Goal: Task Accomplishment & Management: Use online tool/utility

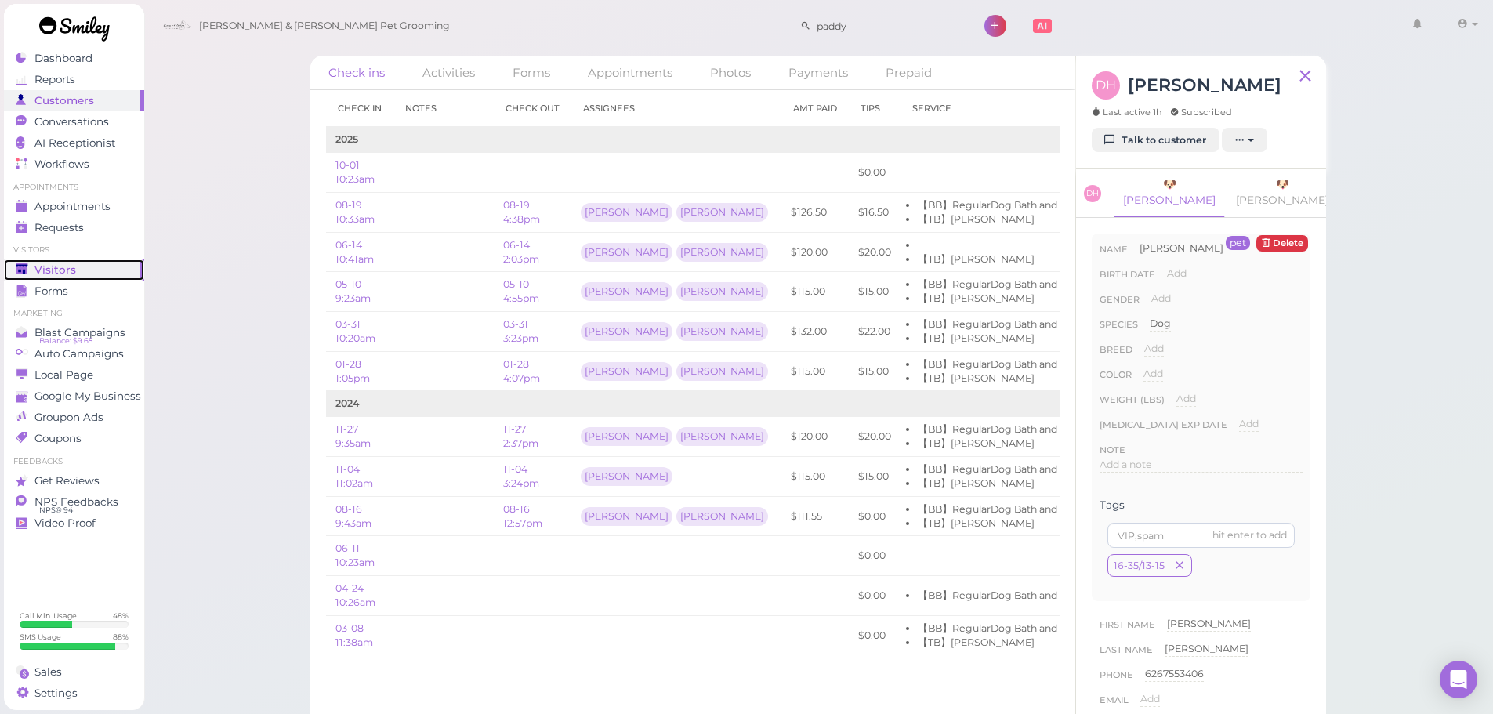
click at [24, 273] on icon at bounding box center [22, 268] width 12 height 9
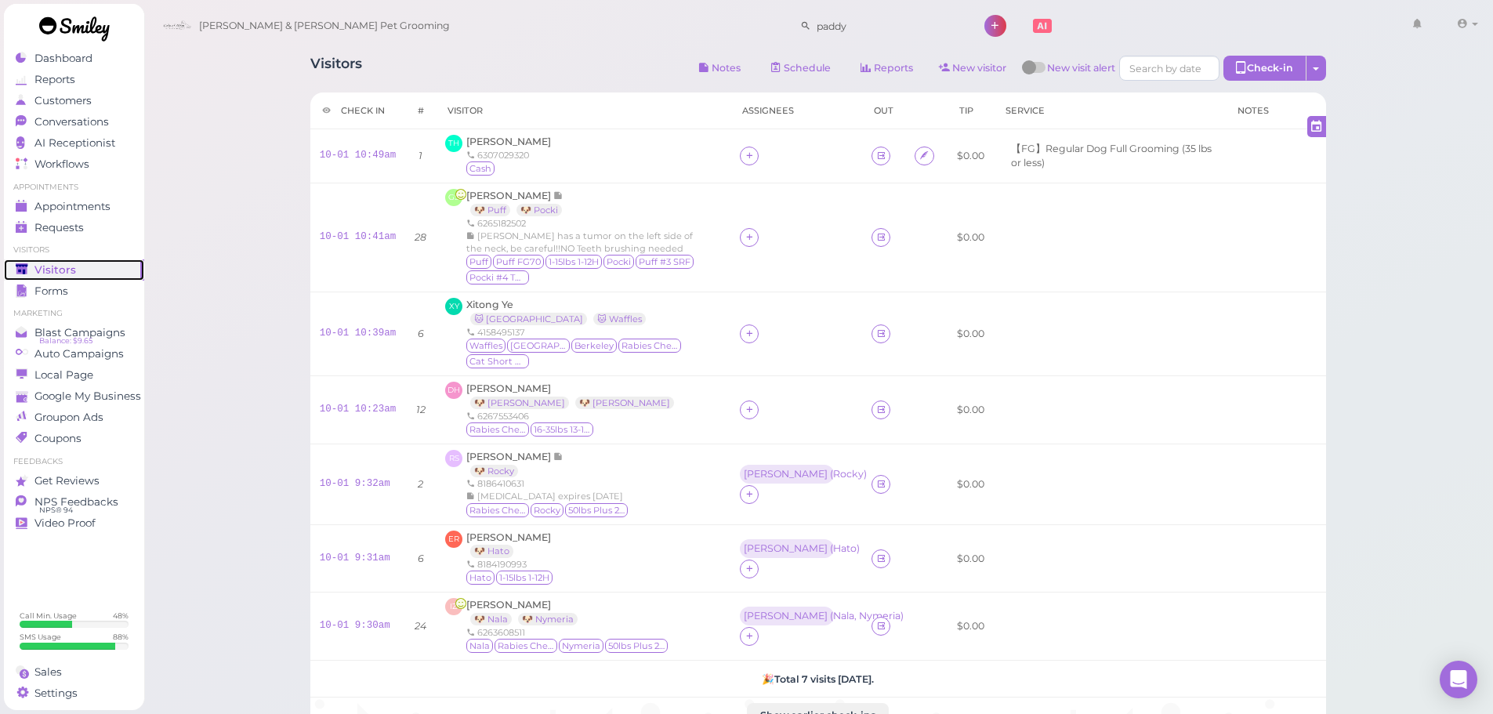
scroll to position [78, 0]
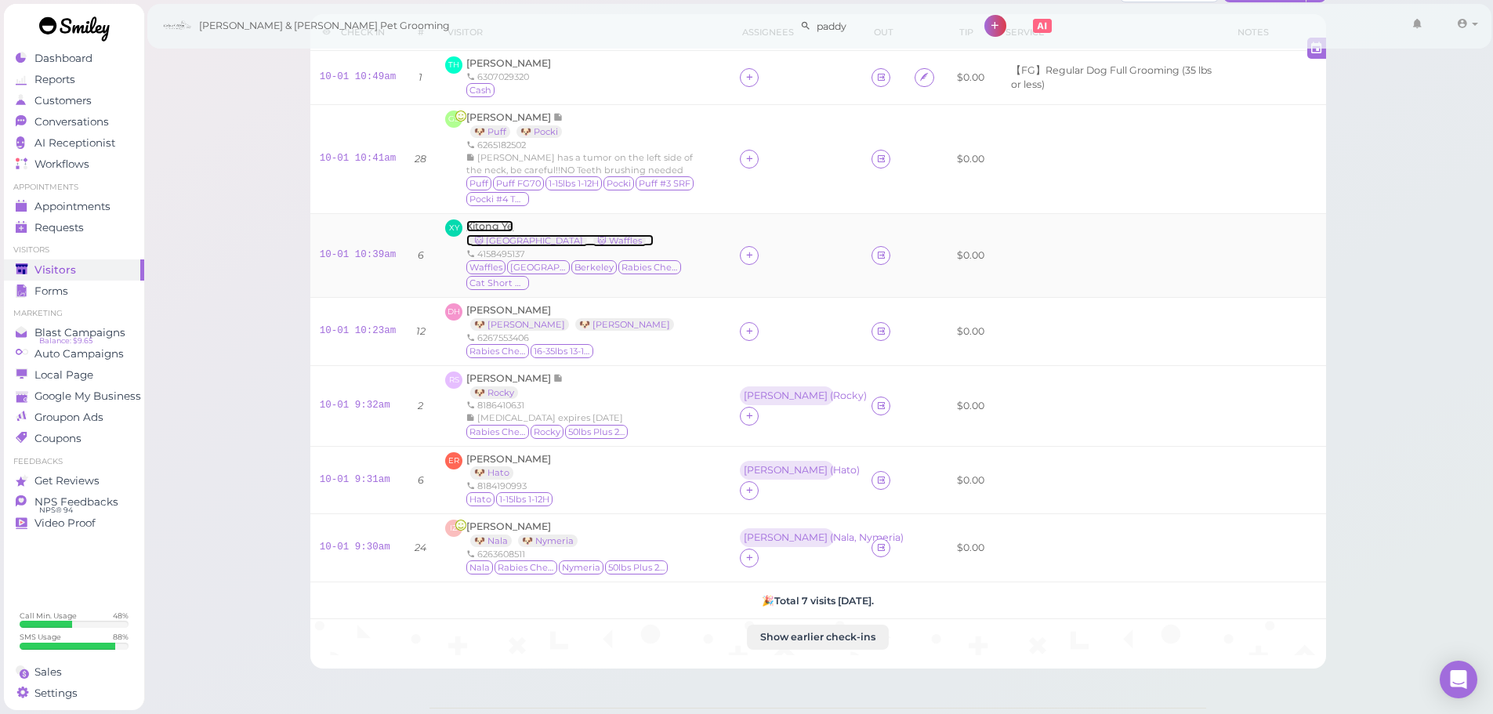
click at [498, 223] on span "Xitong Ye" at bounding box center [489, 226] width 47 height 12
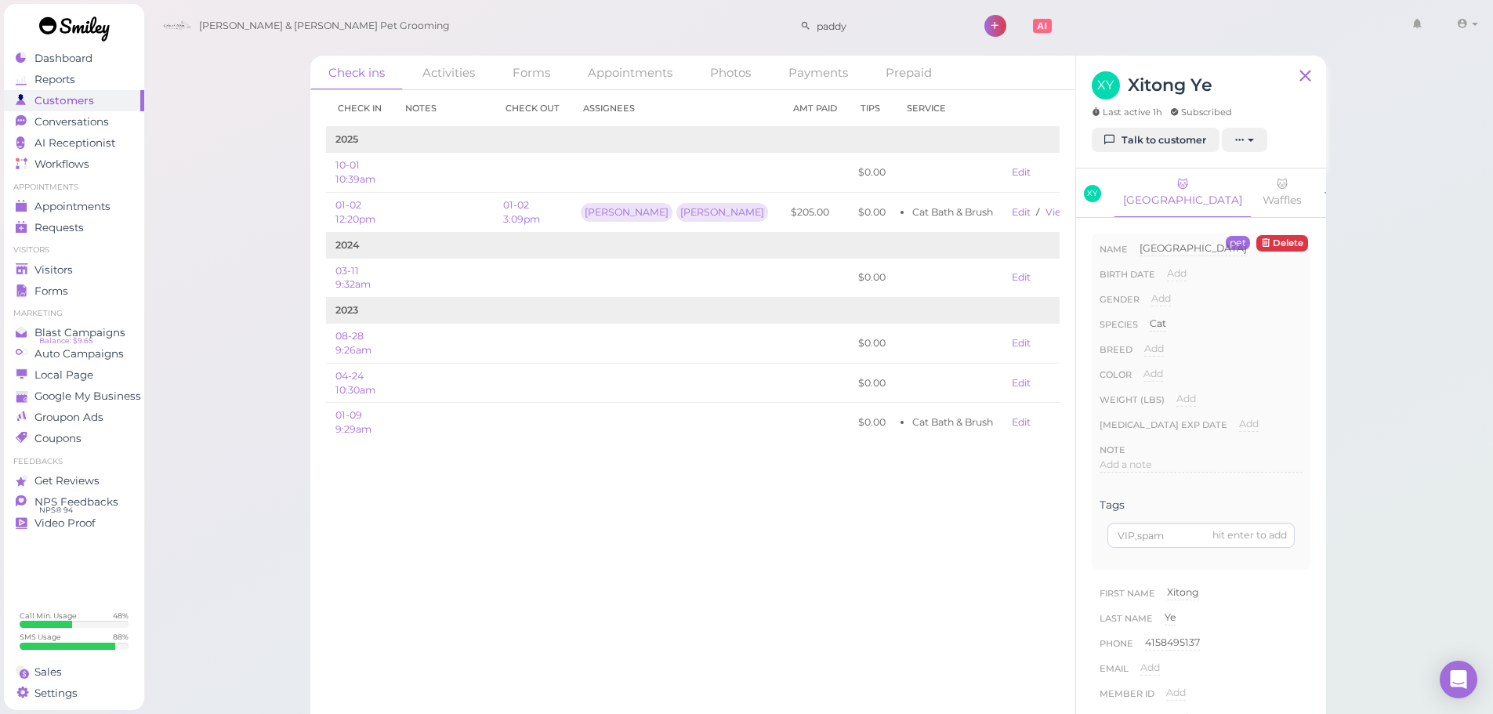
click at [1322, 186] on icon at bounding box center [1327, 194] width 11 height 16
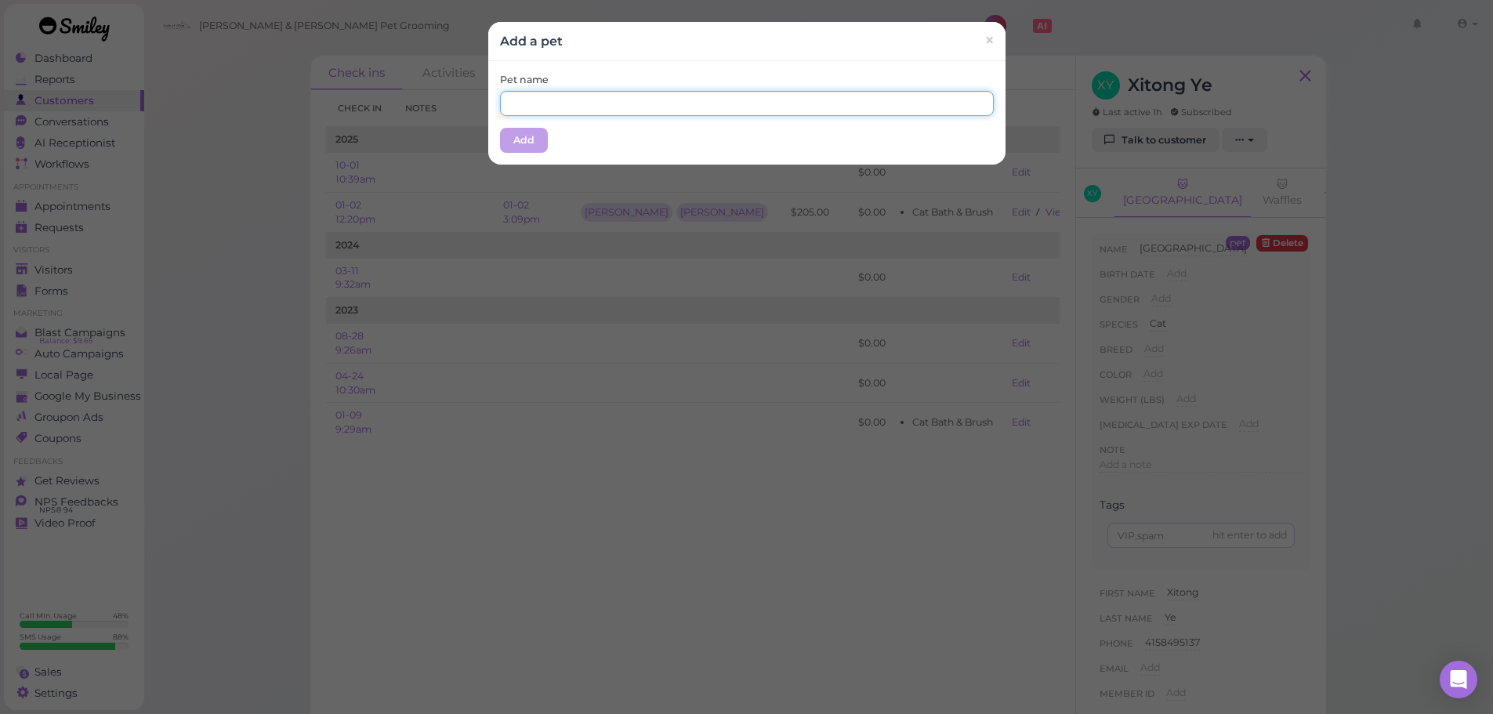
click at [704, 97] on input "text" at bounding box center [747, 103] width 494 height 25
type input "Berkley"
click at [515, 143] on button "Add" at bounding box center [524, 140] width 48 height 25
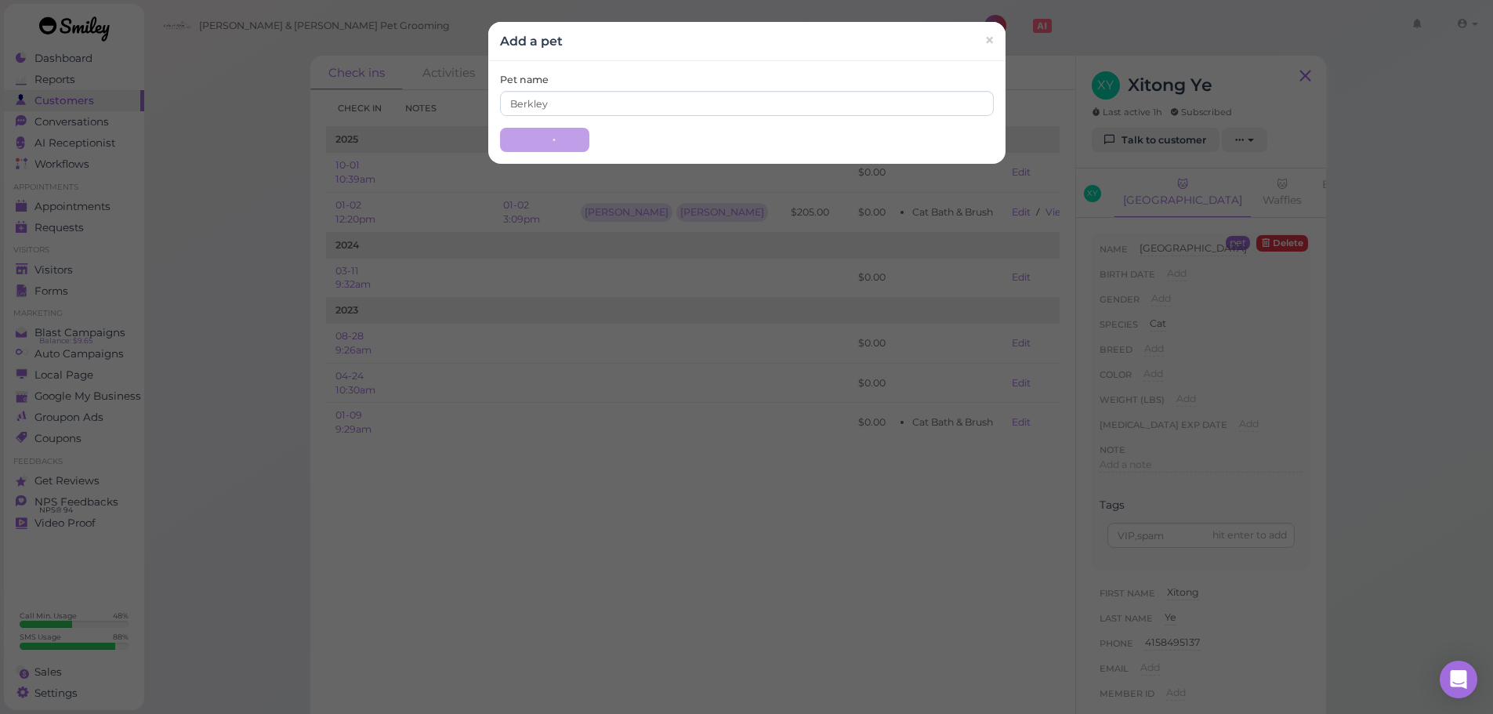
click at [515, 143] on td "2025" at bounding box center [722, 140] width 793 height 26
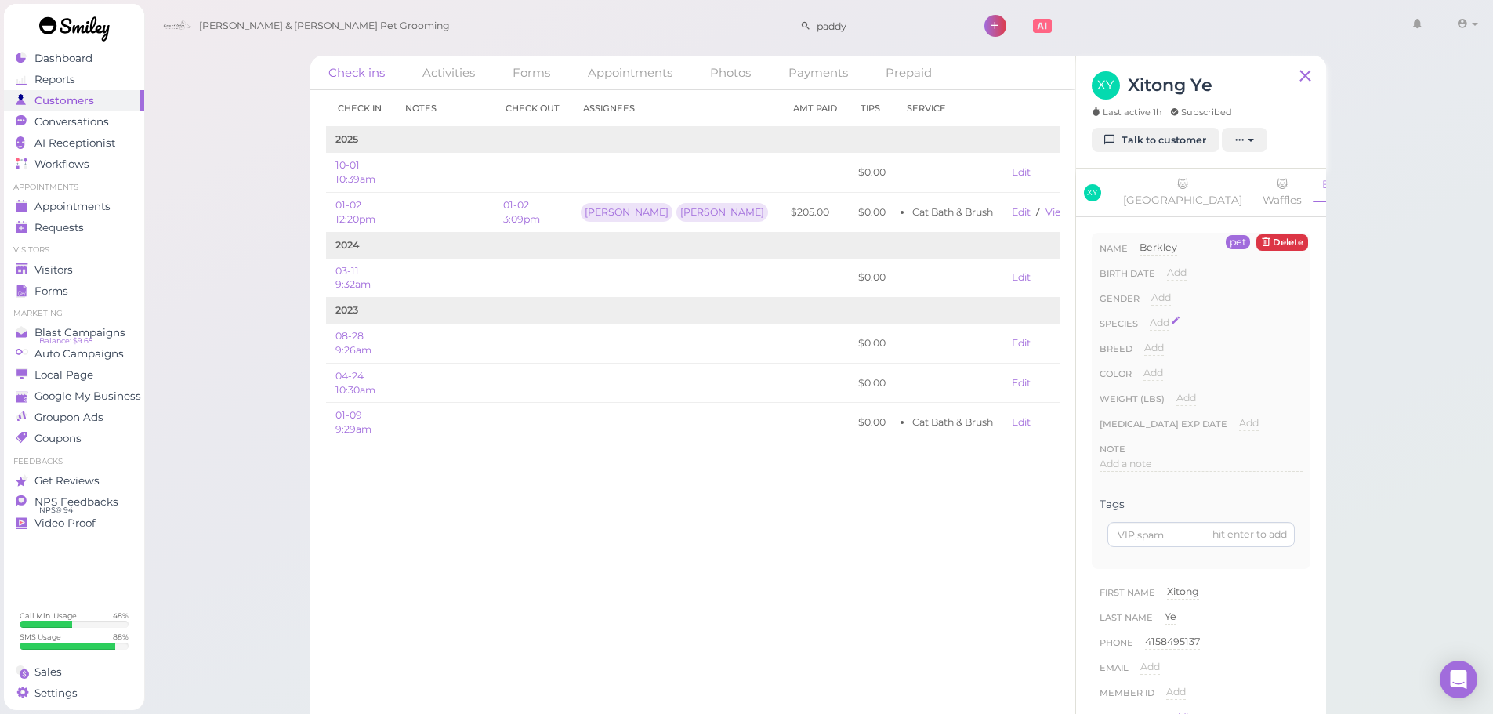
click at [1168, 328] on span "Add" at bounding box center [1160, 323] width 20 height 12
click at [1170, 330] on select "Dog Cat Bird Other" at bounding box center [1226, 328] width 153 height 24
select select "Cat"
click at [1150, 327] on select "Dog Cat Bird Other" at bounding box center [1226, 328] width 153 height 24
drag, startPoint x: 1174, startPoint y: 338, endPoint x: 1177, endPoint y: 348, distance: 10.7
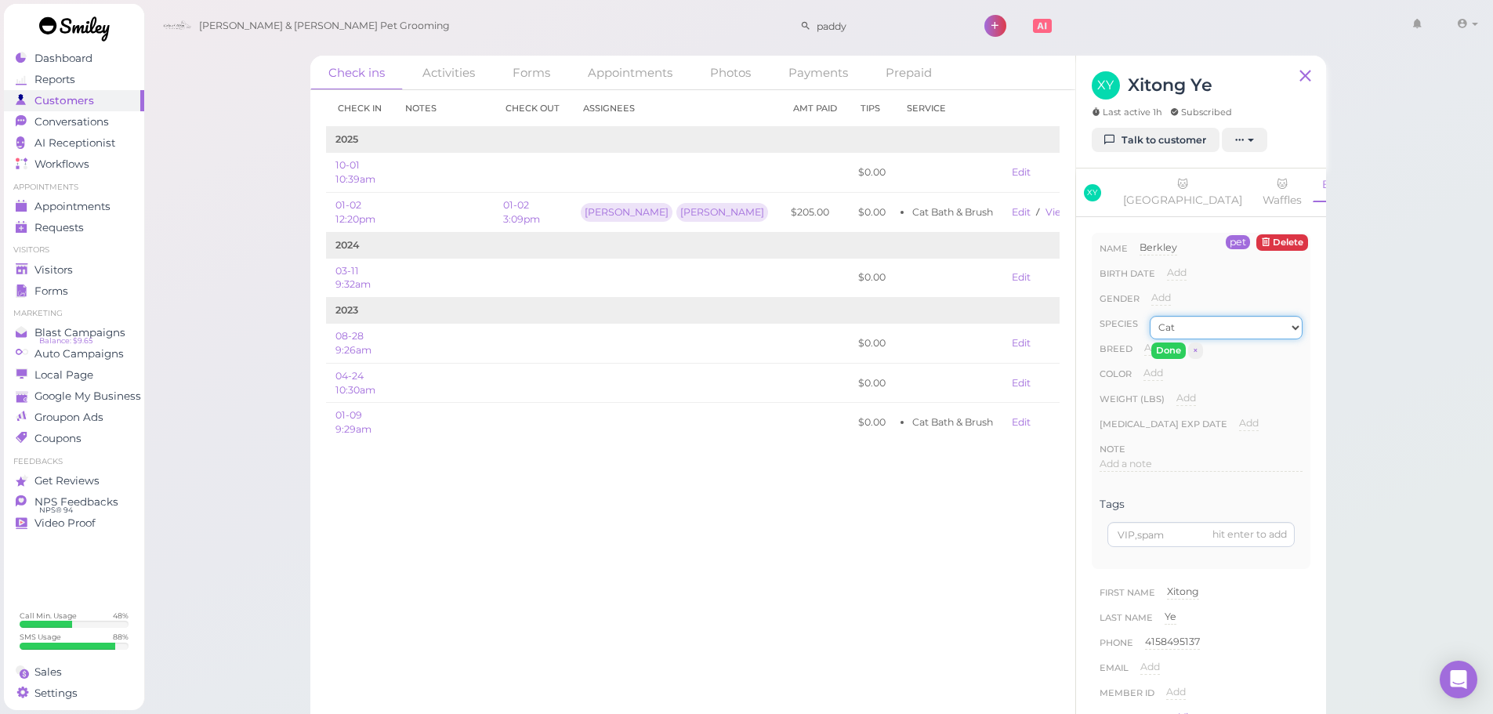
click at [1175, 339] on select "Dog Cat Bird Other" at bounding box center [1226, 328] width 153 height 24
click at [1150, 327] on select "Dog Cat Bird Other" at bounding box center [1226, 328] width 153 height 24
click at [1172, 359] on button "Done" at bounding box center [1168, 350] width 34 height 16
click at [56, 271] on span "Visitors" at bounding box center [55, 269] width 42 height 13
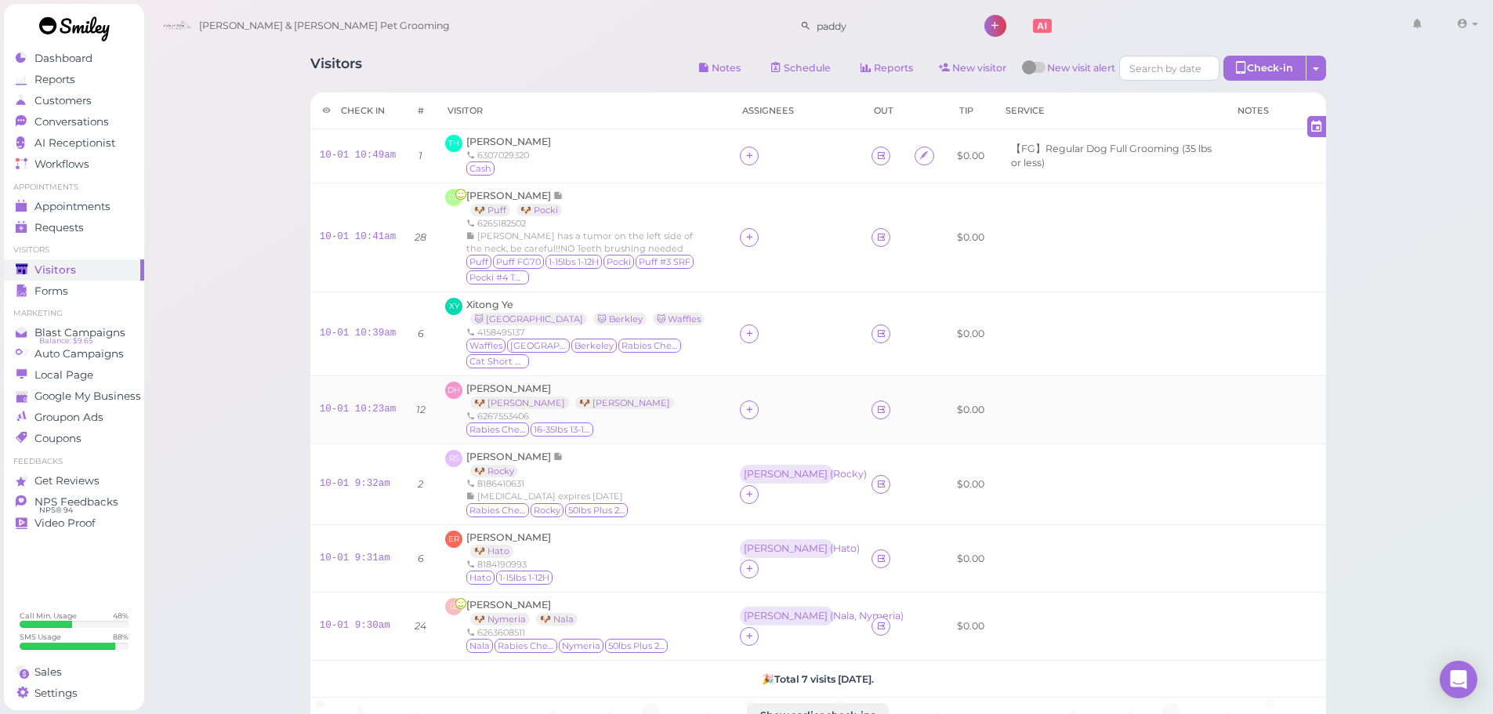
click at [732, 413] on td at bounding box center [796, 409] width 132 height 68
click at [754, 413] on div at bounding box center [796, 409] width 113 height 19
click at [754, 415] on div at bounding box center [796, 409] width 113 height 19
click at [752, 415] on div at bounding box center [749, 409] width 19 height 19
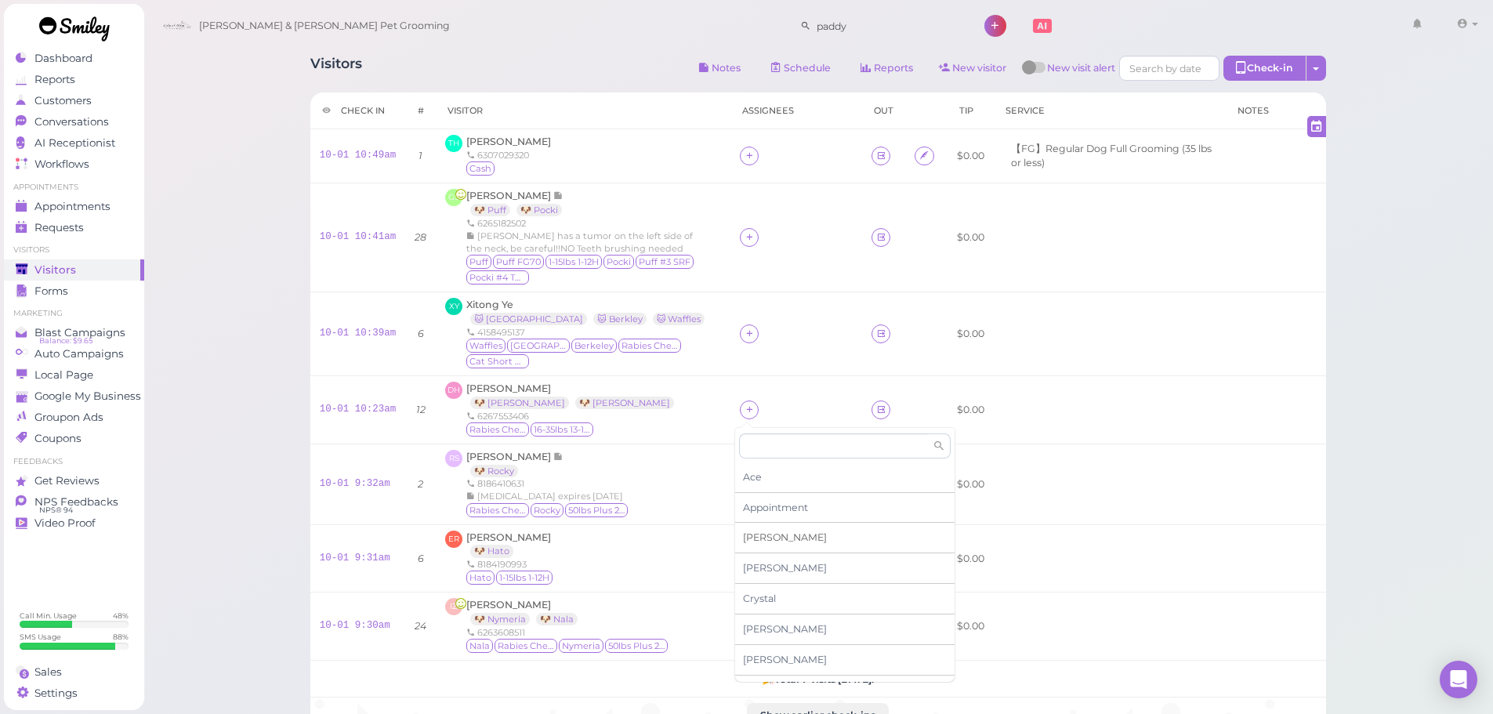
click at [762, 539] on div "[PERSON_NAME]" at bounding box center [844, 538] width 219 height 31
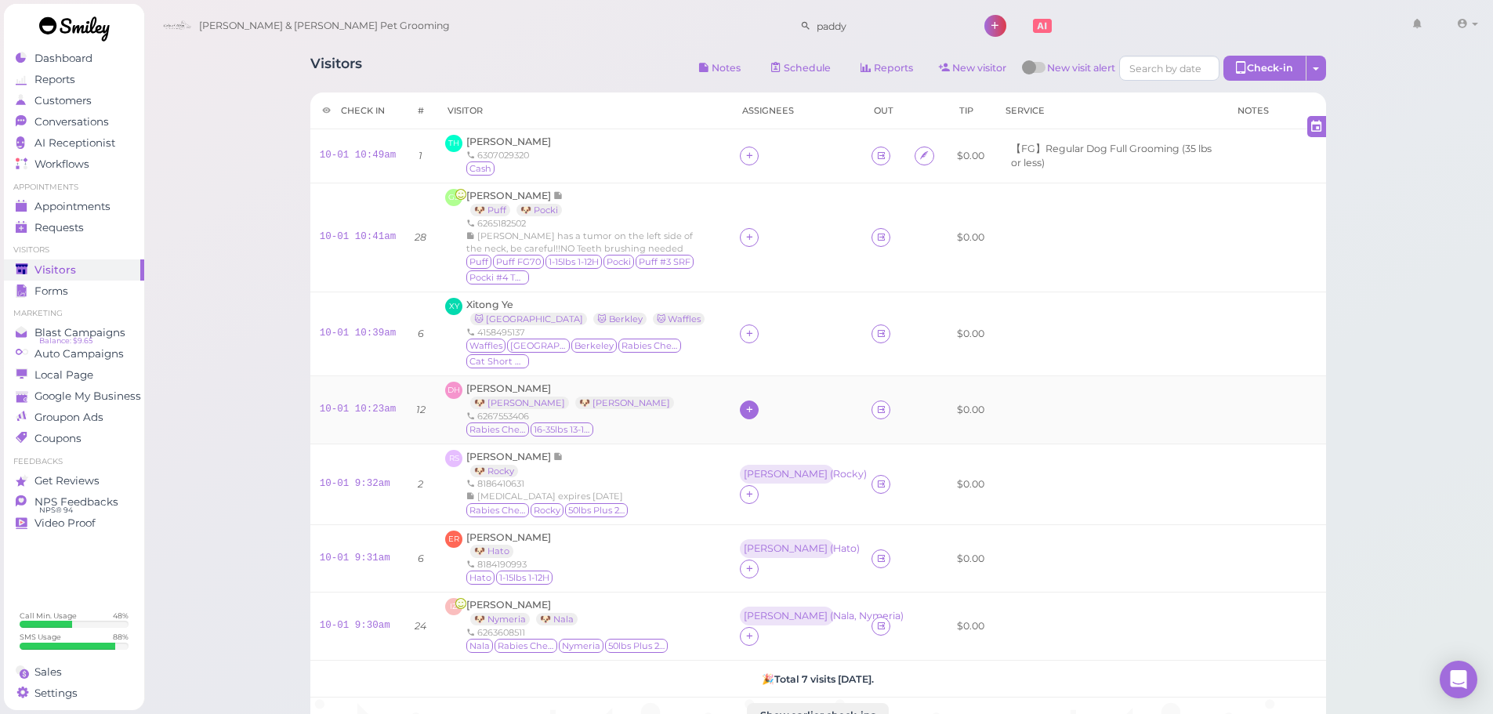
click at [745, 408] on icon at bounding box center [750, 410] width 10 height 12
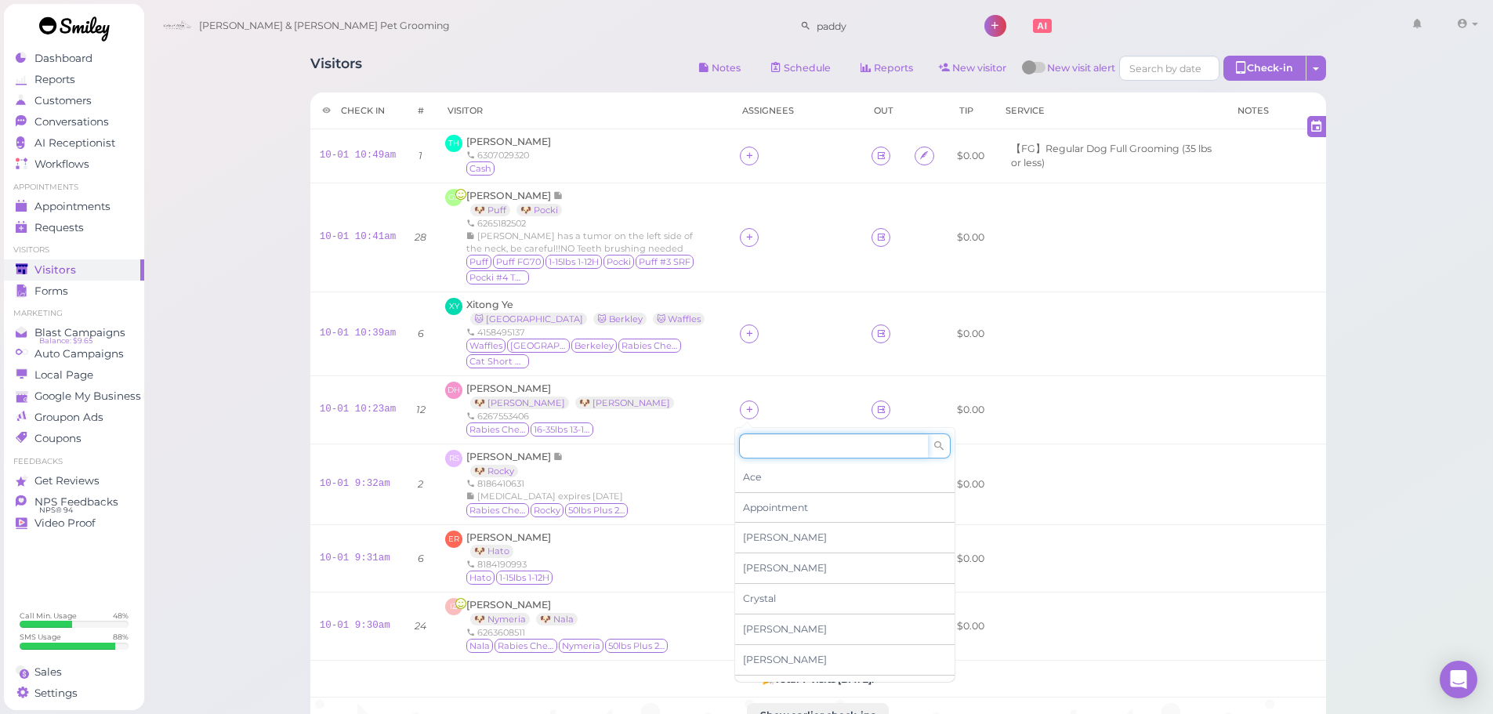
click at [777, 442] on input at bounding box center [833, 445] width 189 height 25
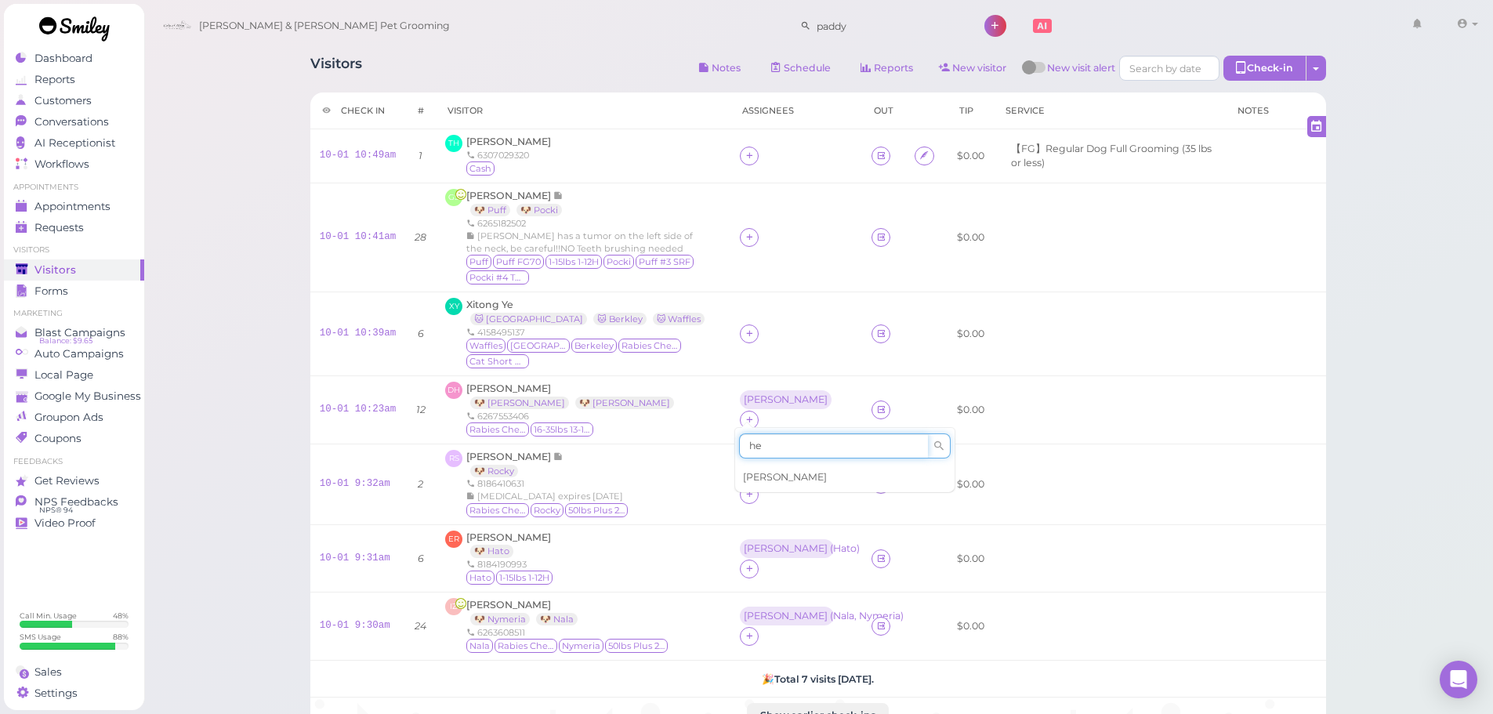
type input "he"
click at [762, 471] on span "[PERSON_NAME]" at bounding box center [785, 477] width 84 height 12
click at [755, 402] on div "[PERSON_NAME]" at bounding box center [786, 399] width 92 height 19
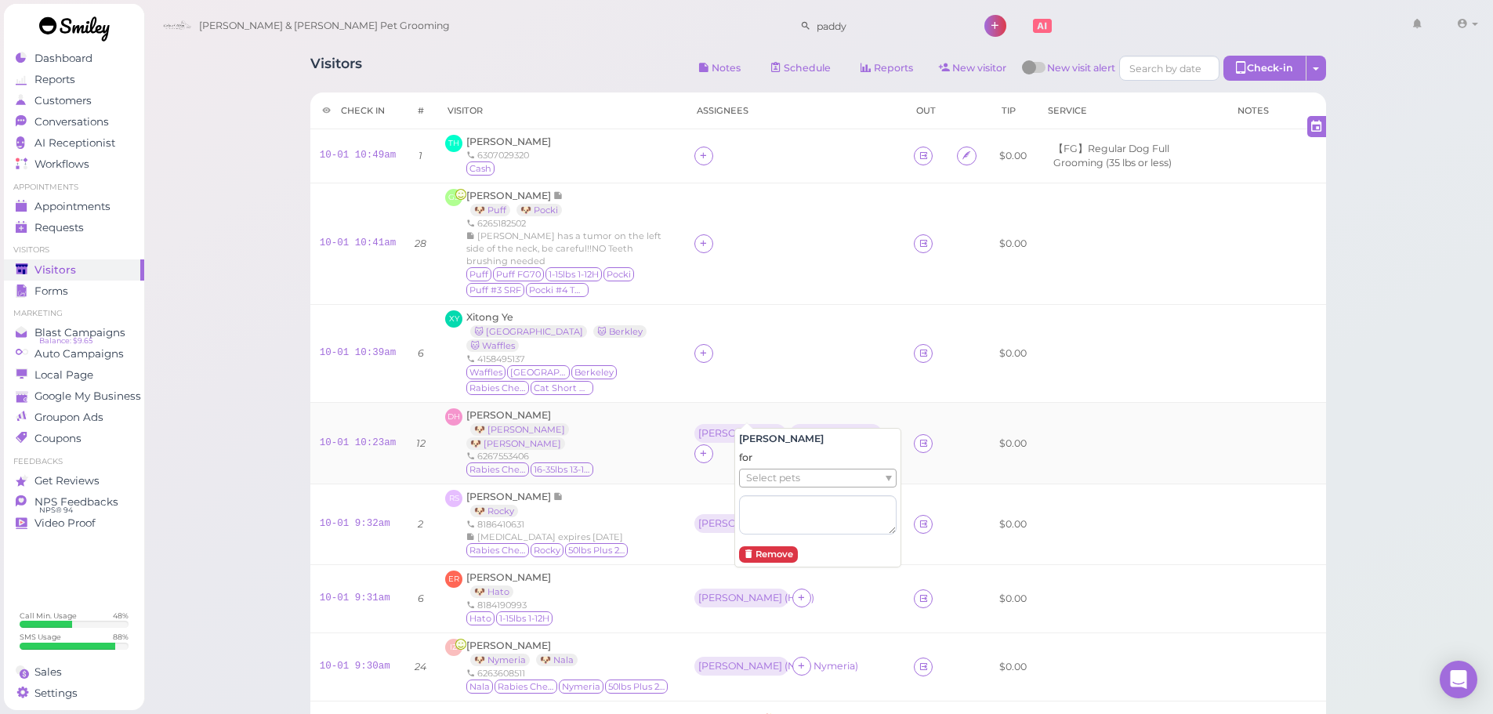
click at [776, 469] on span "Select pets" at bounding box center [773, 477] width 54 height 17
click at [793, 368] on td at bounding box center [795, 354] width 220 height 98
click at [807, 428] on div "[PERSON_NAME]" at bounding box center [837, 433] width 84 height 11
click at [791, 463] on span "Select pets" at bounding box center [769, 468] width 54 height 17
click at [765, 306] on td at bounding box center [795, 354] width 224 height 98
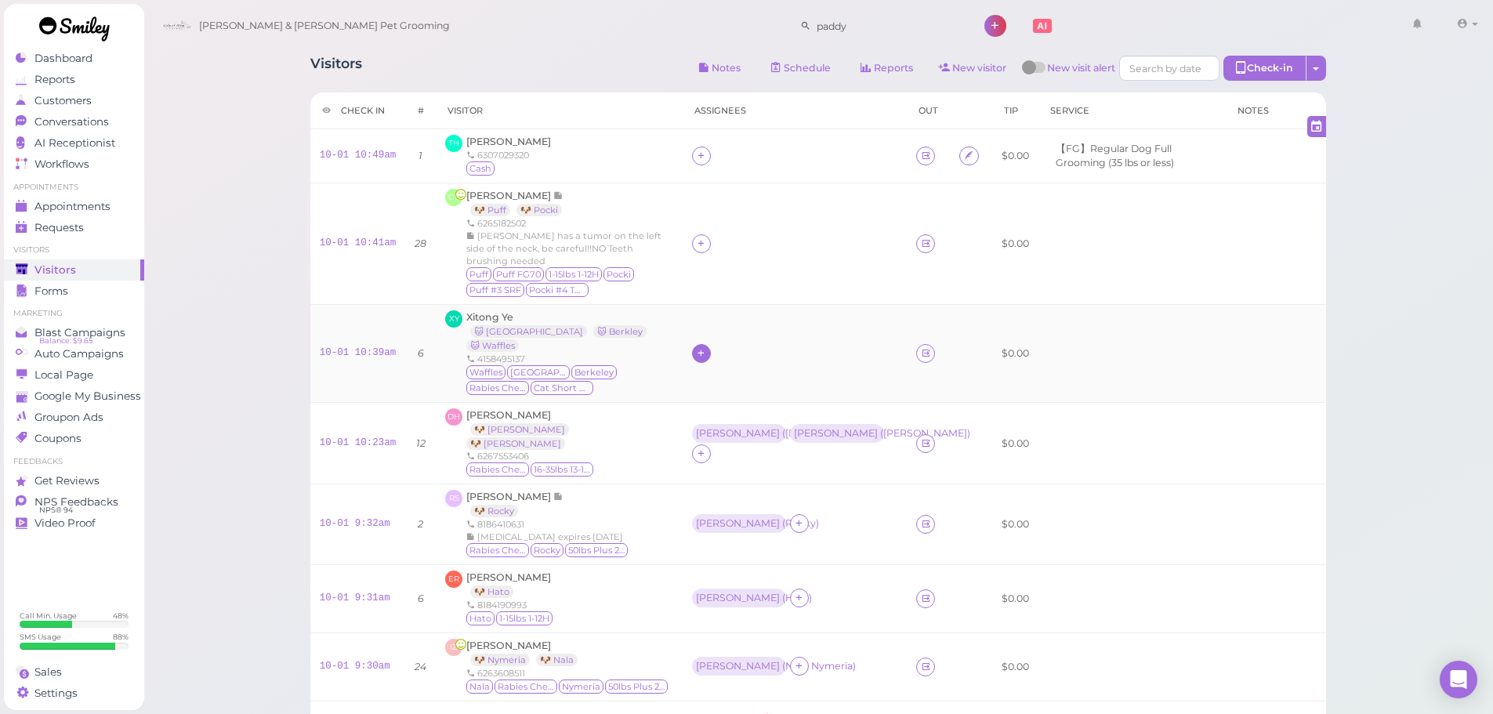
click at [706, 347] on icon at bounding box center [701, 353] width 10 height 12
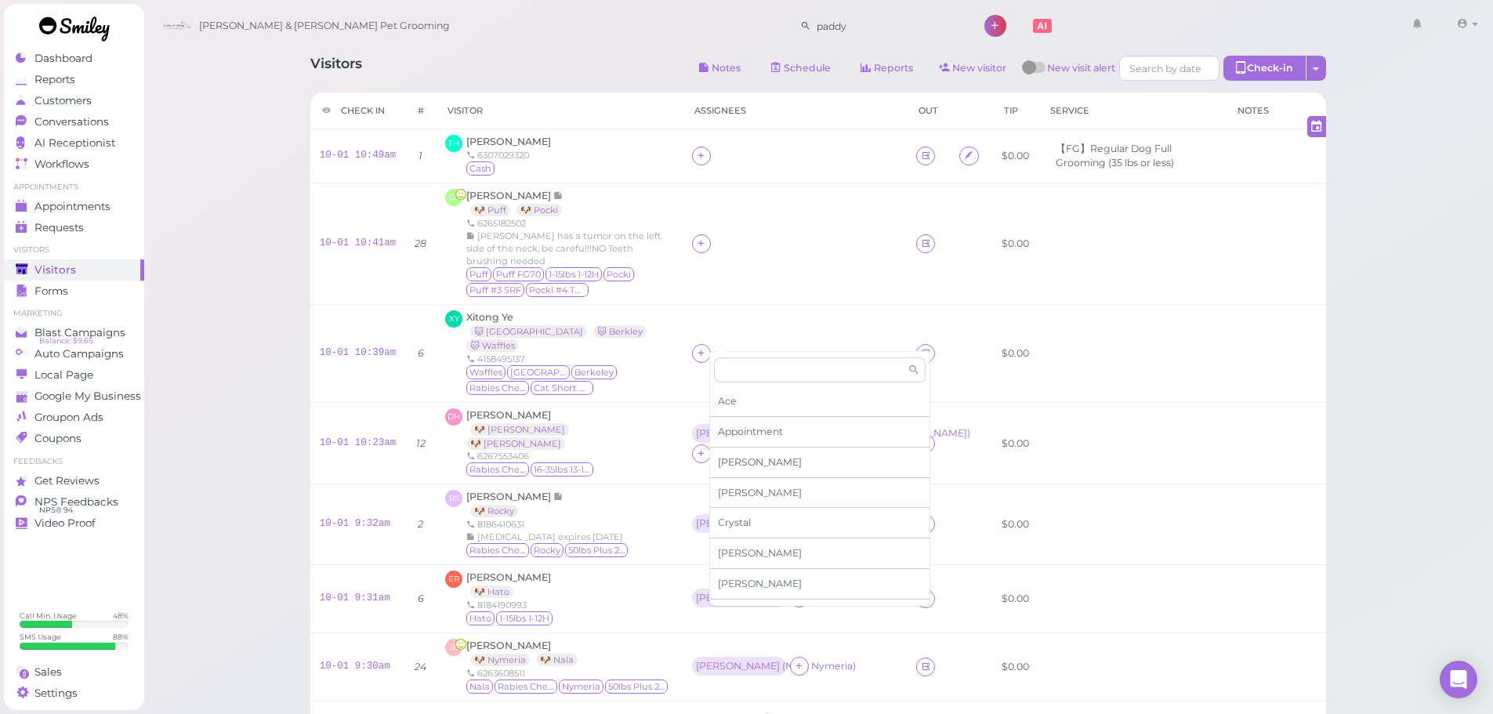
click at [729, 466] on span "[PERSON_NAME]" at bounding box center [760, 462] width 84 height 12
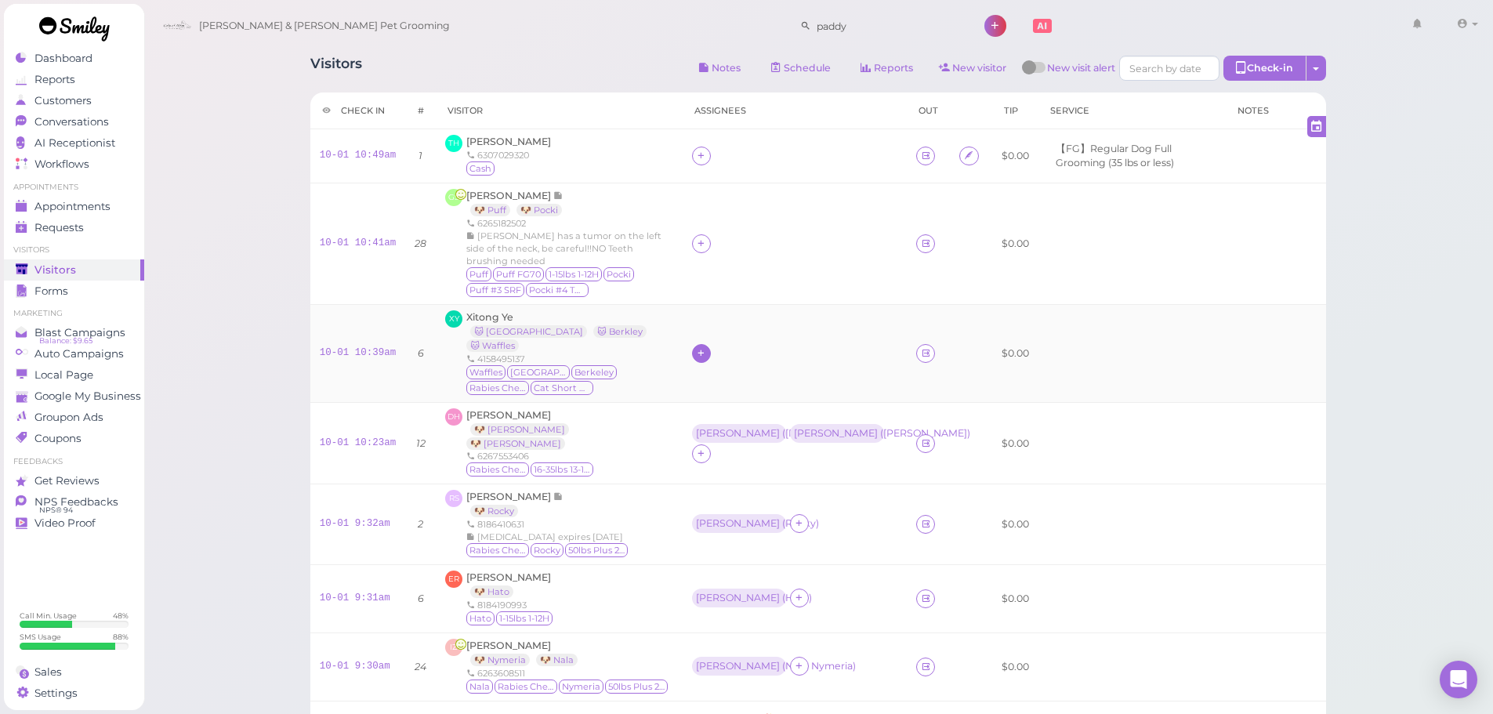
click at [706, 347] on icon at bounding box center [701, 353] width 10 height 12
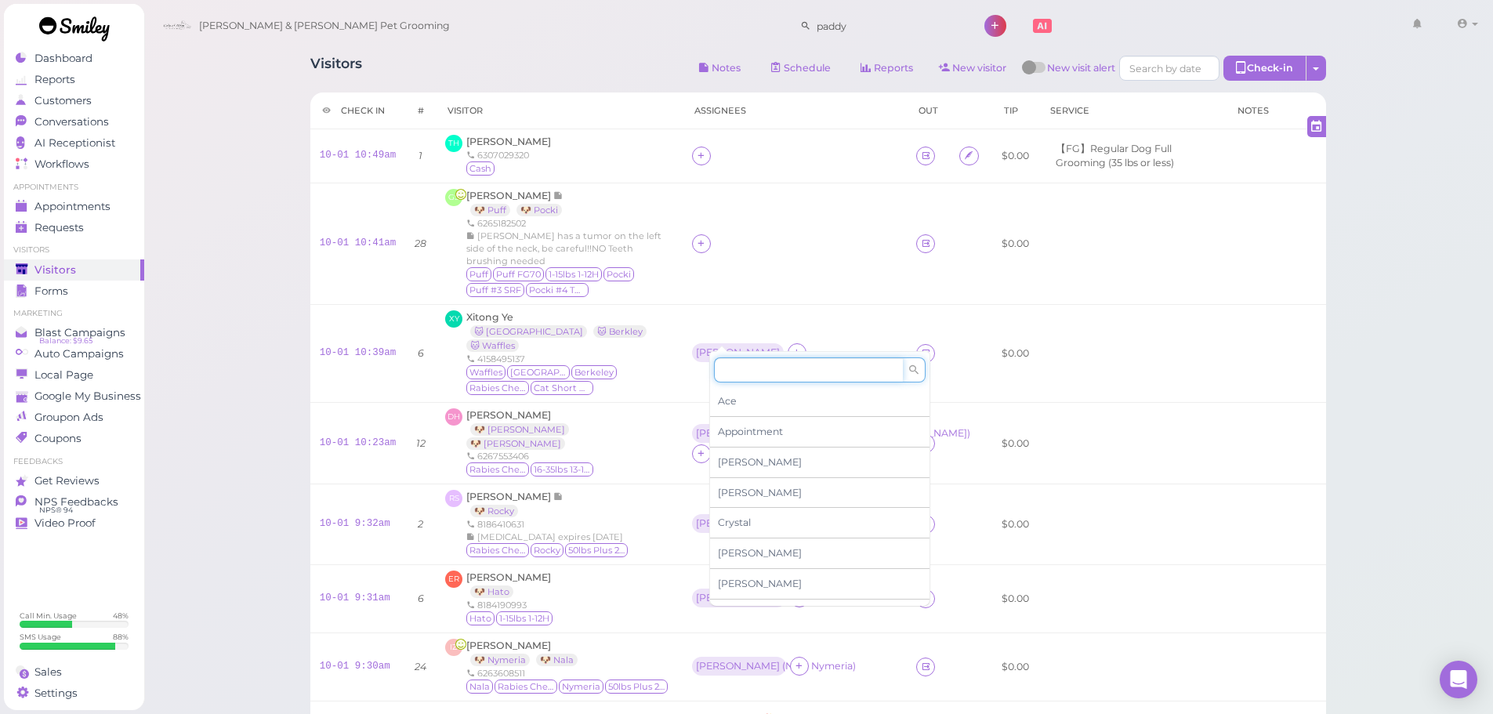
click at [744, 371] on input at bounding box center [808, 369] width 189 height 25
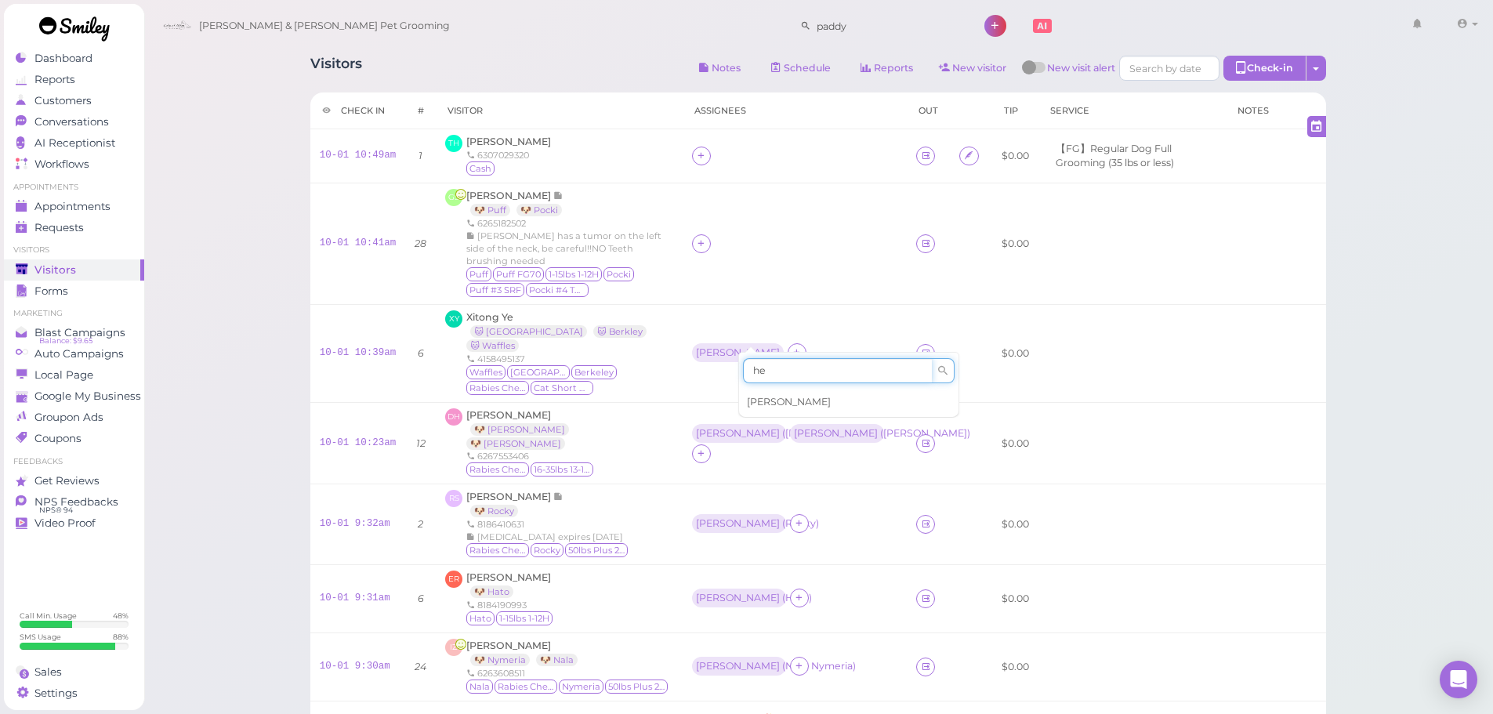
type input "he"
click at [767, 404] on span "[PERSON_NAME]" at bounding box center [789, 402] width 84 height 12
click at [716, 338] on div "[PERSON_NAME]" at bounding box center [738, 343] width 84 height 11
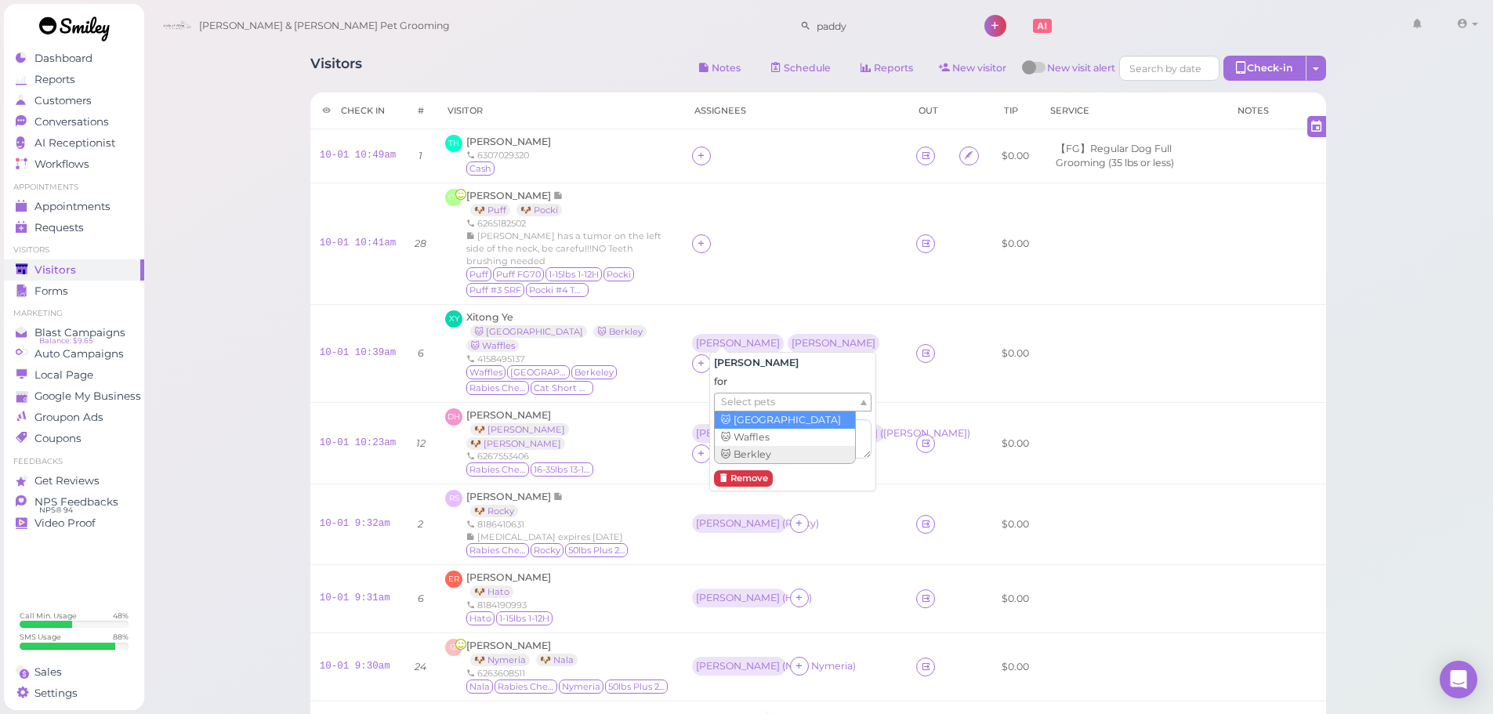
drag, startPoint x: 745, startPoint y: 411, endPoint x: 748, endPoint y: 428, distance: 17.4
click at [733, 408] on li "× 🐱 [GEOGRAPHIC_DATA]" at bounding box center [785, 403] width 136 height 16
click at [734, 408] on span "Select pets" at bounding box center [748, 401] width 54 height 17
click at [742, 416] on div "for Waffles × 🐱 Waffles" at bounding box center [793, 417] width 158 height 85
click at [795, 393] on div "× 🐱 Waffles" at bounding box center [793, 403] width 158 height 20
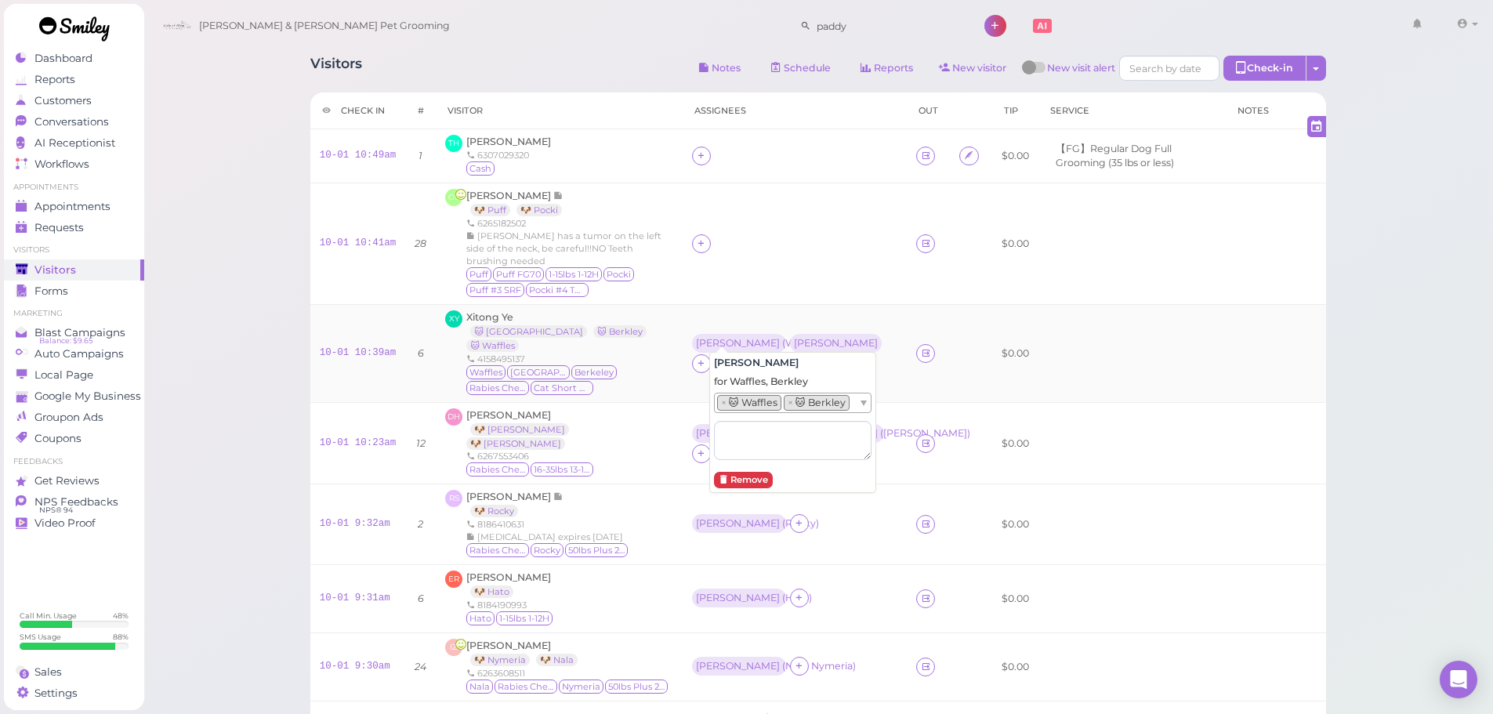
click at [807, 310] on td "Asa ( Waffles ) [PERSON_NAME]" at bounding box center [795, 354] width 224 height 98
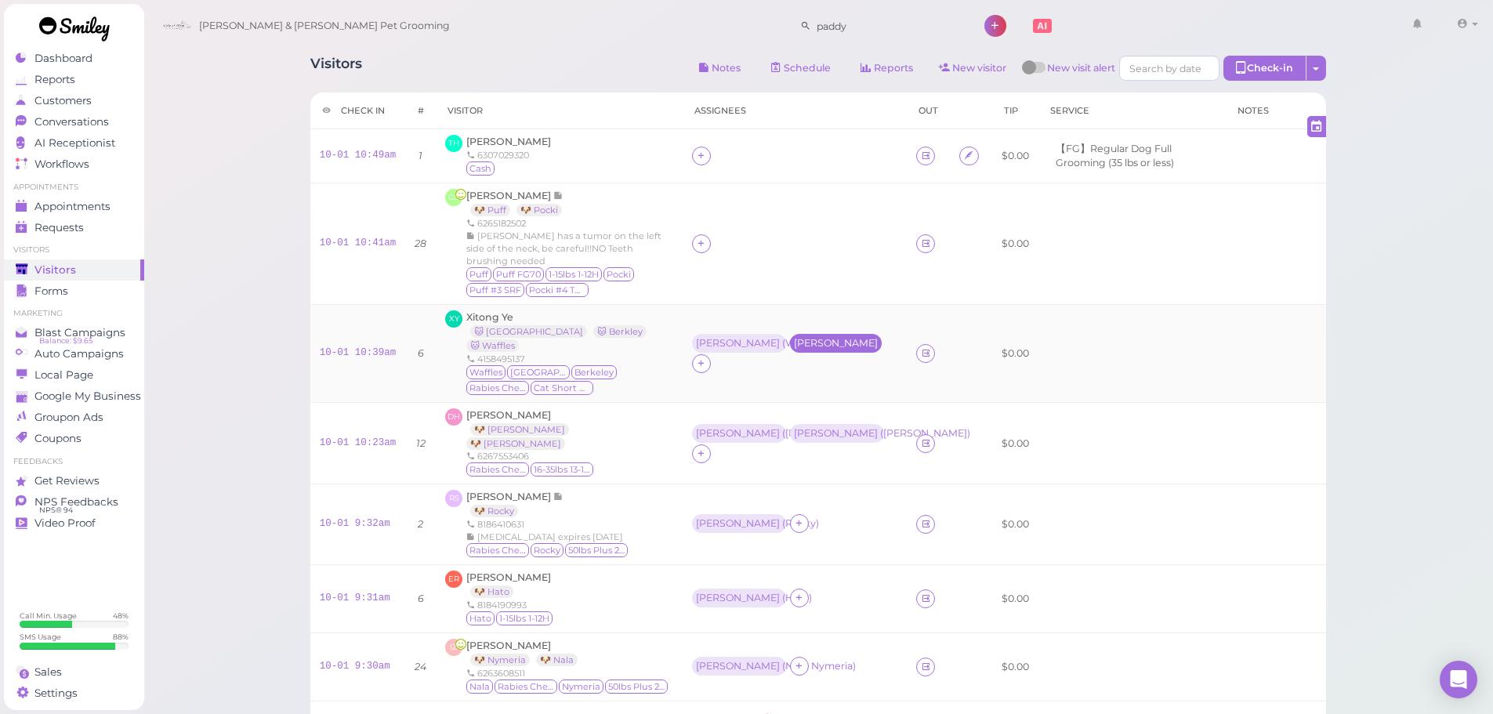
click at [811, 338] on div "[PERSON_NAME]" at bounding box center [836, 343] width 84 height 11
click at [797, 409] on ul "Select pets" at bounding box center [786, 401] width 143 height 17
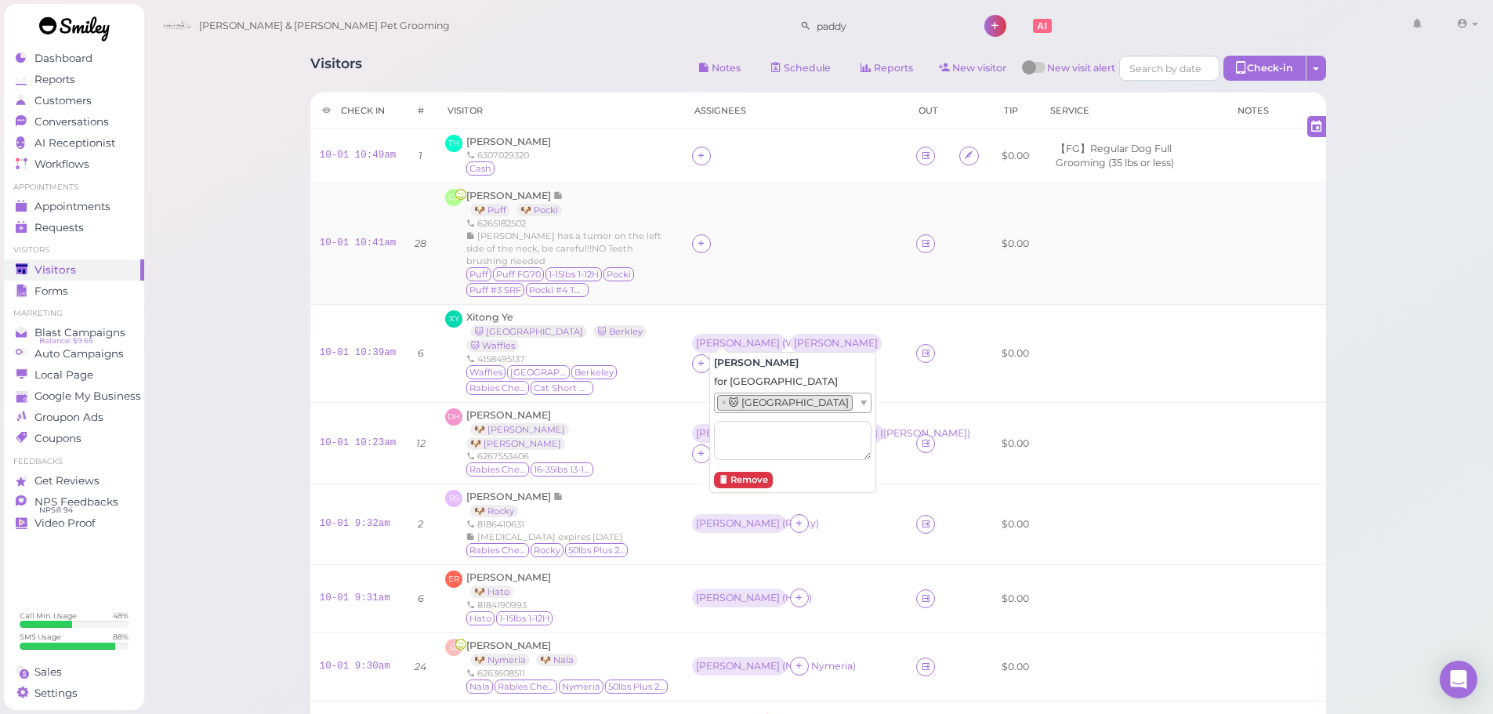
click at [816, 267] on td at bounding box center [795, 243] width 224 height 121
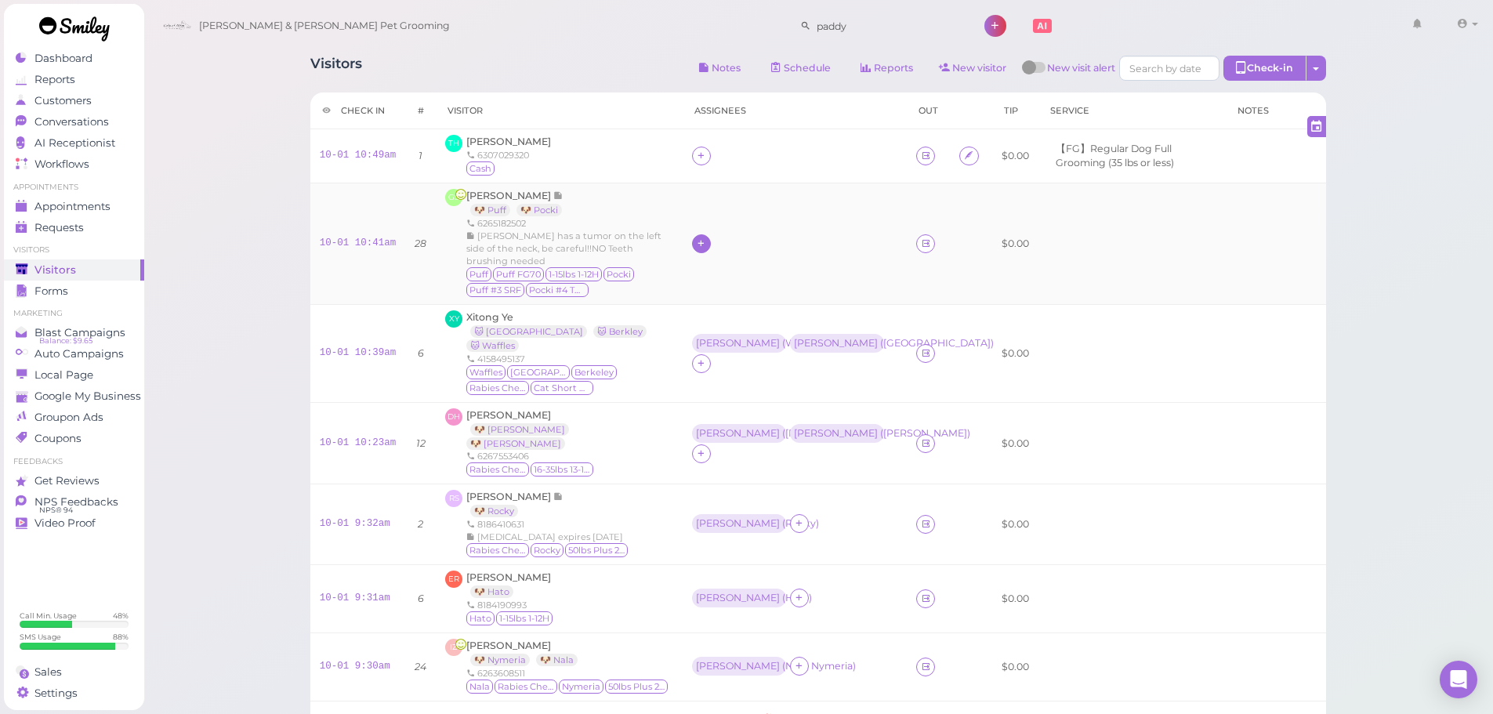
click at [696, 237] on icon at bounding box center [701, 243] width 10 height 12
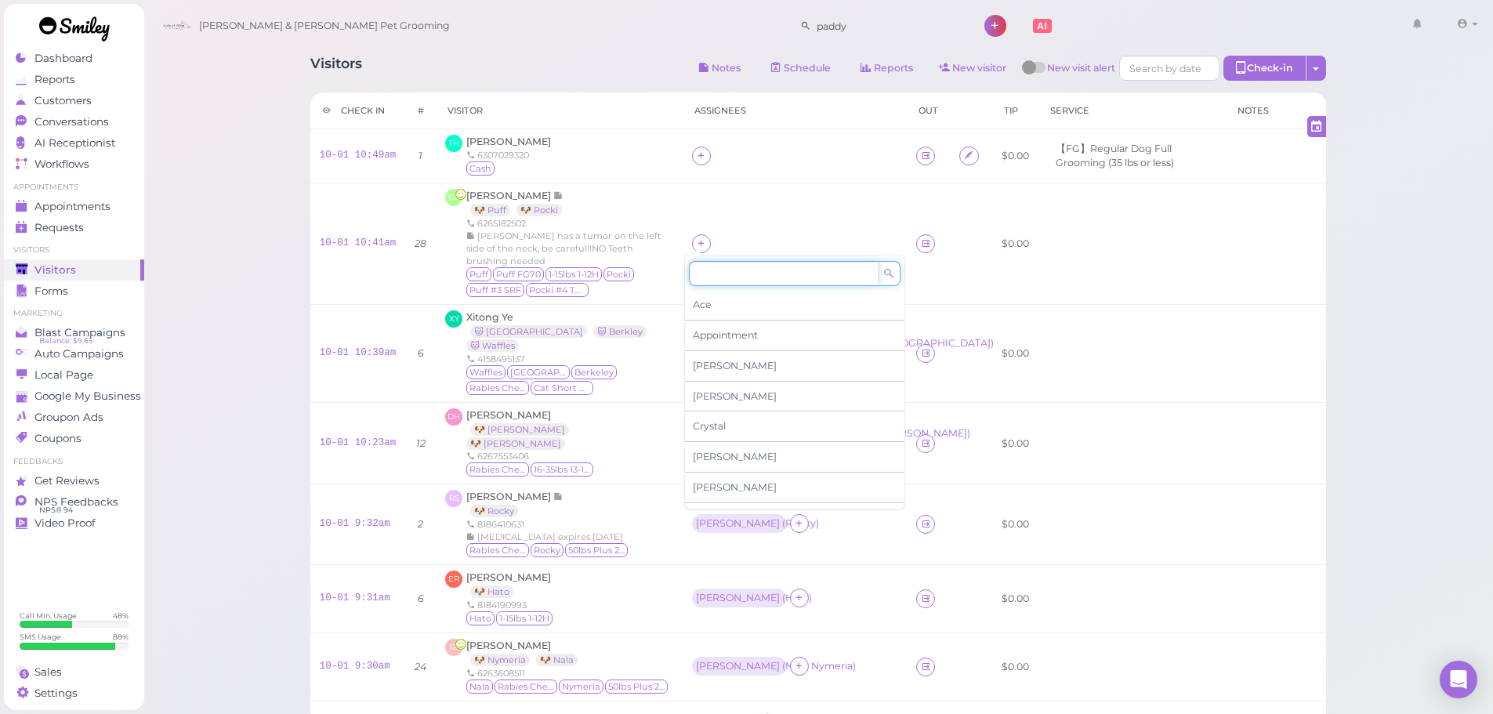
click at [735, 281] on input at bounding box center [783, 273] width 189 height 25
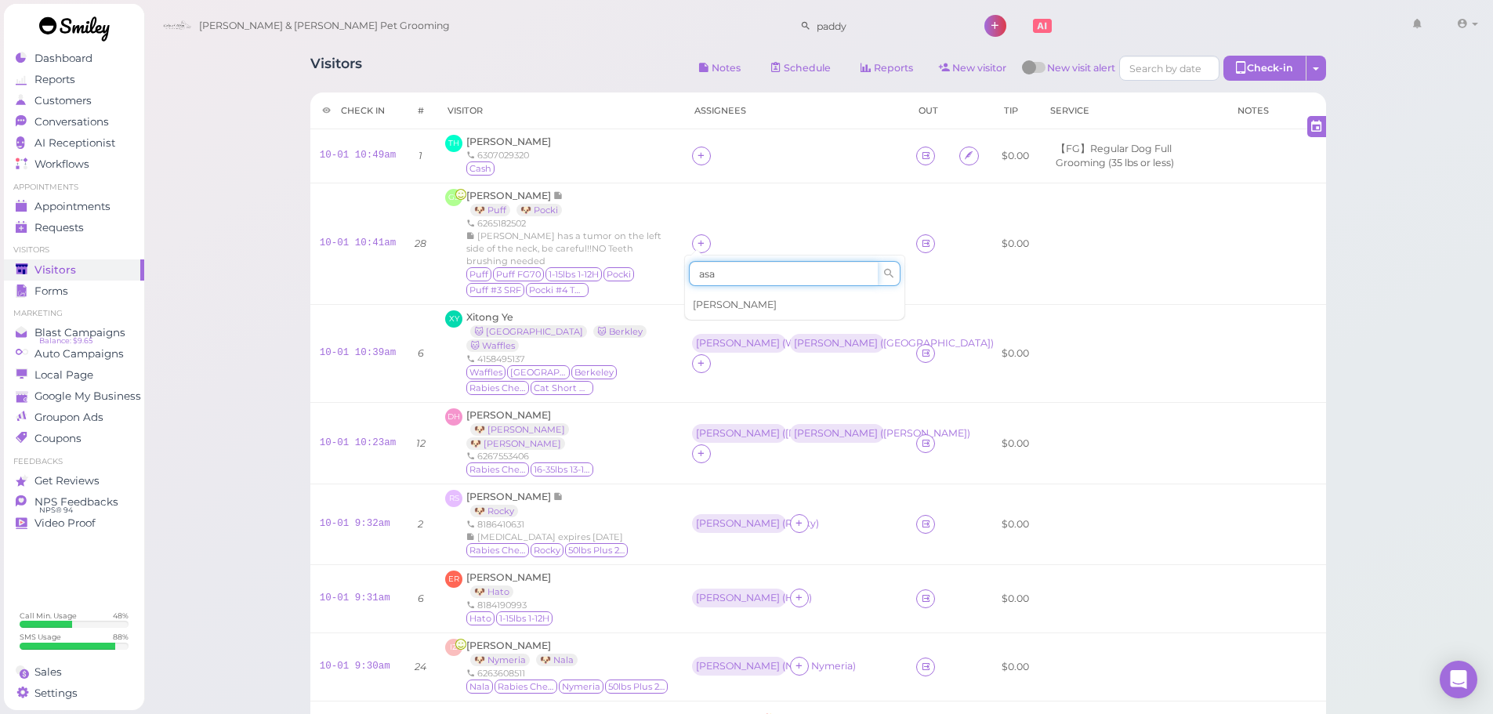
type input "asa"
click at [724, 299] on div "[PERSON_NAME]" at bounding box center [794, 305] width 219 height 30
click at [692, 234] on div at bounding box center [701, 243] width 19 height 19
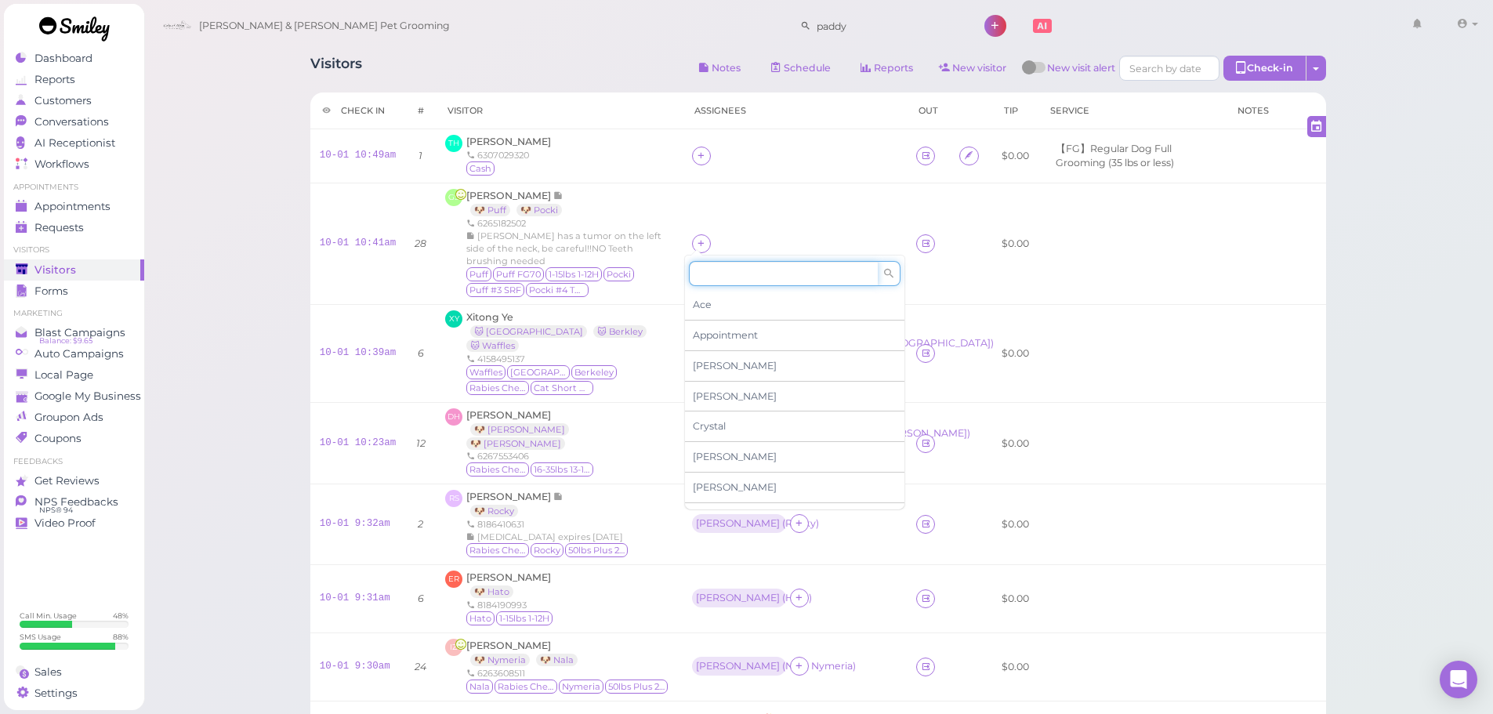
click at [731, 272] on input at bounding box center [783, 273] width 189 height 25
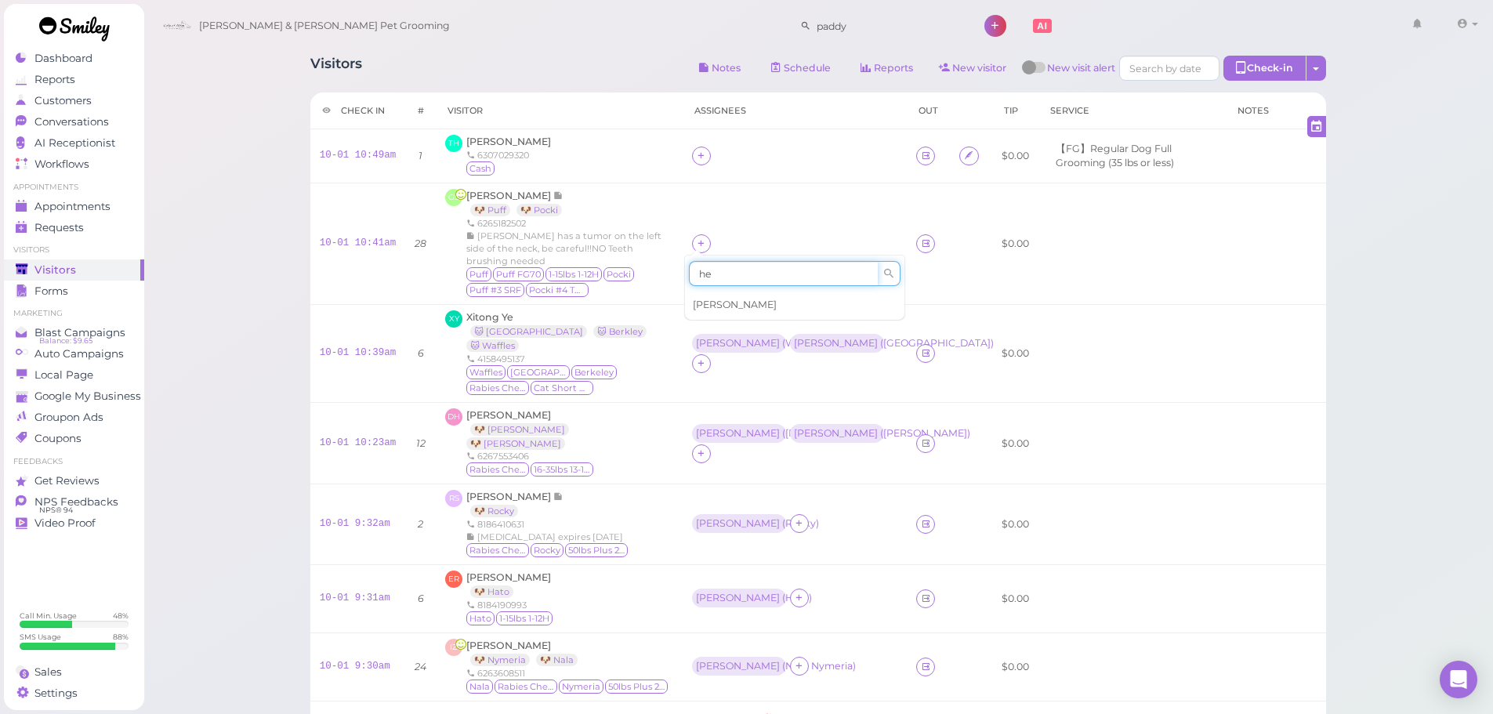
type input "he"
click at [726, 299] on div "[PERSON_NAME]" at bounding box center [794, 305] width 219 height 30
click at [696, 156] on icon at bounding box center [701, 156] width 10 height 12
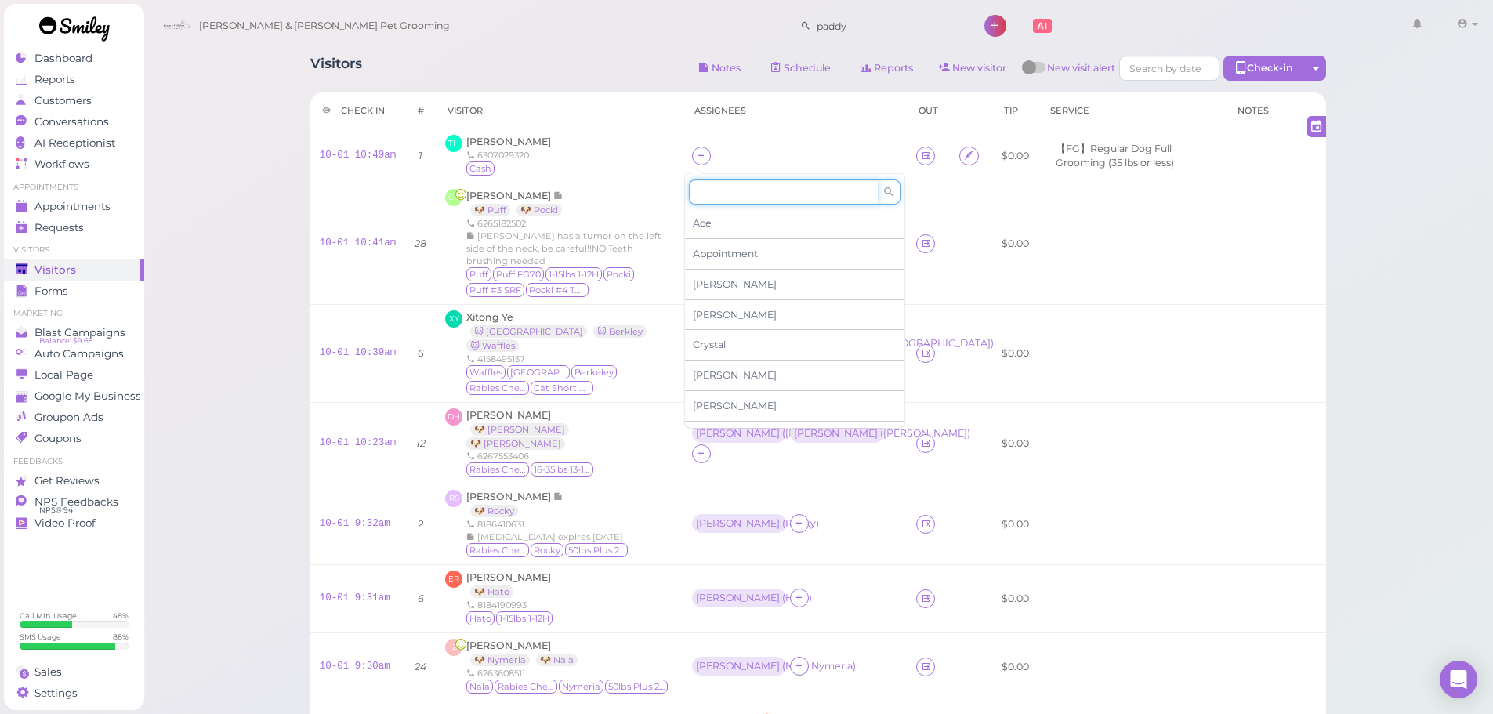
click at [715, 203] on input at bounding box center [783, 191] width 189 height 25
type input "asa"
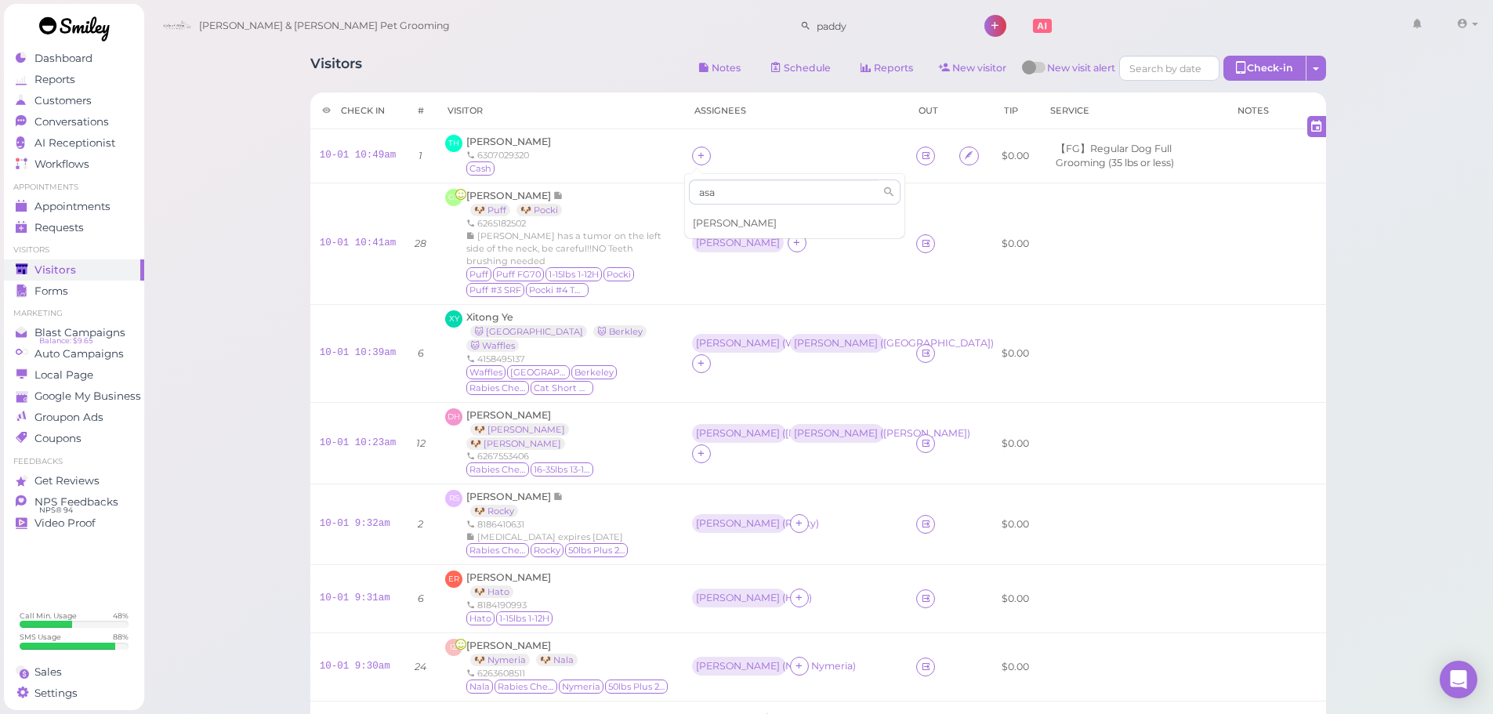
click at [715, 214] on div "[PERSON_NAME]" at bounding box center [794, 223] width 219 height 30
click at [701, 243] on div "[PERSON_NAME]" at bounding box center [738, 233] width 92 height 19
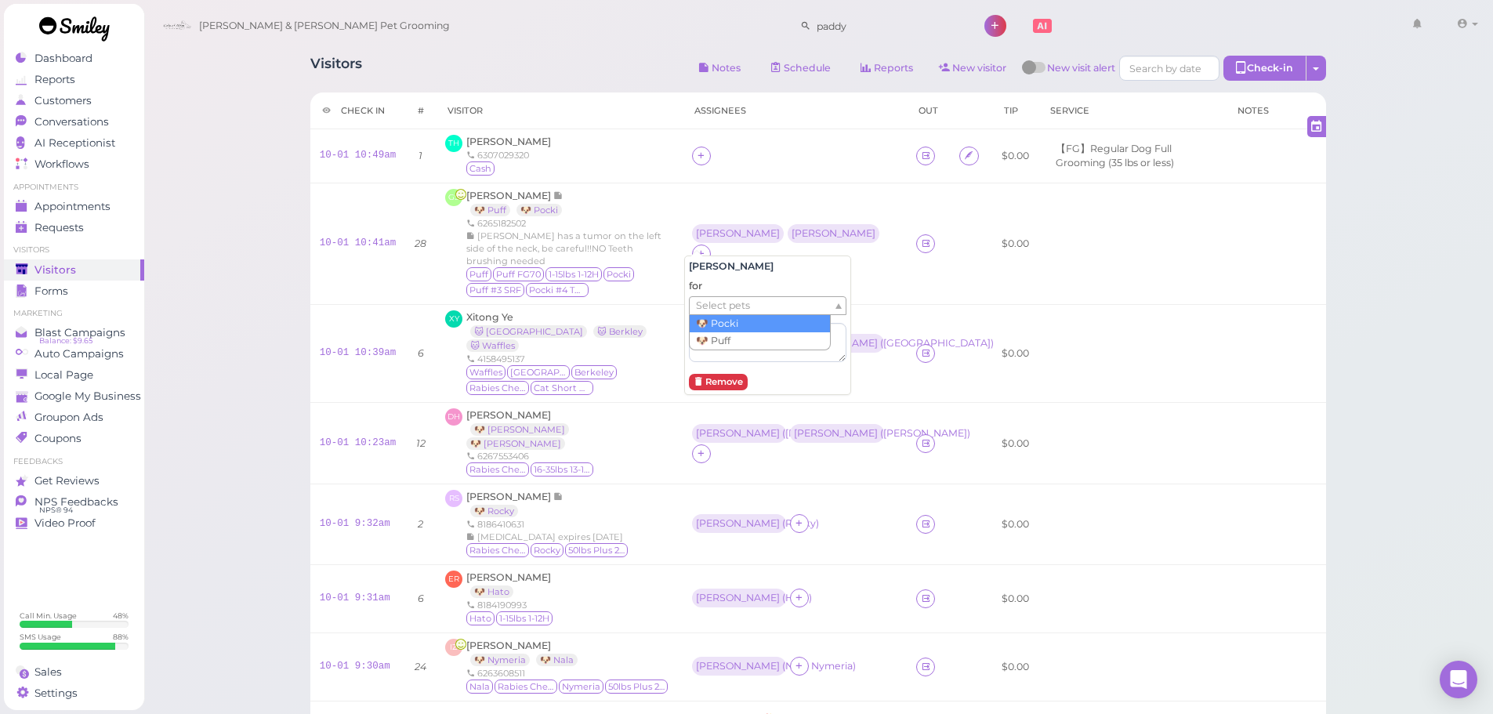
click at [711, 302] on span "Select pets" at bounding box center [723, 305] width 54 height 17
click at [734, 186] on td "Asa ( Puff ) [PERSON_NAME]" at bounding box center [795, 243] width 224 height 121
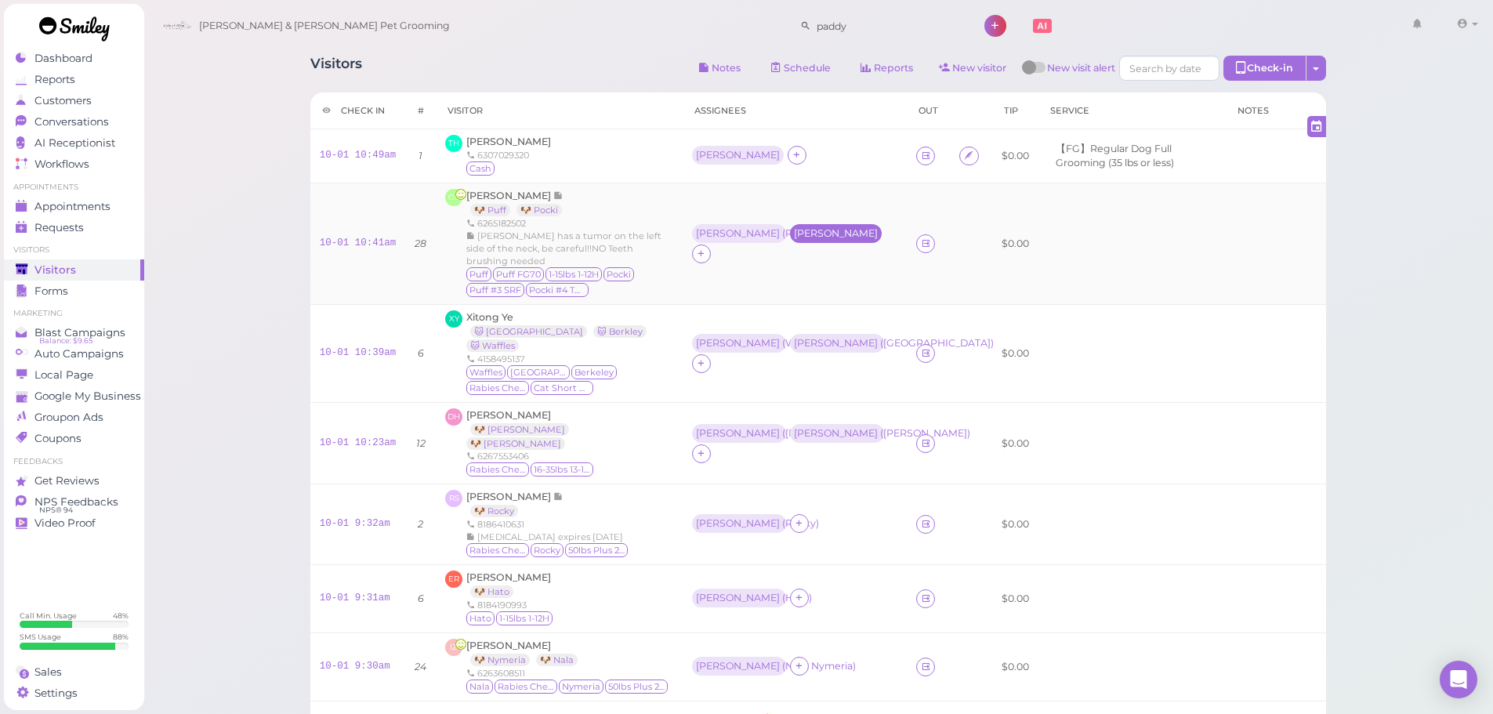
click at [794, 233] on div "[PERSON_NAME]" at bounding box center [836, 233] width 84 height 11
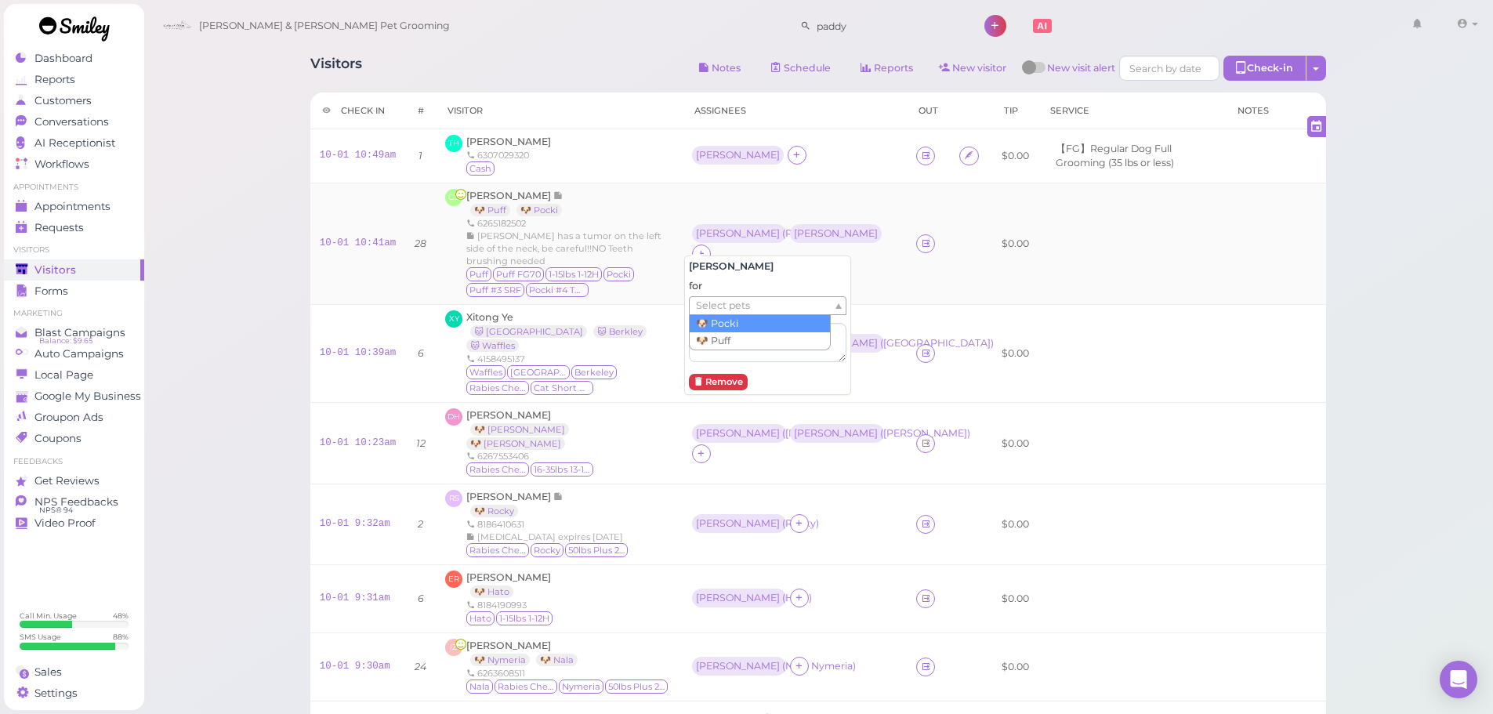
click at [741, 303] on span "Select pets" at bounding box center [723, 305] width 54 height 17
click at [702, 190] on td "Asa ( Puff ) [PERSON_NAME]" at bounding box center [795, 243] width 224 height 121
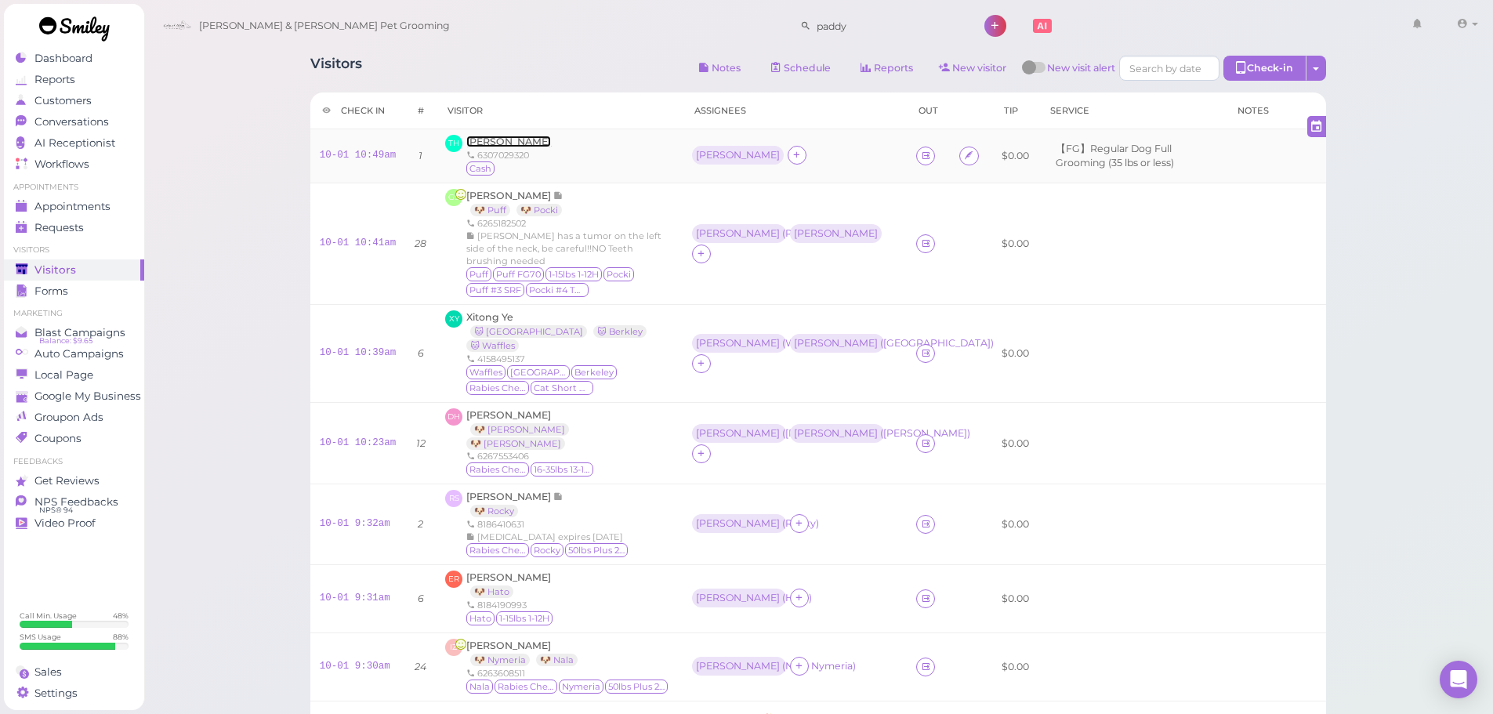
click at [501, 142] on span "[PERSON_NAME]" at bounding box center [508, 142] width 85 height 12
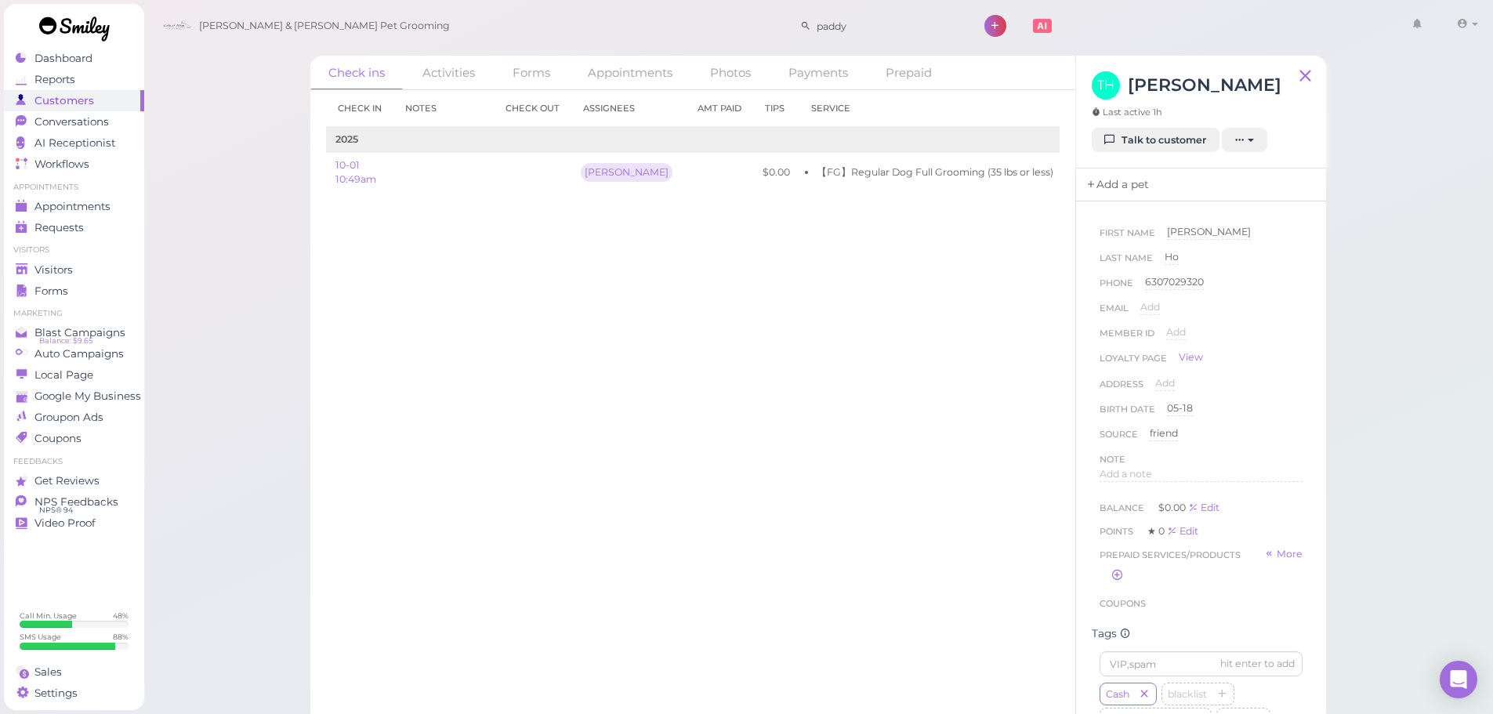
click at [1104, 197] on link "Add a pet" at bounding box center [1117, 184] width 82 height 33
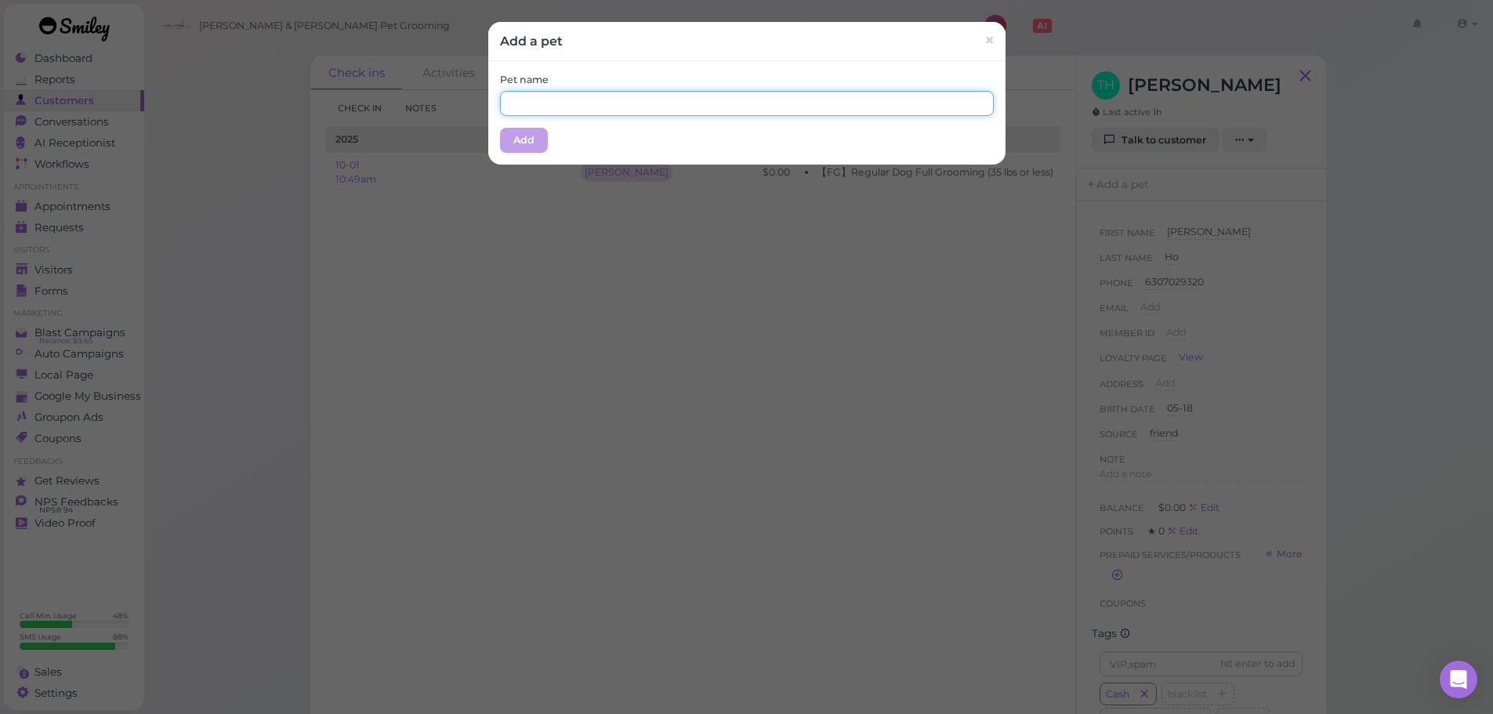
click at [796, 115] on input "text" at bounding box center [747, 103] width 494 height 25
type input "Cash"
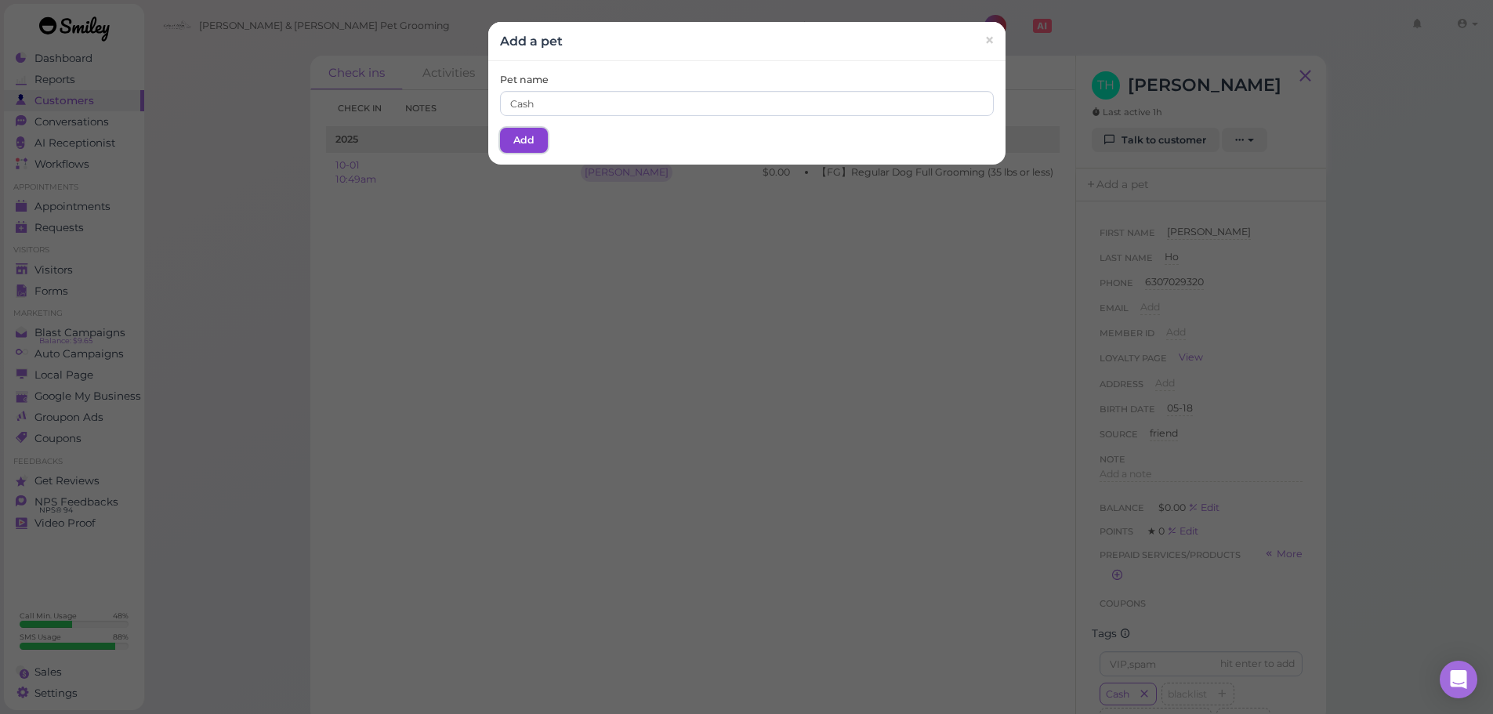
click at [524, 147] on button "Add" at bounding box center [524, 140] width 48 height 25
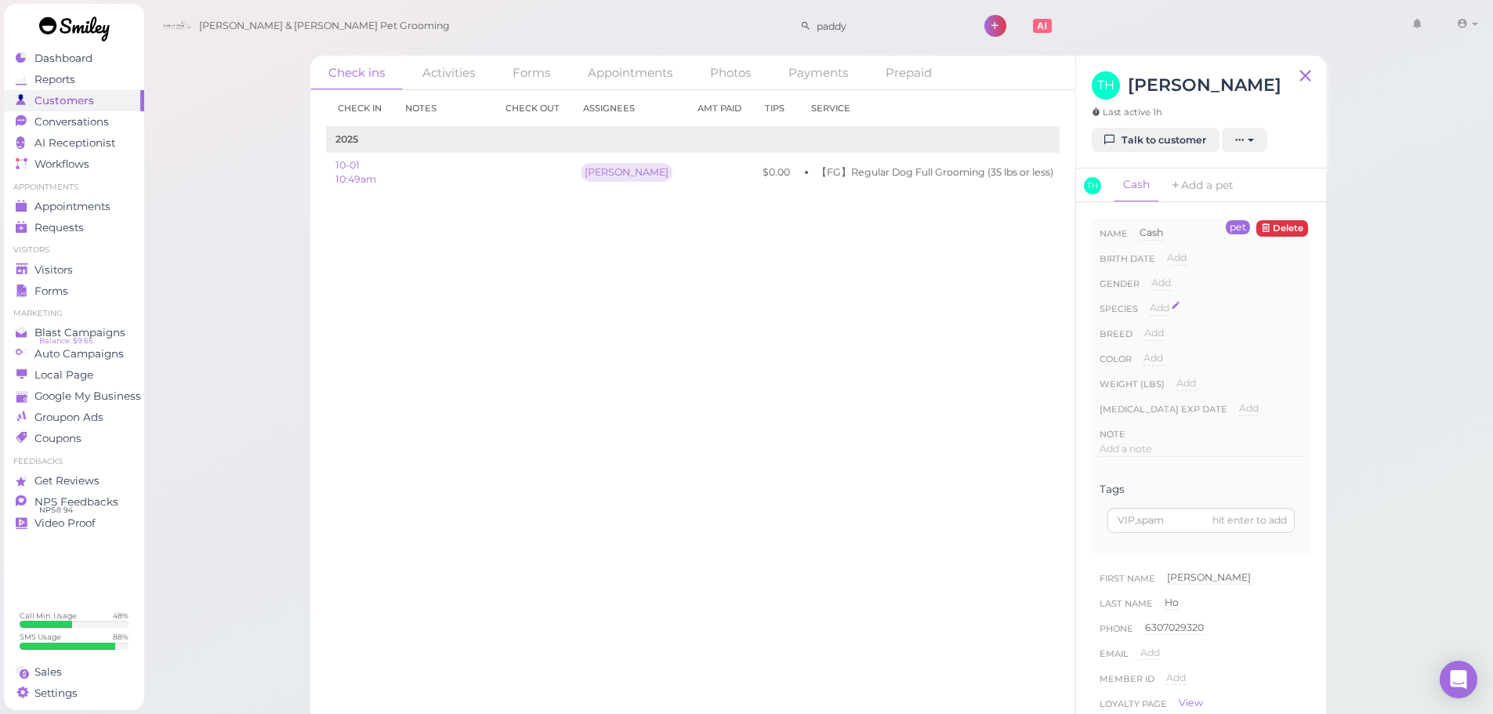
click at [1154, 307] on span "Add" at bounding box center [1160, 308] width 20 height 12
click at [1187, 312] on select "Dog Cat Bird Other" at bounding box center [1226, 313] width 153 height 24
select select "Dog"
click at [1150, 301] on select "Dog Cat Bird Other" at bounding box center [1226, 313] width 153 height 24
click at [1171, 335] on button "Done" at bounding box center [1168, 336] width 34 height 16
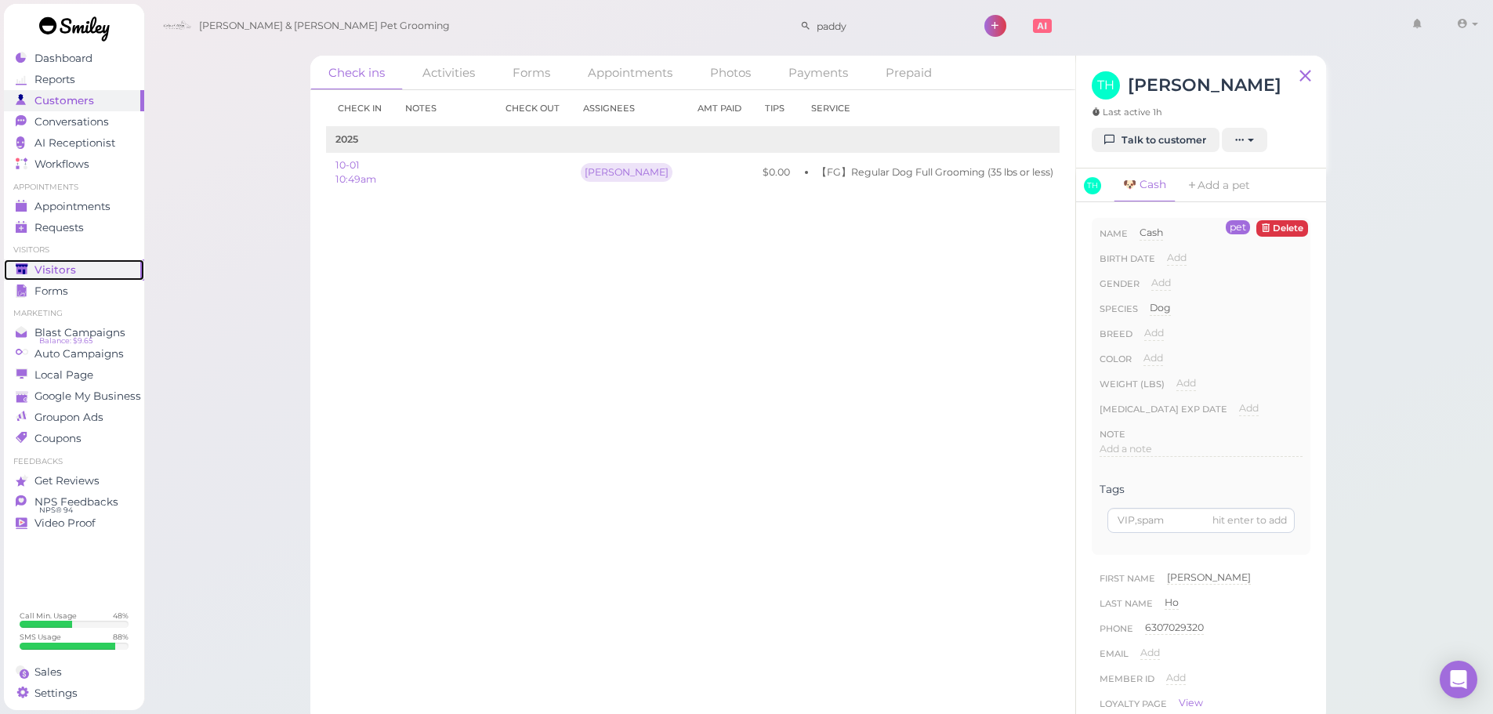
click at [58, 270] on span "Visitors" at bounding box center [55, 269] width 42 height 13
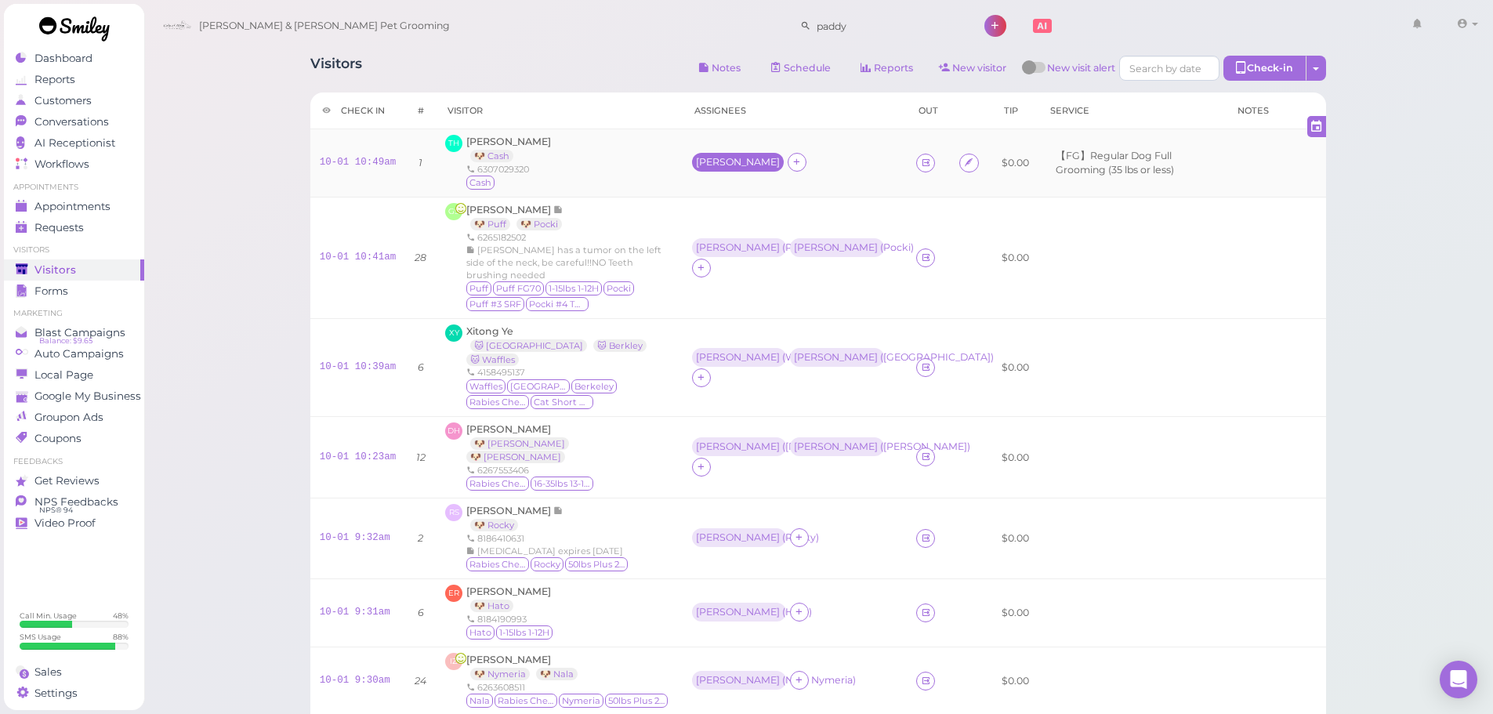
click at [696, 165] on div "[PERSON_NAME]" at bounding box center [738, 162] width 84 height 11
click at [715, 227] on div "[PERSON_NAME] Select services for Select pets Remove" at bounding box center [767, 264] width 167 height 166
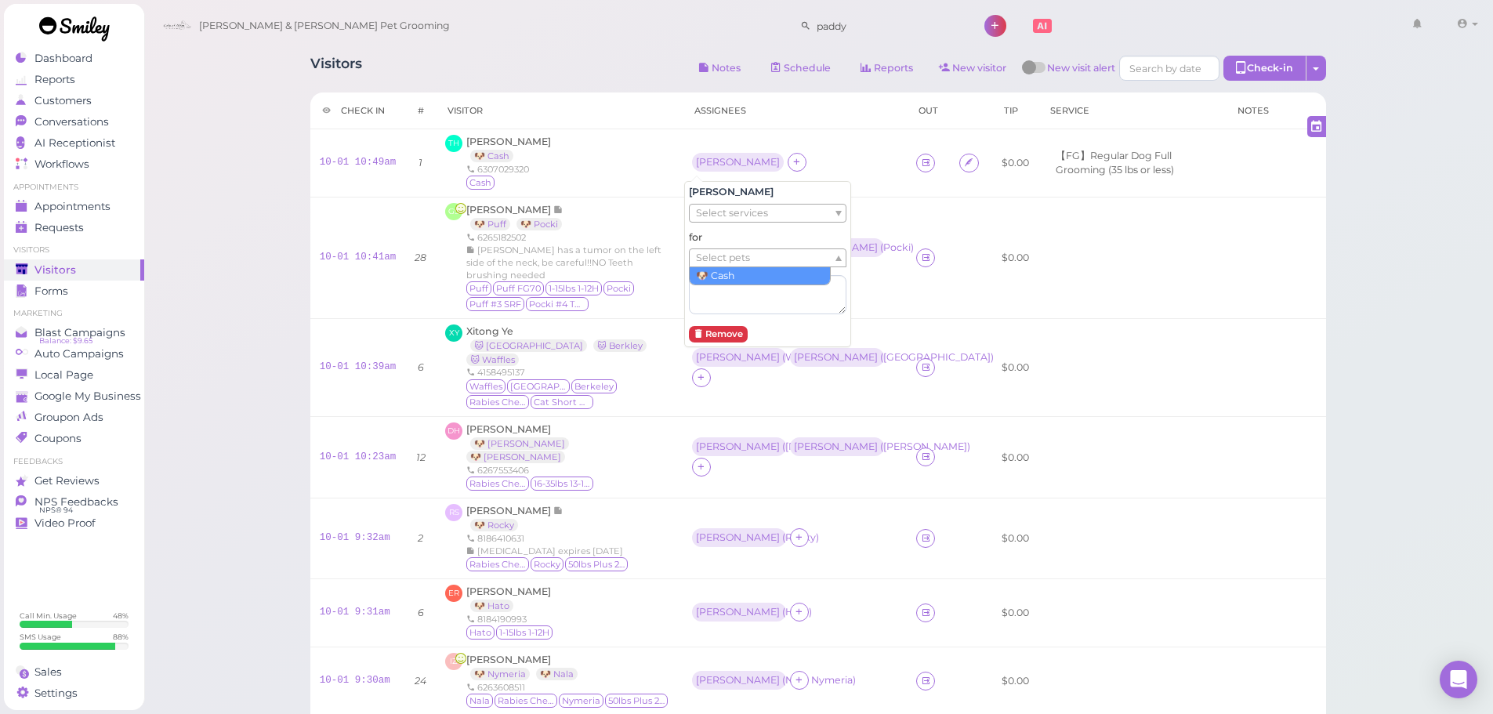
click at [726, 255] on span "Select pets" at bounding box center [723, 257] width 54 height 17
drag, startPoint x: 725, startPoint y: 270, endPoint x: 672, endPoint y: 221, distance: 72.1
click at [616, 174] on div "TH [PERSON_NAME] 🐶 Cash 6307029320 Cash" at bounding box center [558, 163] width 227 height 56
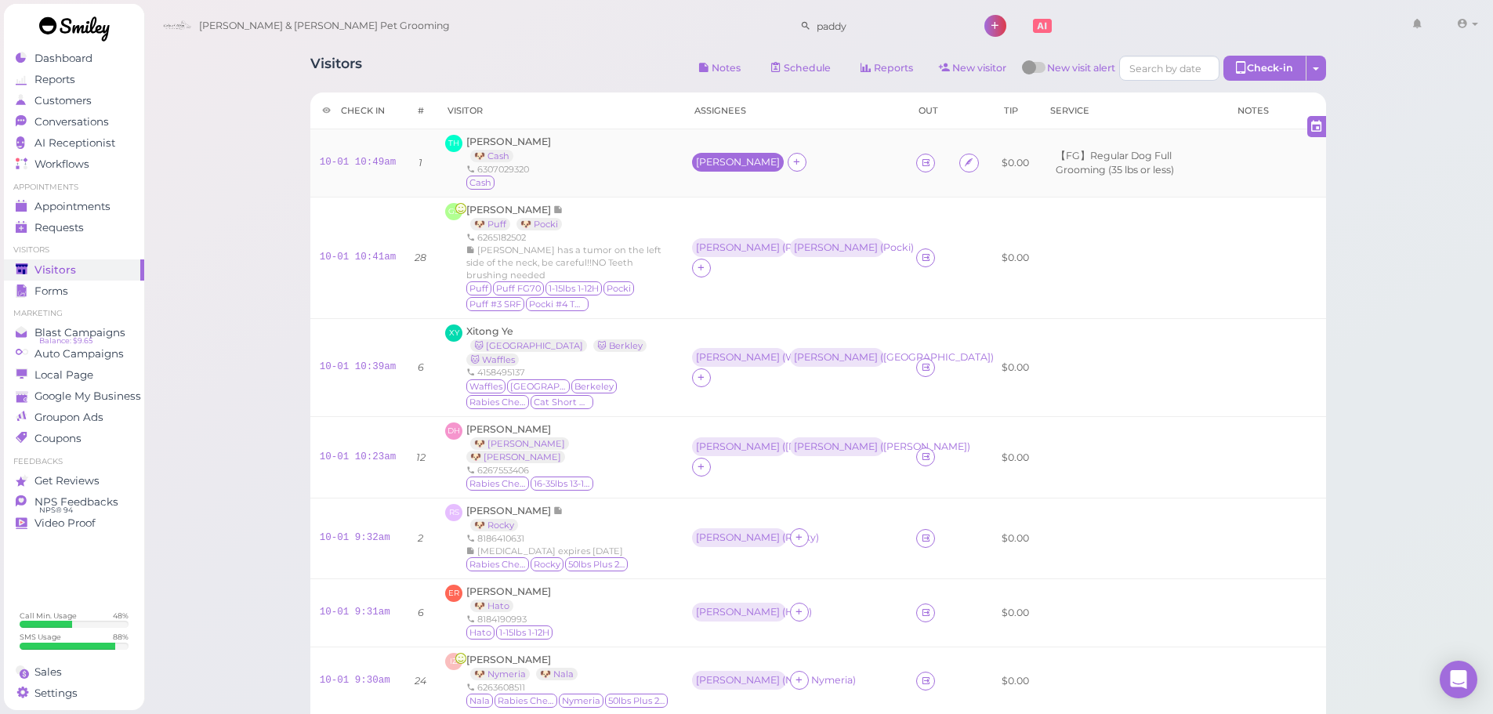
click at [698, 160] on div "[PERSON_NAME]" at bounding box center [738, 162] width 84 height 11
click at [708, 224] on div "[PERSON_NAME] Select services for Select pets Remove" at bounding box center [767, 264] width 167 height 166
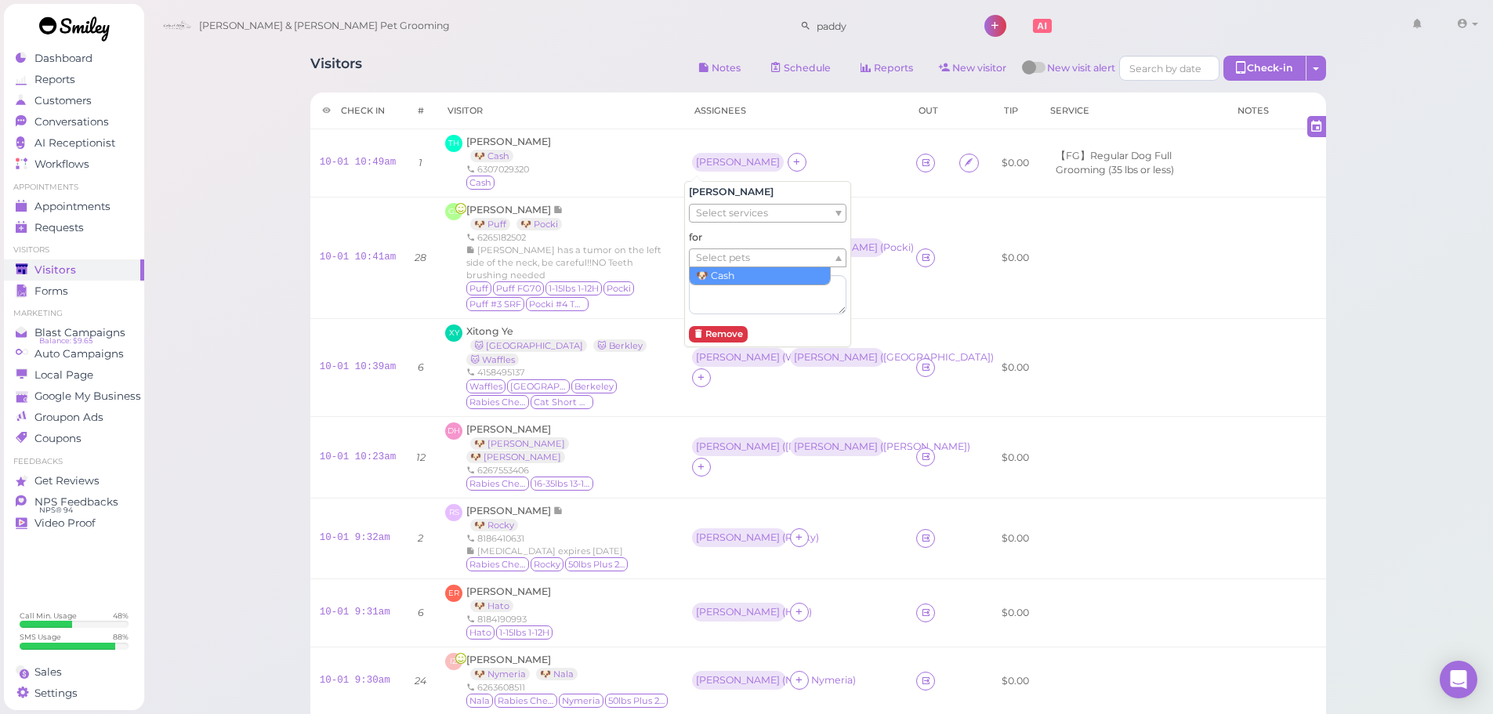
click at [718, 257] on span "Select pets" at bounding box center [723, 257] width 54 height 17
click at [637, 179] on div "TH [PERSON_NAME] 🐶 Cash 6307029320 Cash" at bounding box center [558, 163] width 227 height 56
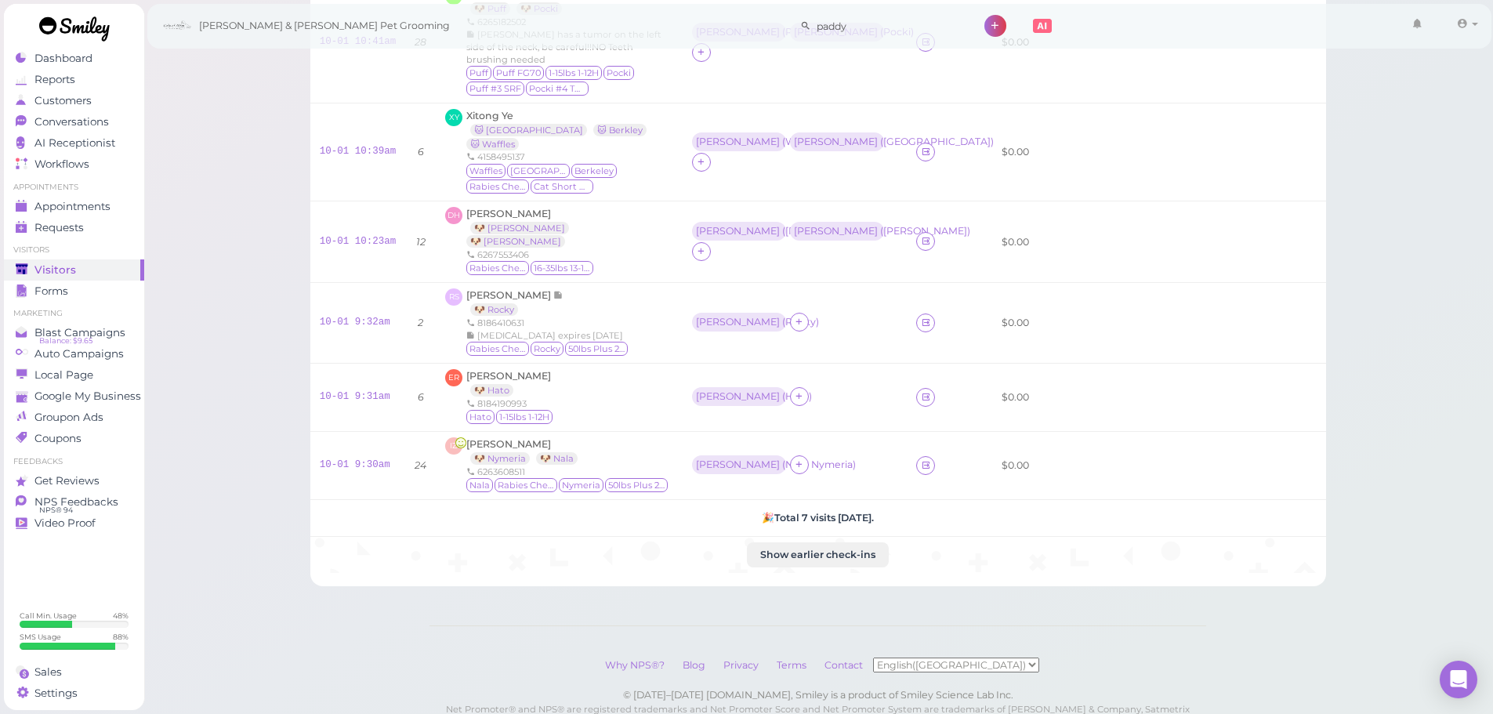
scroll to position [248, 0]
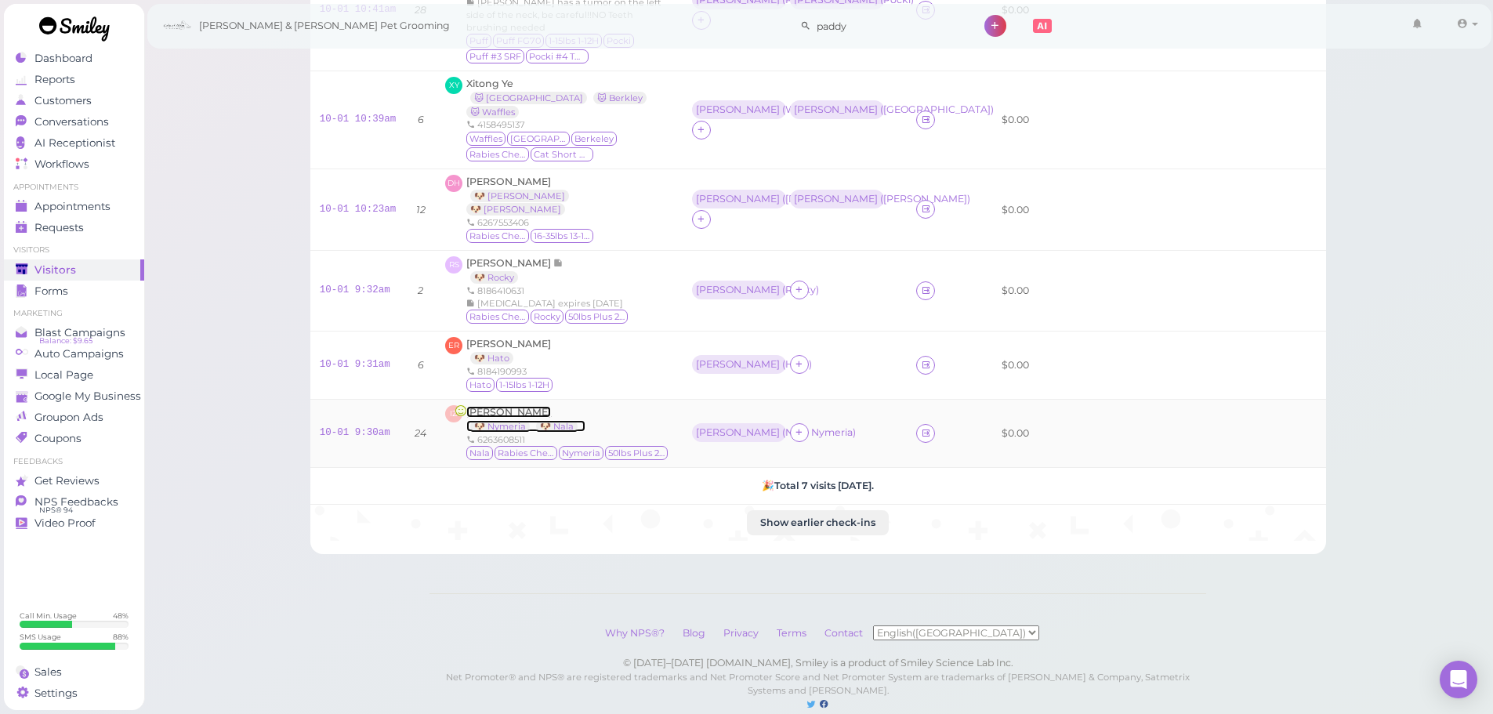
click at [491, 406] on span "[PERSON_NAME]" at bounding box center [508, 412] width 85 height 12
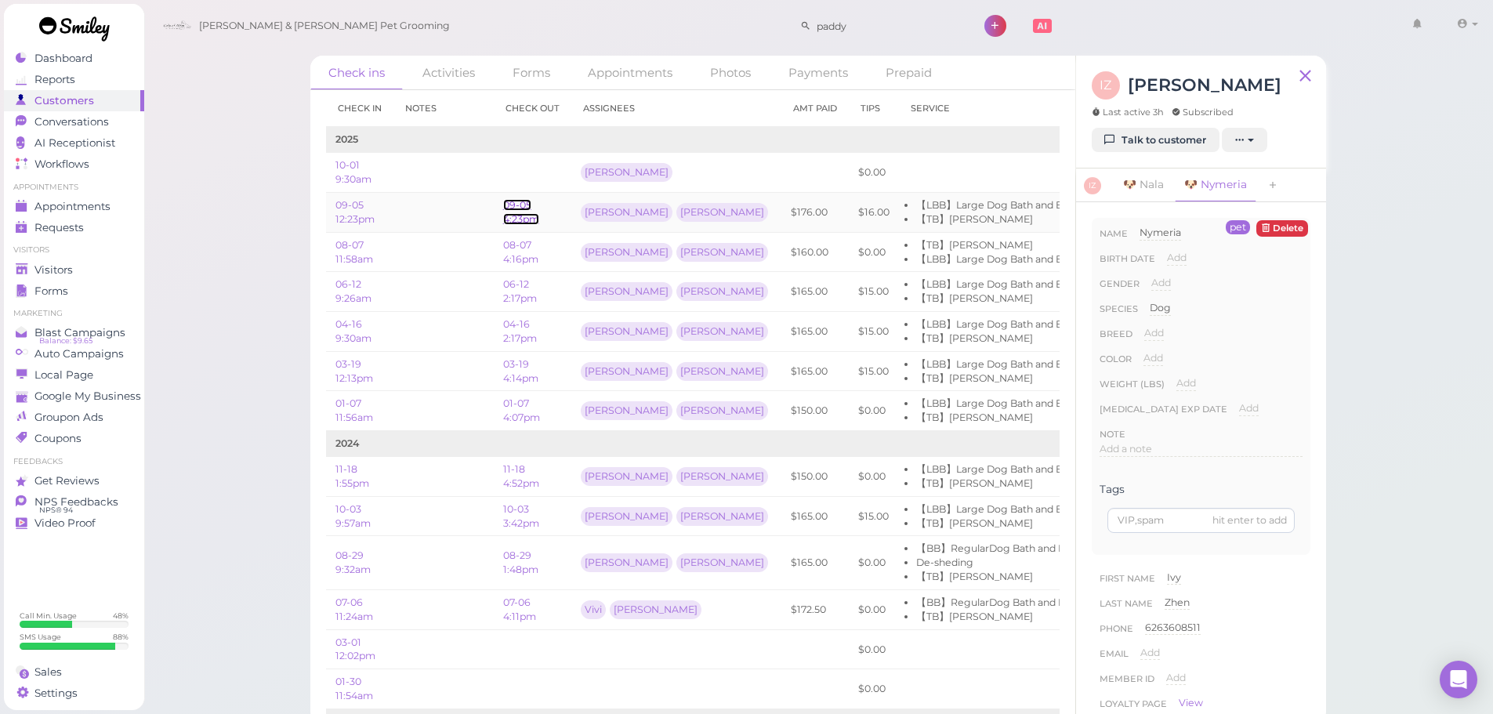
click at [509, 216] on link "09-05 4:23pm" at bounding box center [521, 212] width 36 height 26
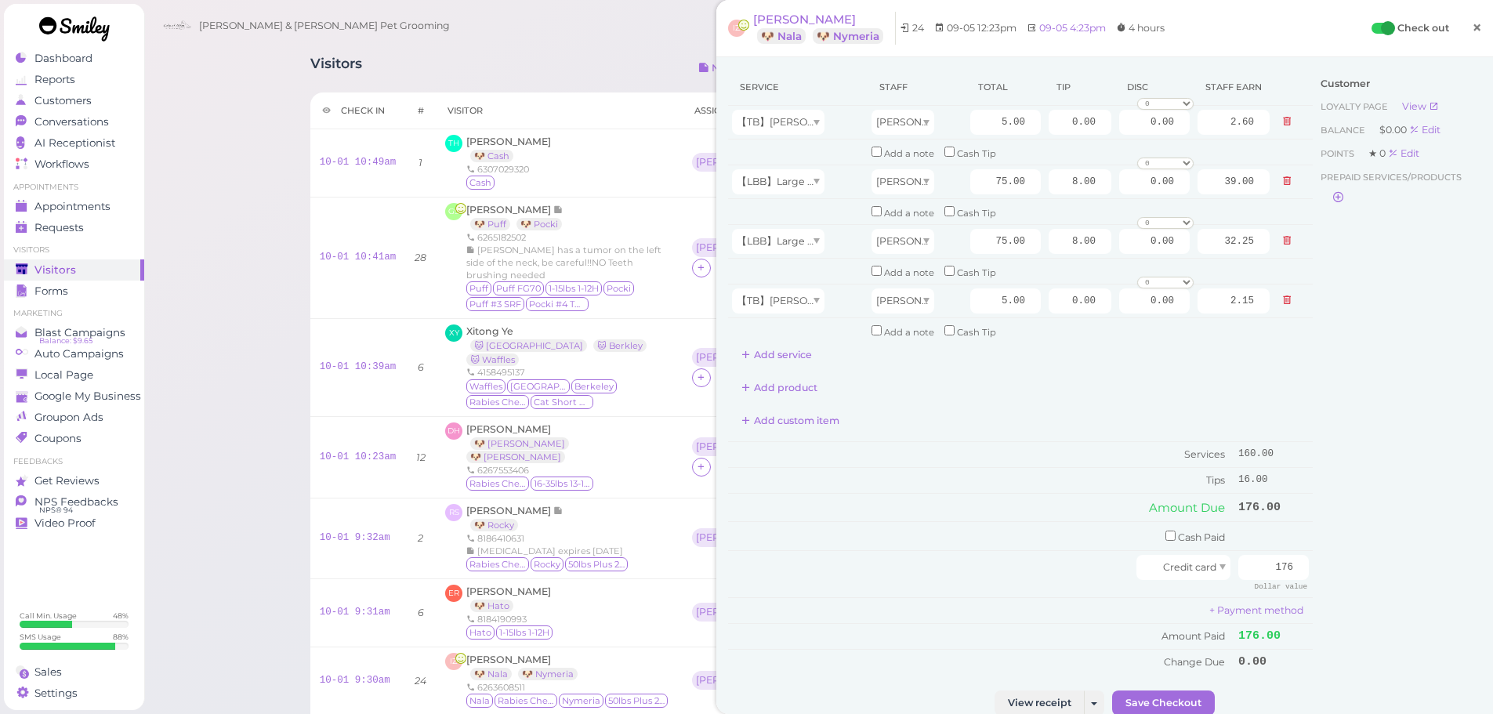
click at [1480, 34] on link "×" at bounding box center [1476, 28] width 29 height 37
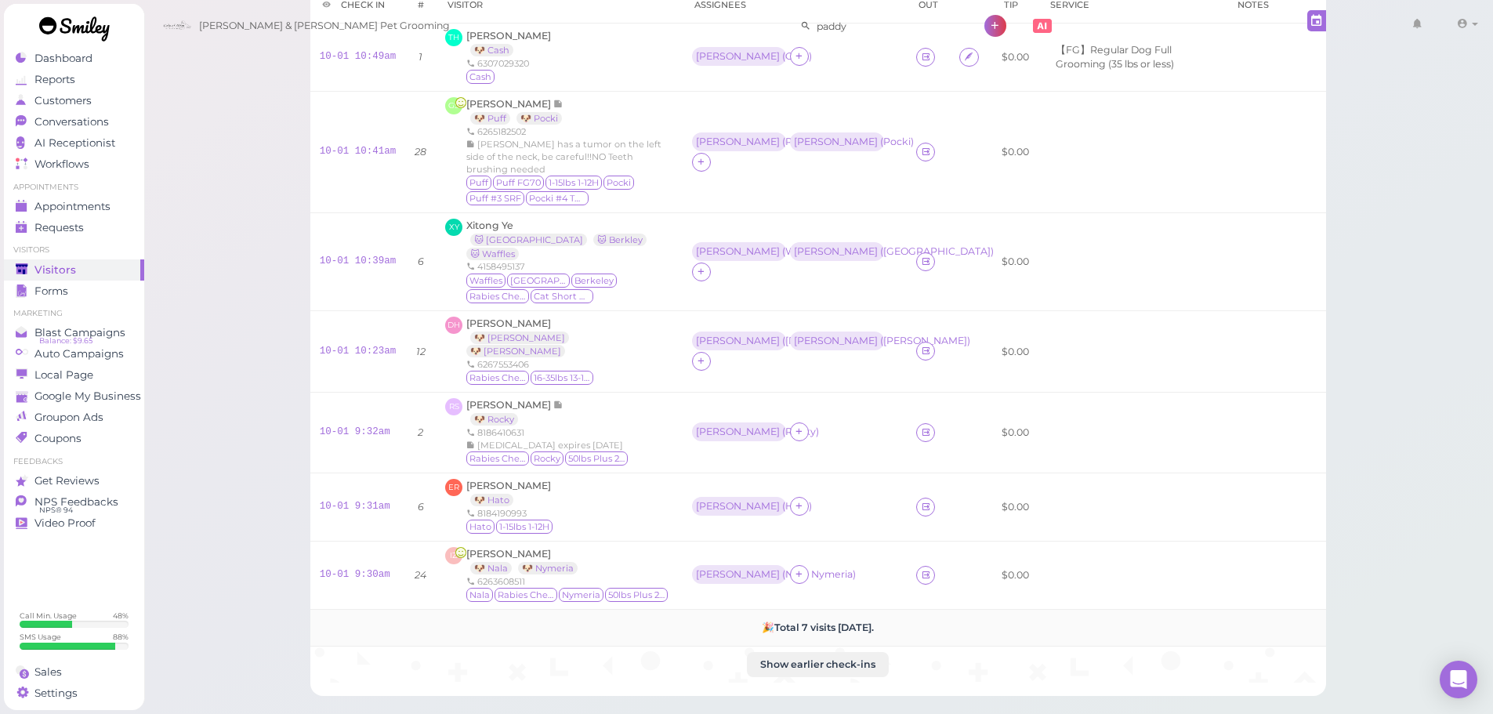
scroll to position [248, 0]
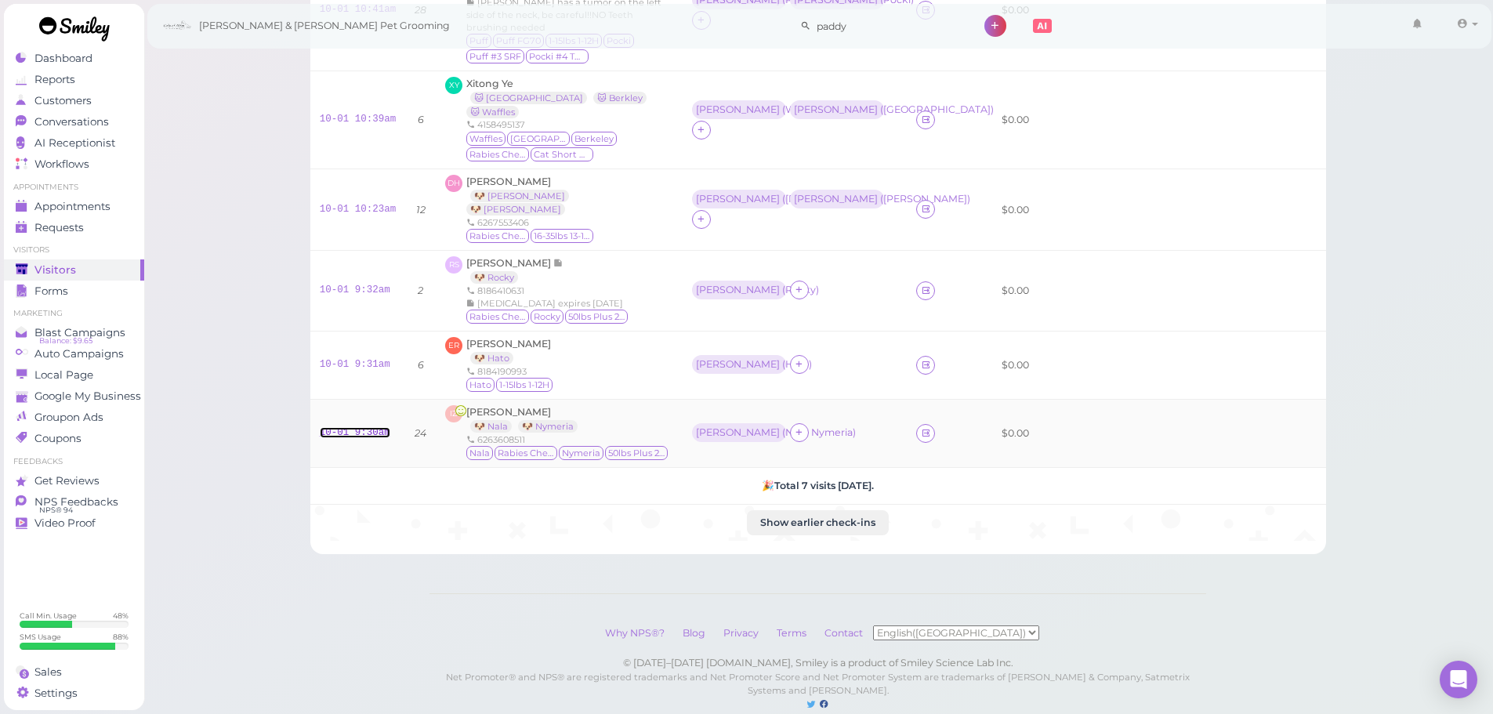
click at [370, 427] on link "10-01 9:30am" at bounding box center [355, 432] width 71 height 11
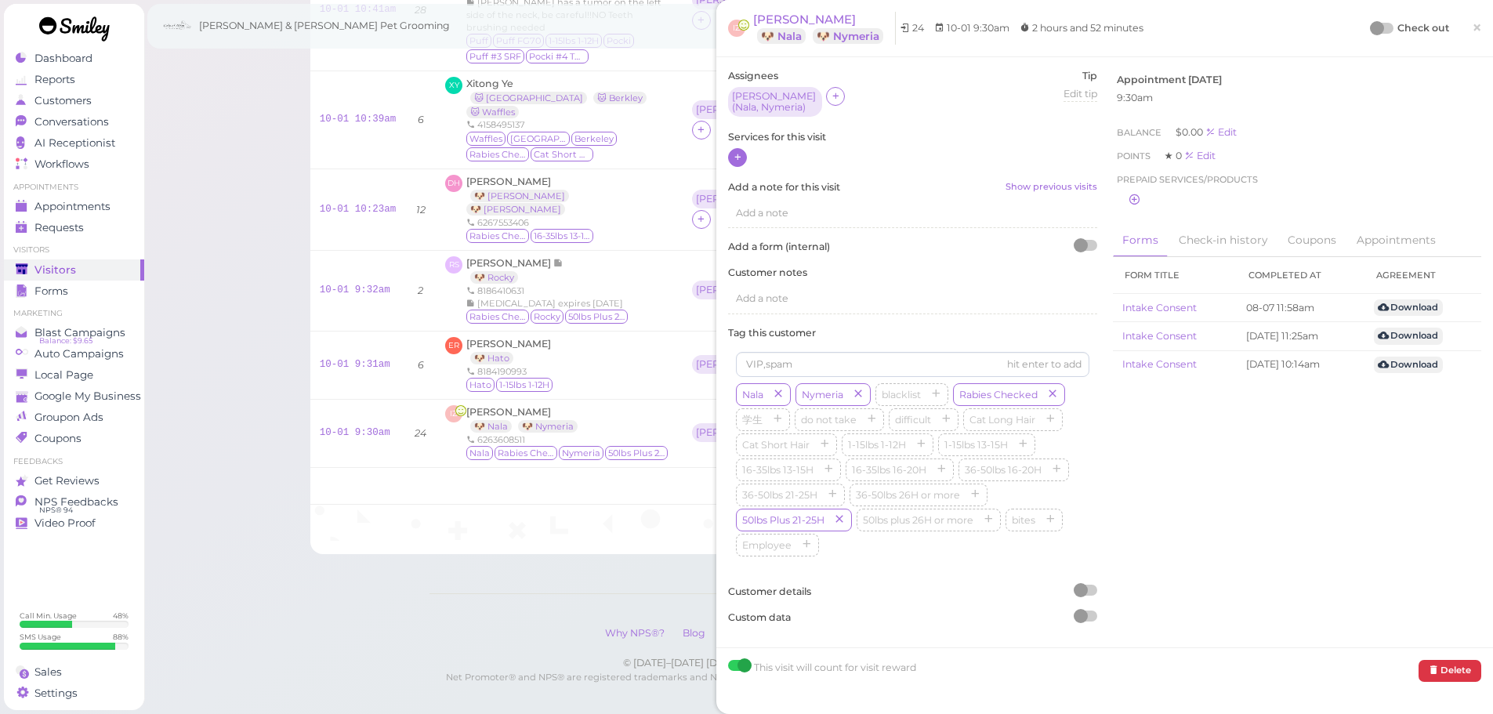
click at [737, 153] on icon at bounding box center [738, 157] width 10 height 12
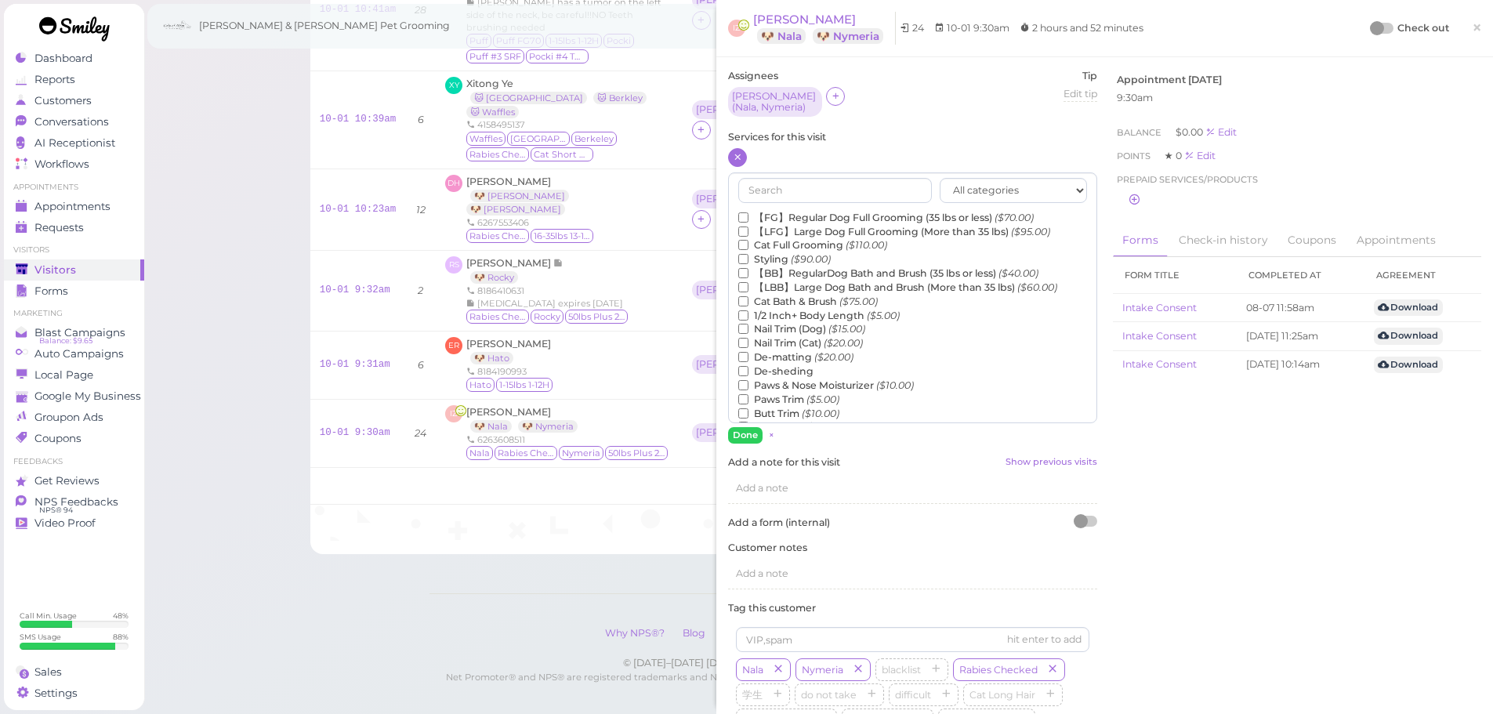
click at [781, 288] on label "【LBB】Large Dog Bath and Brush (More than 35 lbs) ($60.00)" at bounding box center [897, 288] width 319 height 14
click at [748, 288] on input "【LBB】Large Dog Bath and Brush (More than 35 lbs) ($60.00)" at bounding box center [743, 287] width 10 height 10
click at [746, 429] on button "Done" at bounding box center [745, 435] width 34 height 16
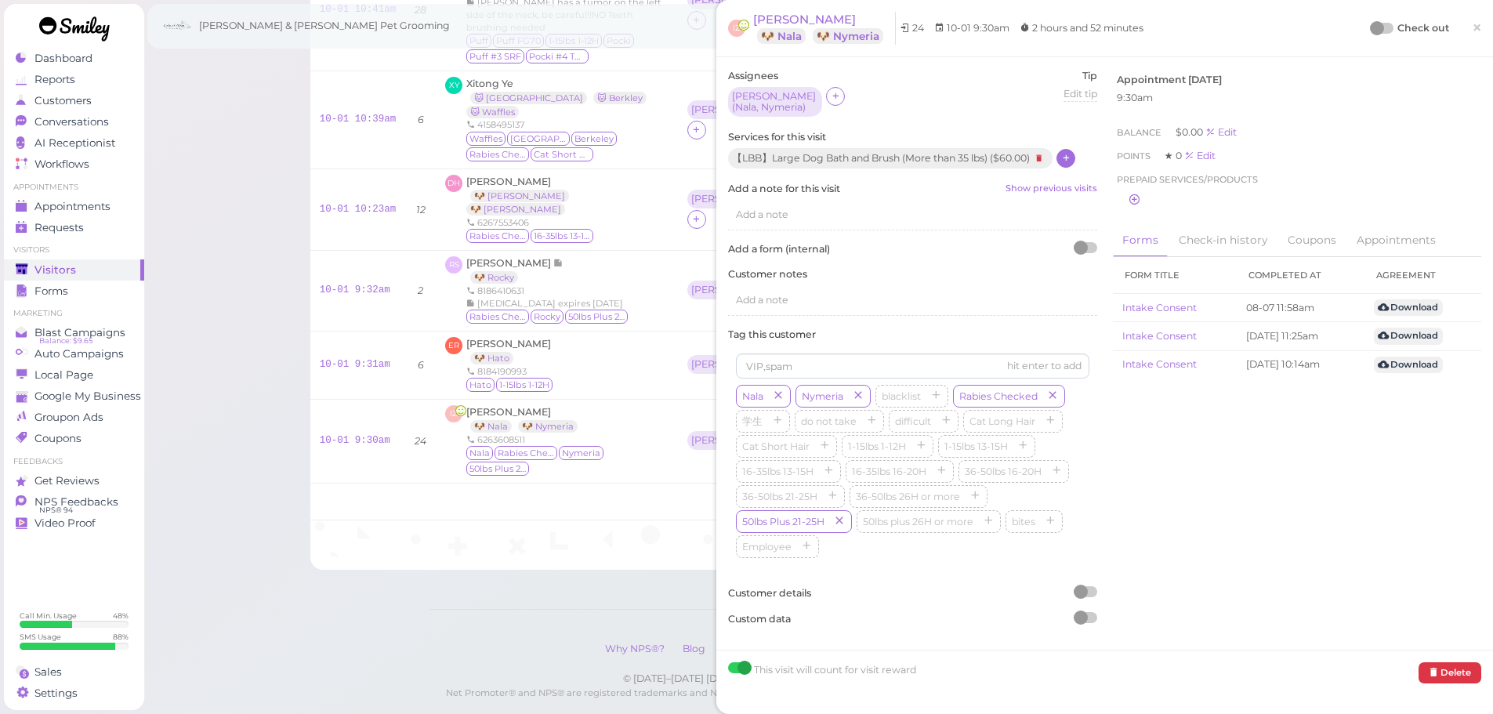
click at [1370, 31] on div at bounding box center [1377, 28] width 14 height 14
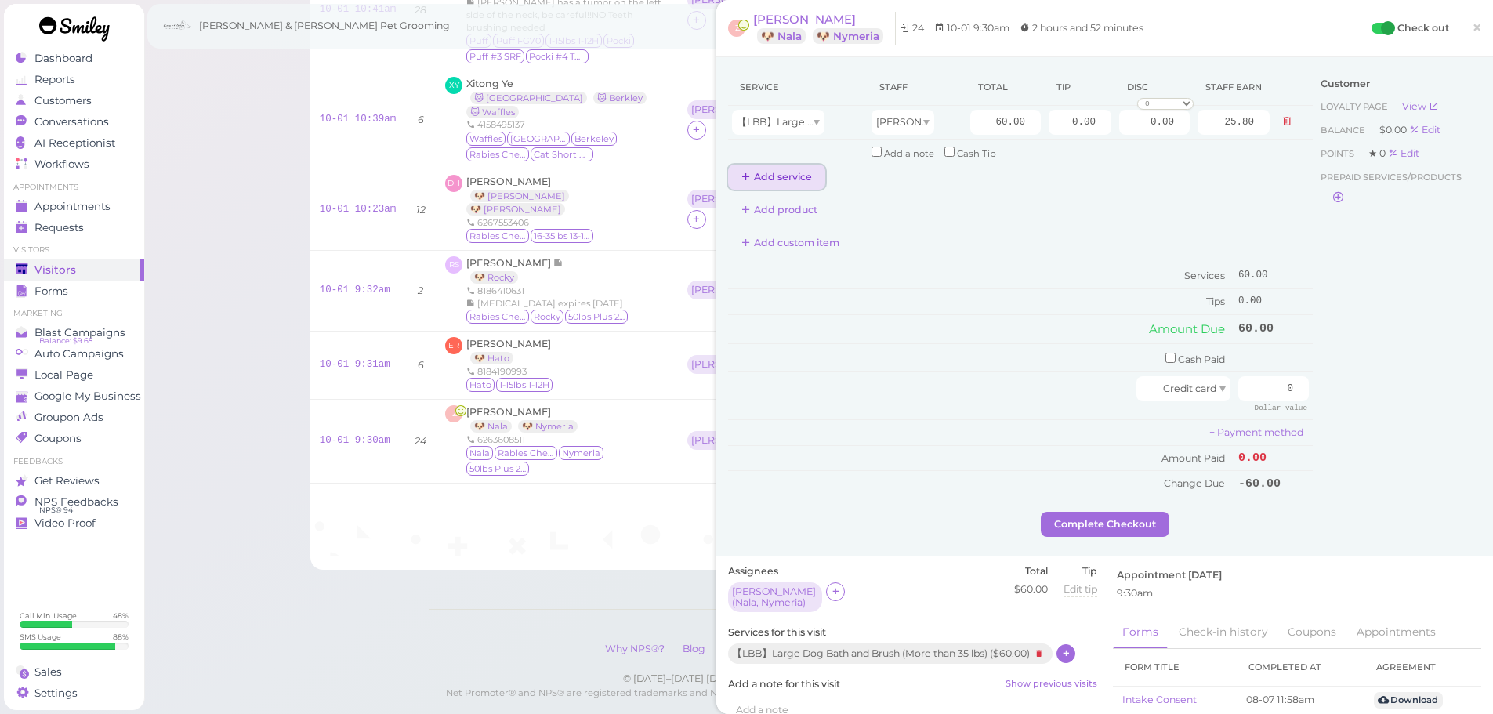
click at [784, 168] on button "Add service" at bounding box center [776, 177] width 97 height 25
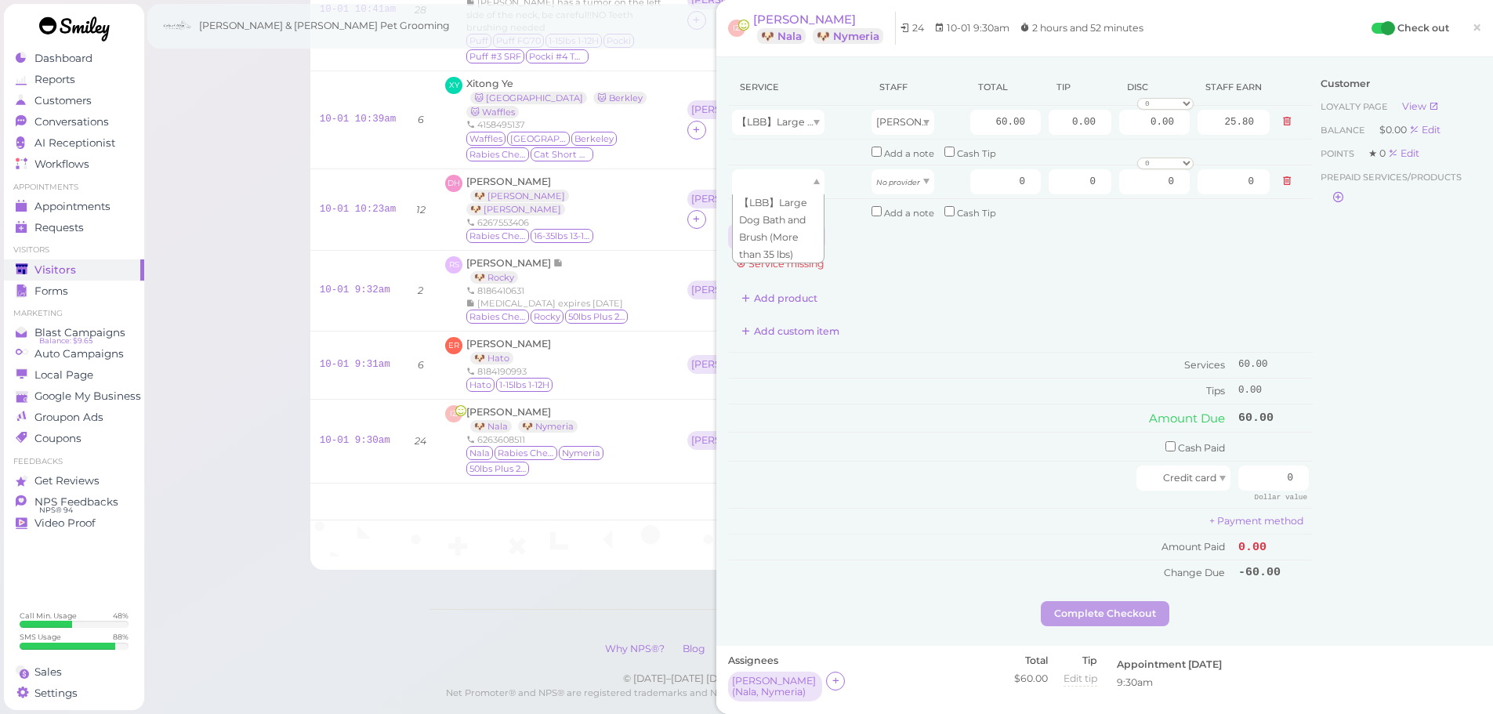
click at [788, 172] on div at bounding box center [778, 181] width 92 height 25
type input "60.00"
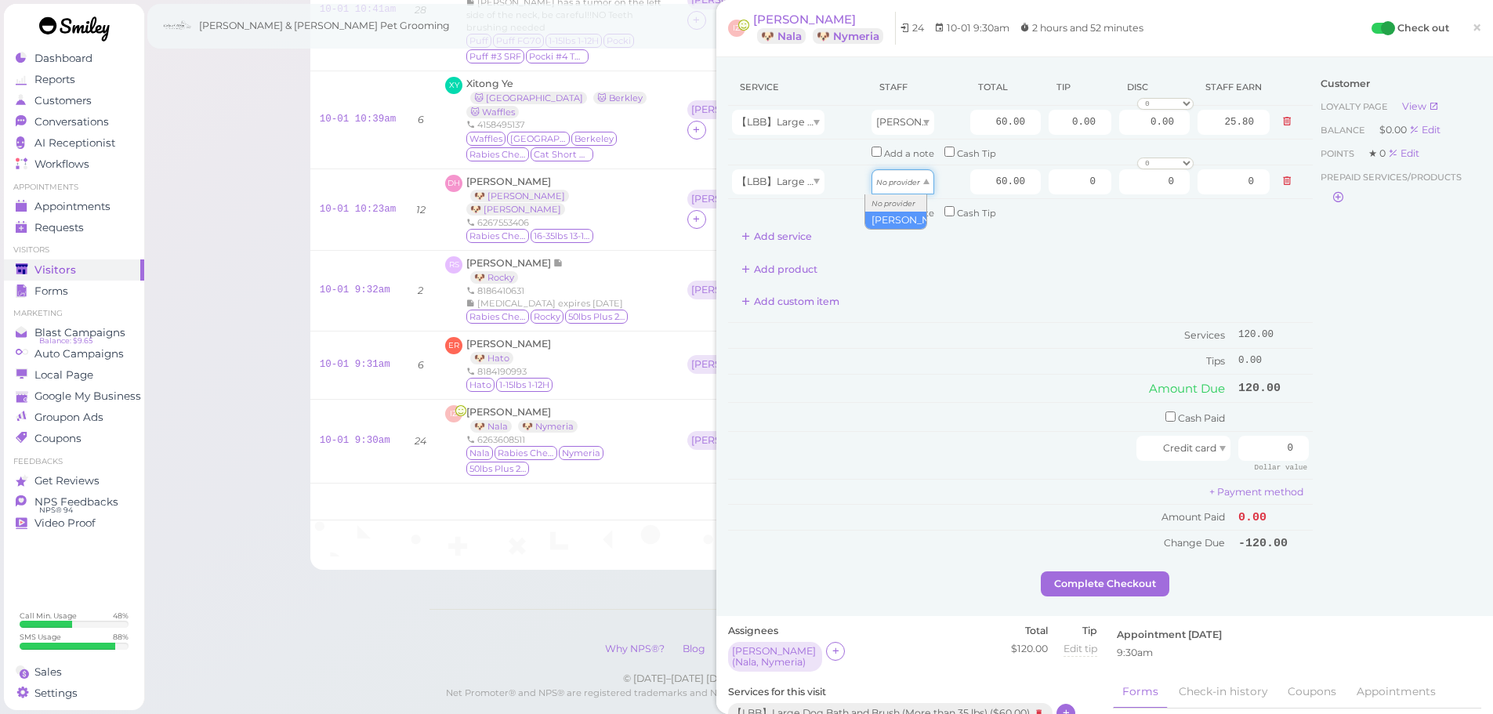
drag, startPoint x: 909, startPoint y: 174, endPoint x: 909, endPoint y: 222, distance: 47.8
type input "25.80"
click at [980, 121] on input "60.00" at bounding box center [1005, 122] width 71 height 25
type input "75.00"
type input "32.25"
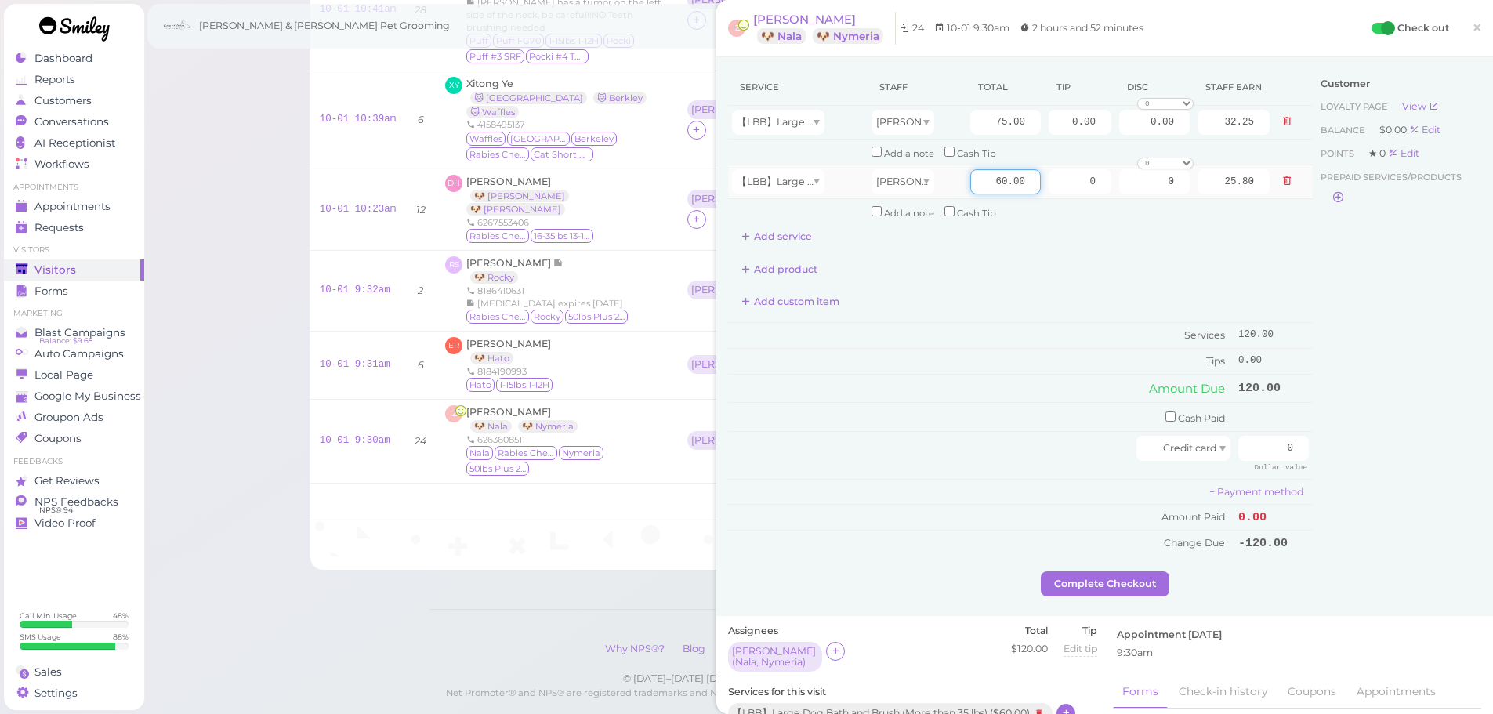
click at [970, 187] on input "60.00" at bounding box center [1005, 181] width 71 height 25
type input "75.00"
type input "32.25"
click at [1245, 441] on input "0" at bounding box center [1273, 448] width 71 height 25
type input "150"
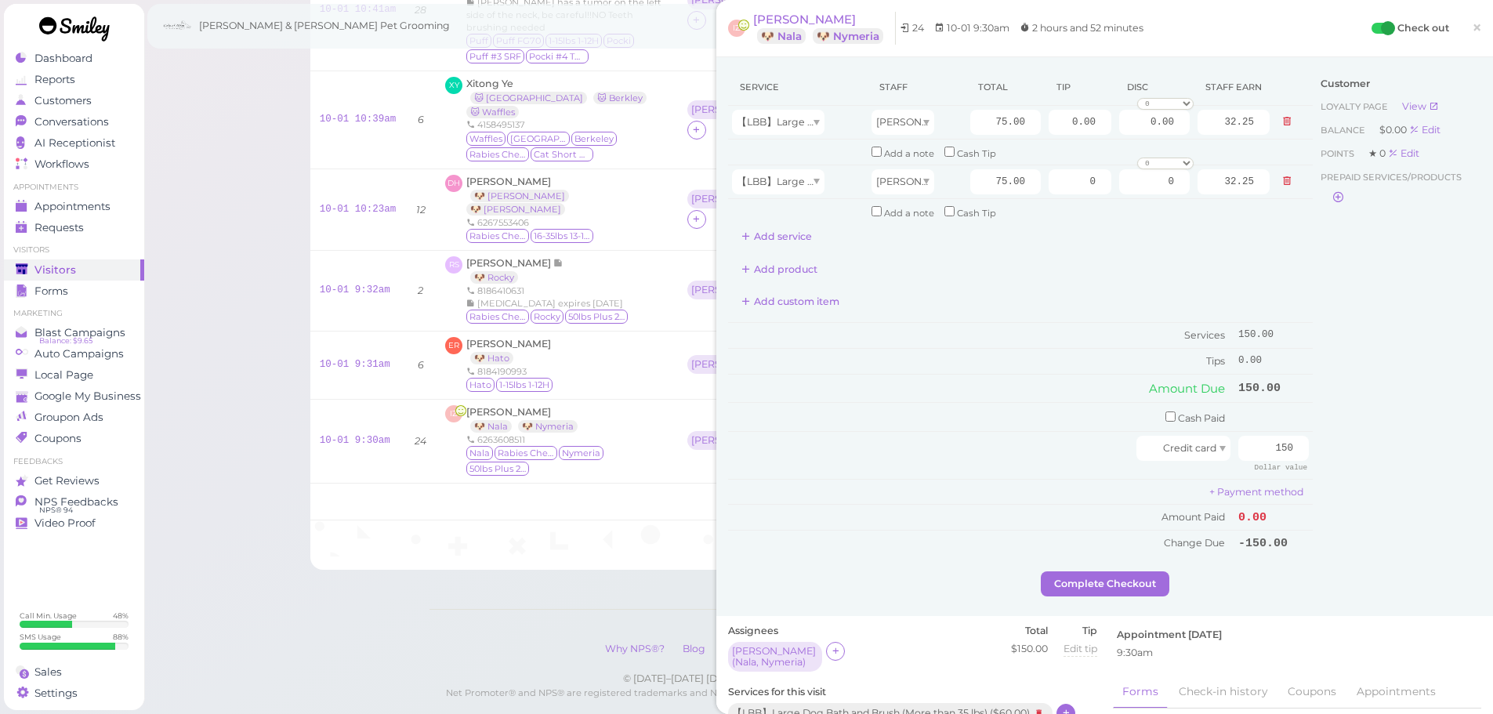
click at [1341, 467] on div "Customer Loyalty page View Balance $0.00 Edit Points ★ 0 Edit Prepaid services/…" at bounding box center [1397, 320] width 168 height 502
click at [1094, 595] on button "Complete Checkout" at bounding box center [1105, 583] width 129 height 25
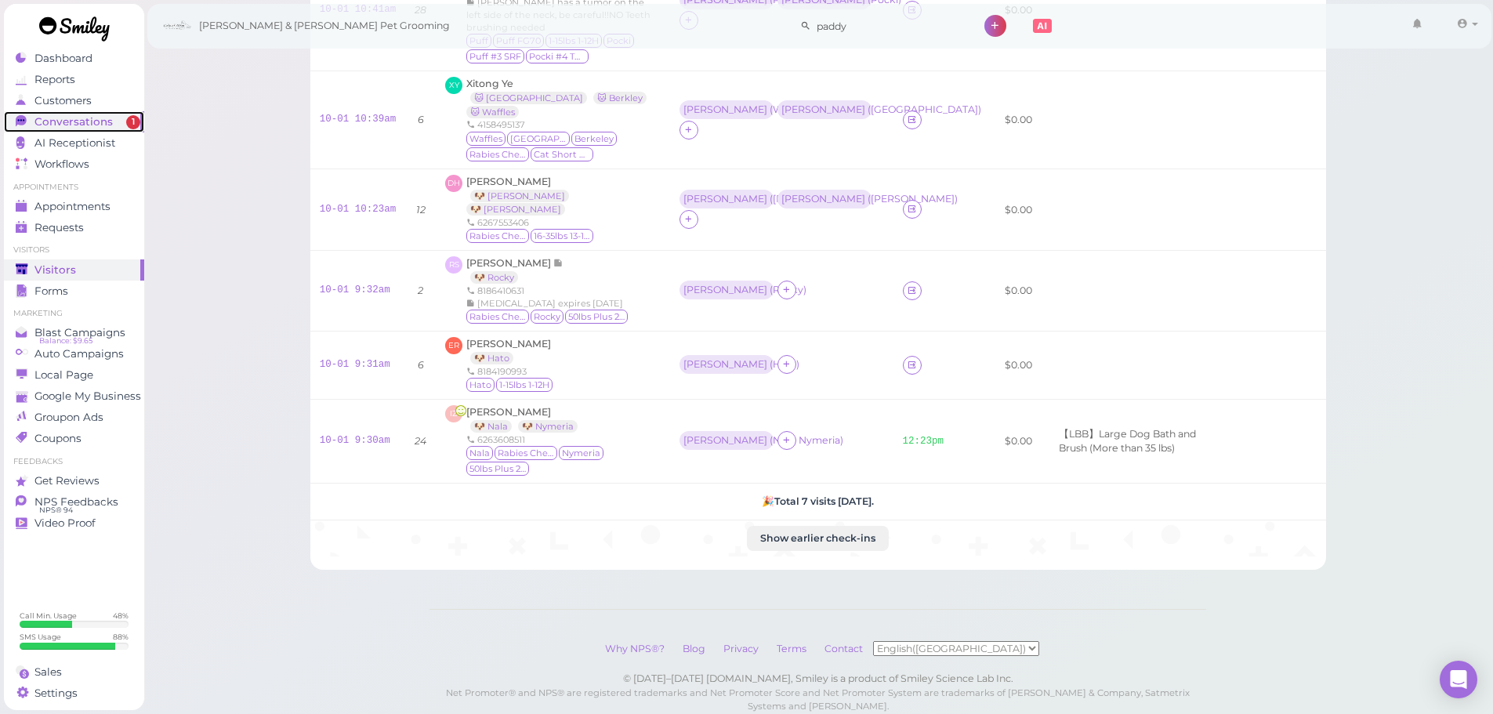
click at [105, 118] on span "Conversations" at bounding box center [73, 121] width 78 height 13
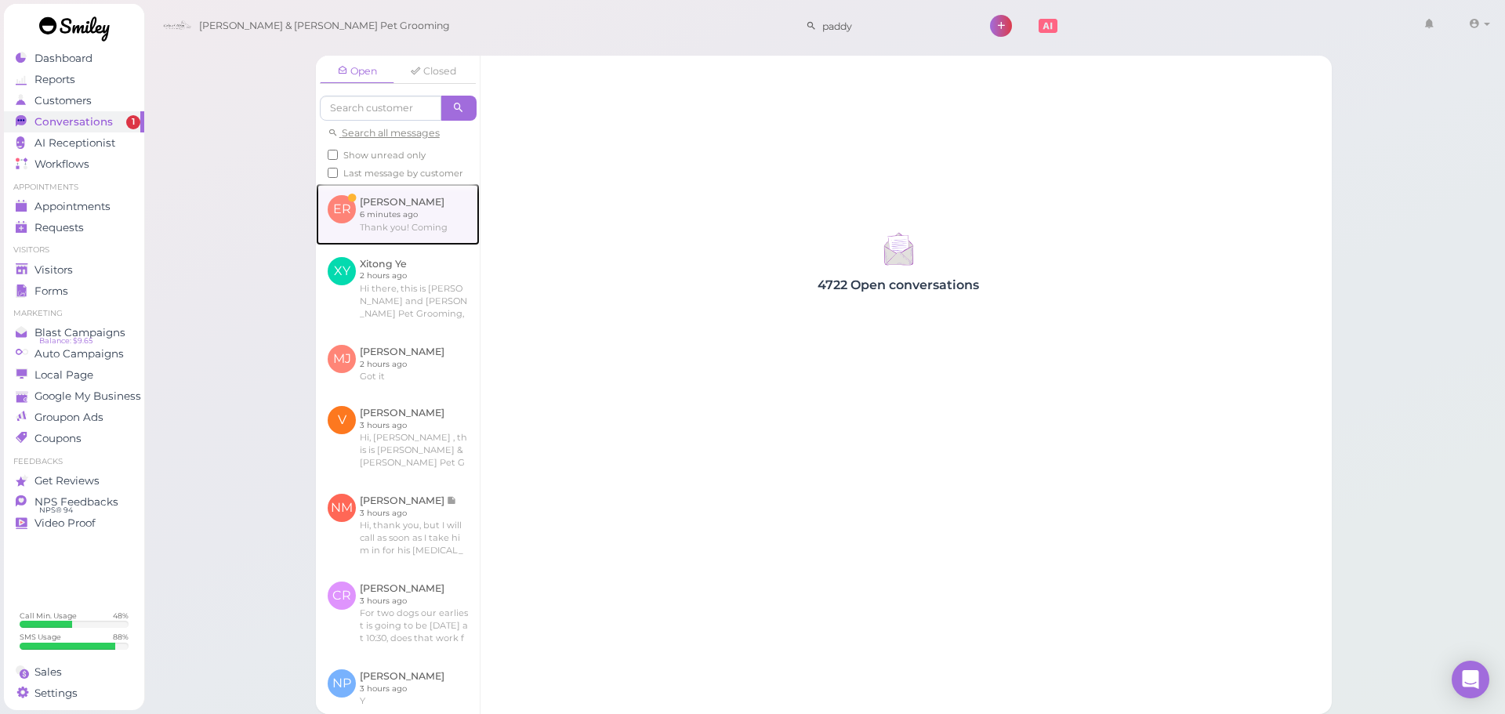
click at [390, 238] on link at bounding box center [398, 213] width 164 height 61
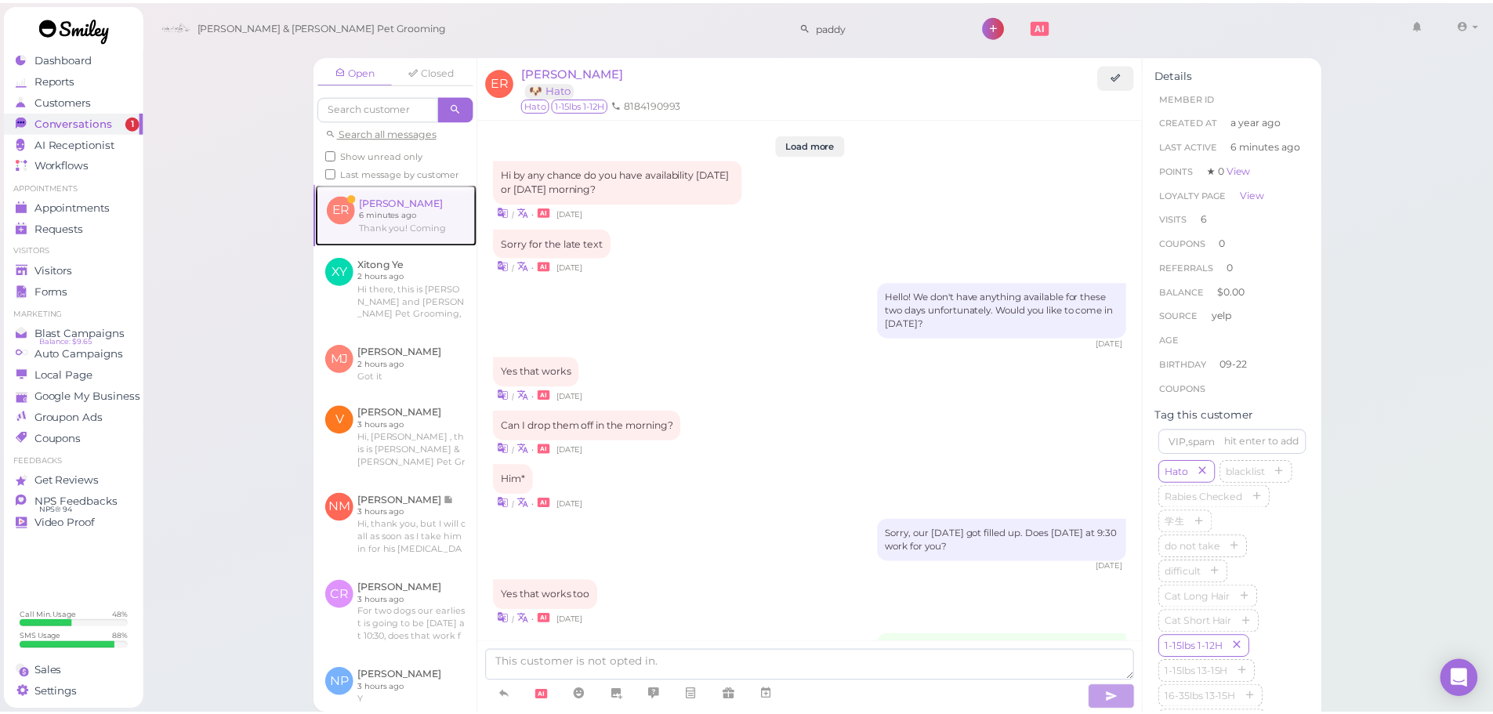
scroll to position [1853, 0]
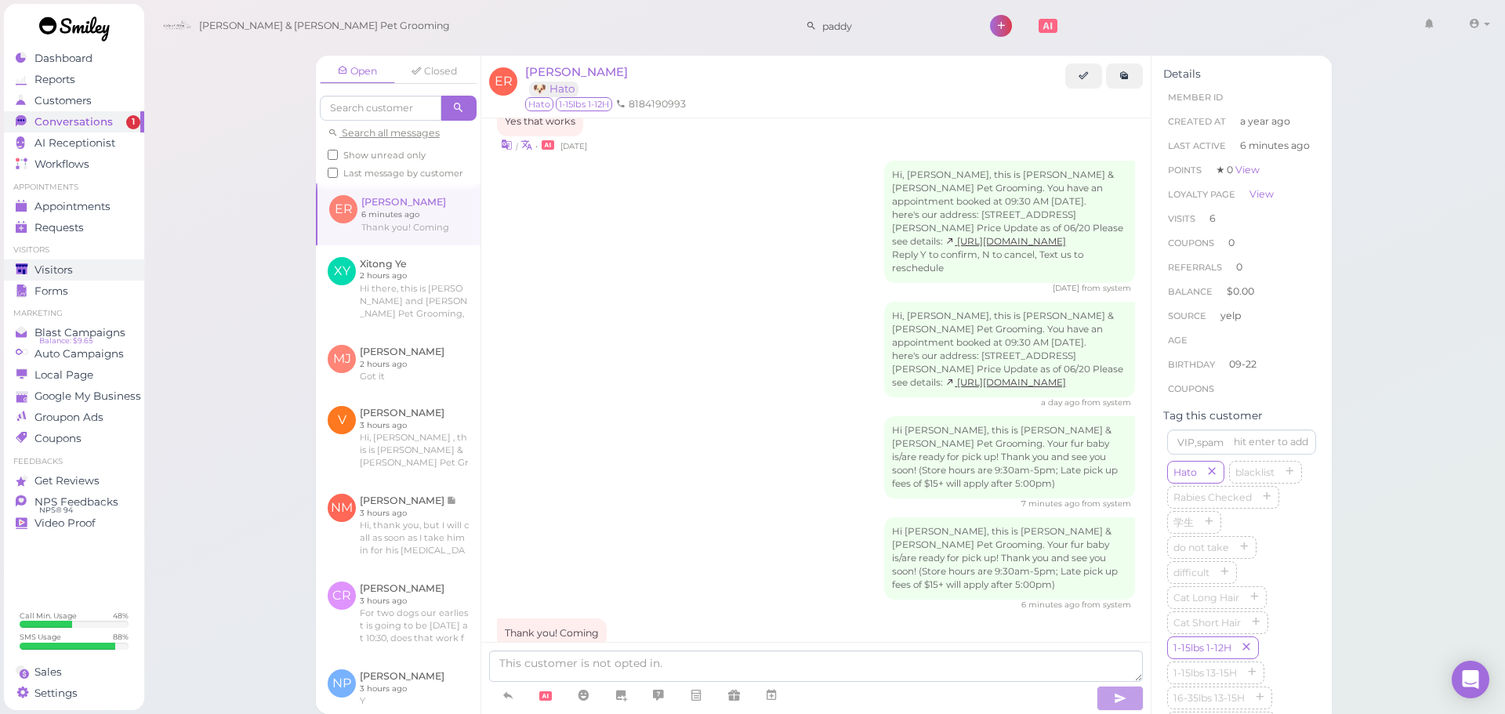
click at [96, 271] on div "Visitors" at bounding box center [72, 269] width 113 height 13
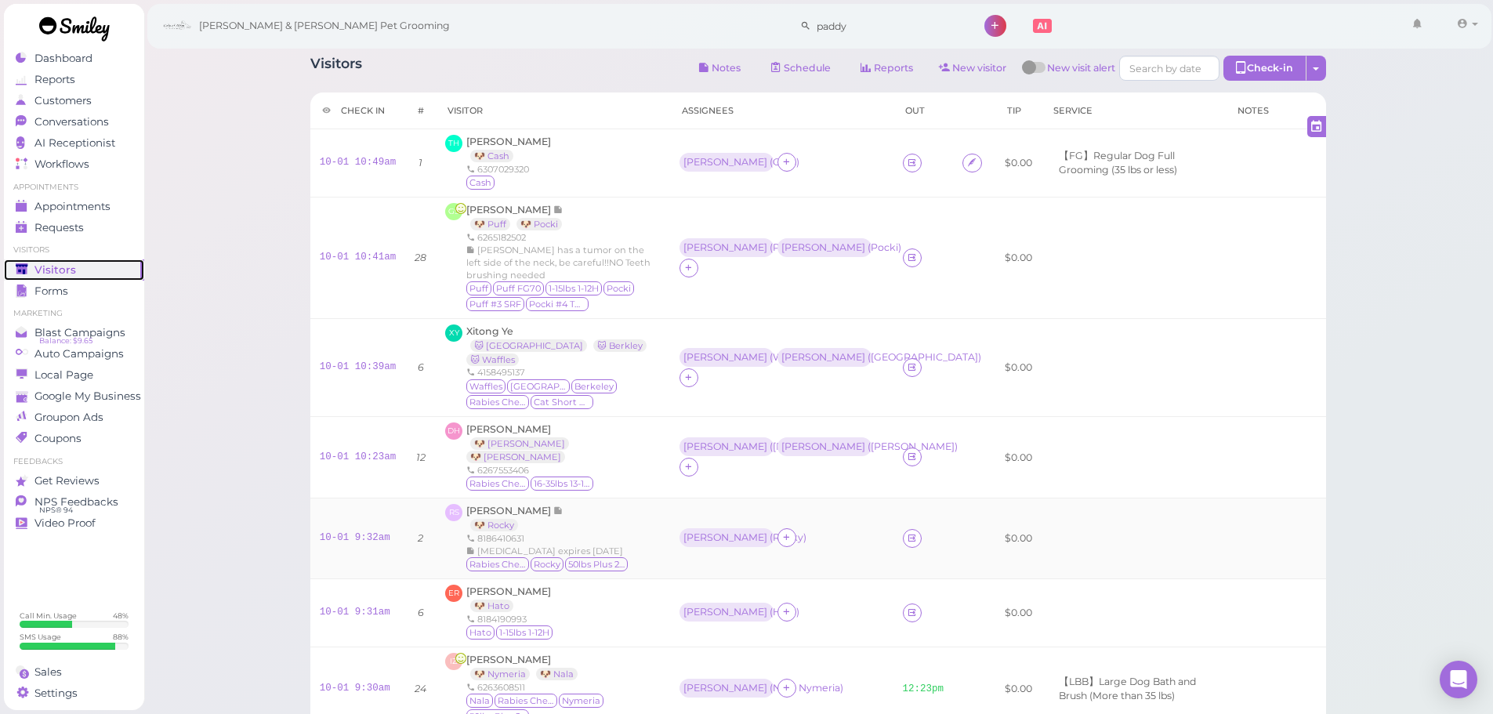
scroll to position [290, 0]
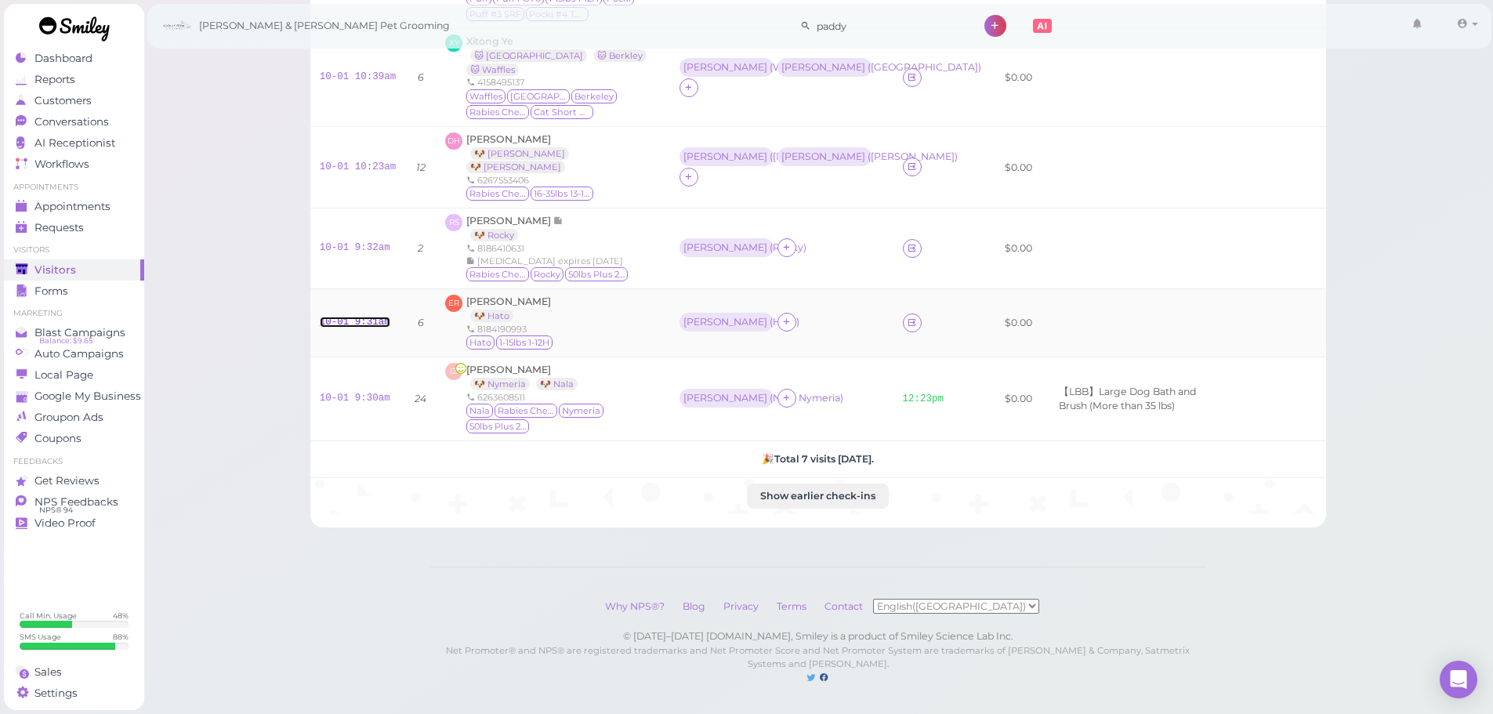
click at [343, 317] on link "10-01 9:31am" at bounding box center [355, 322] width 71 height 11
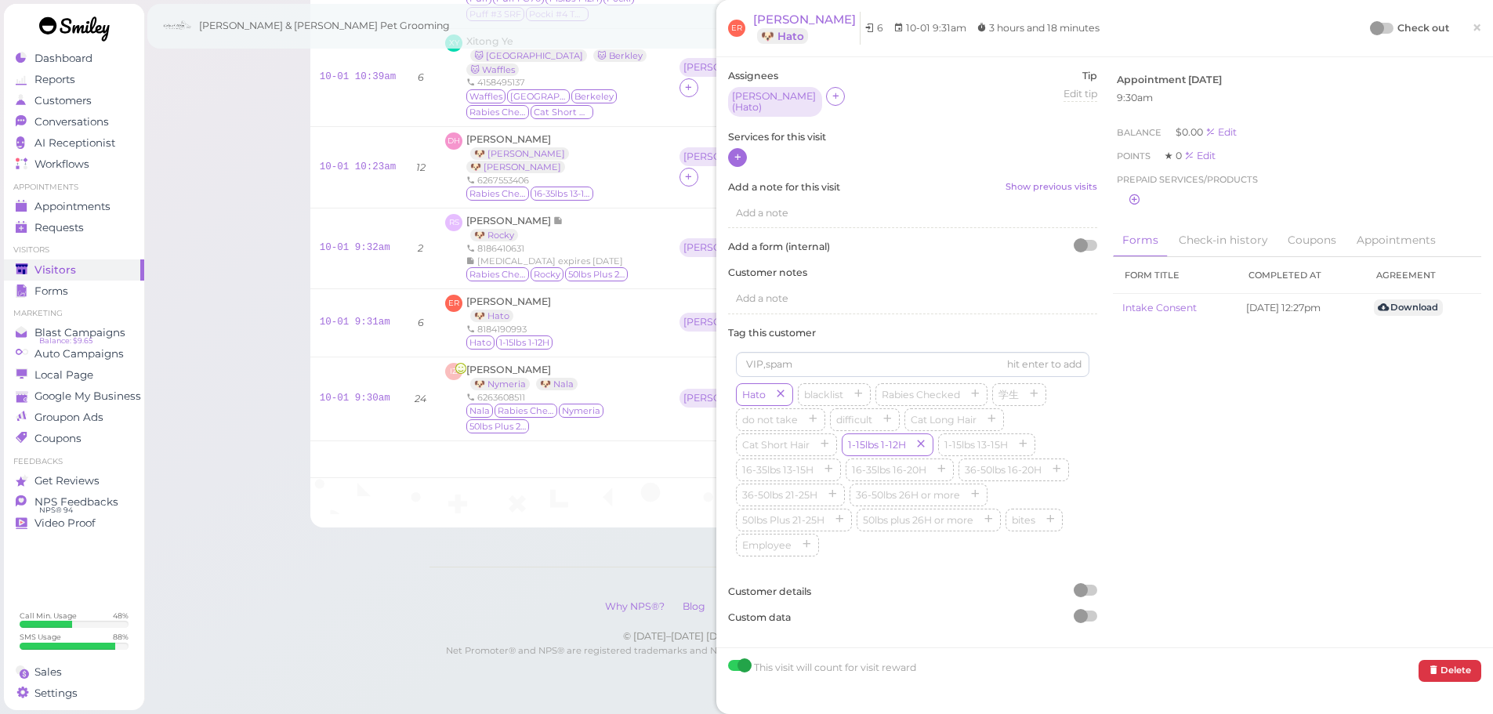
click at [735, 152] on icon at bounding box center [738, 157] width 10 height 12
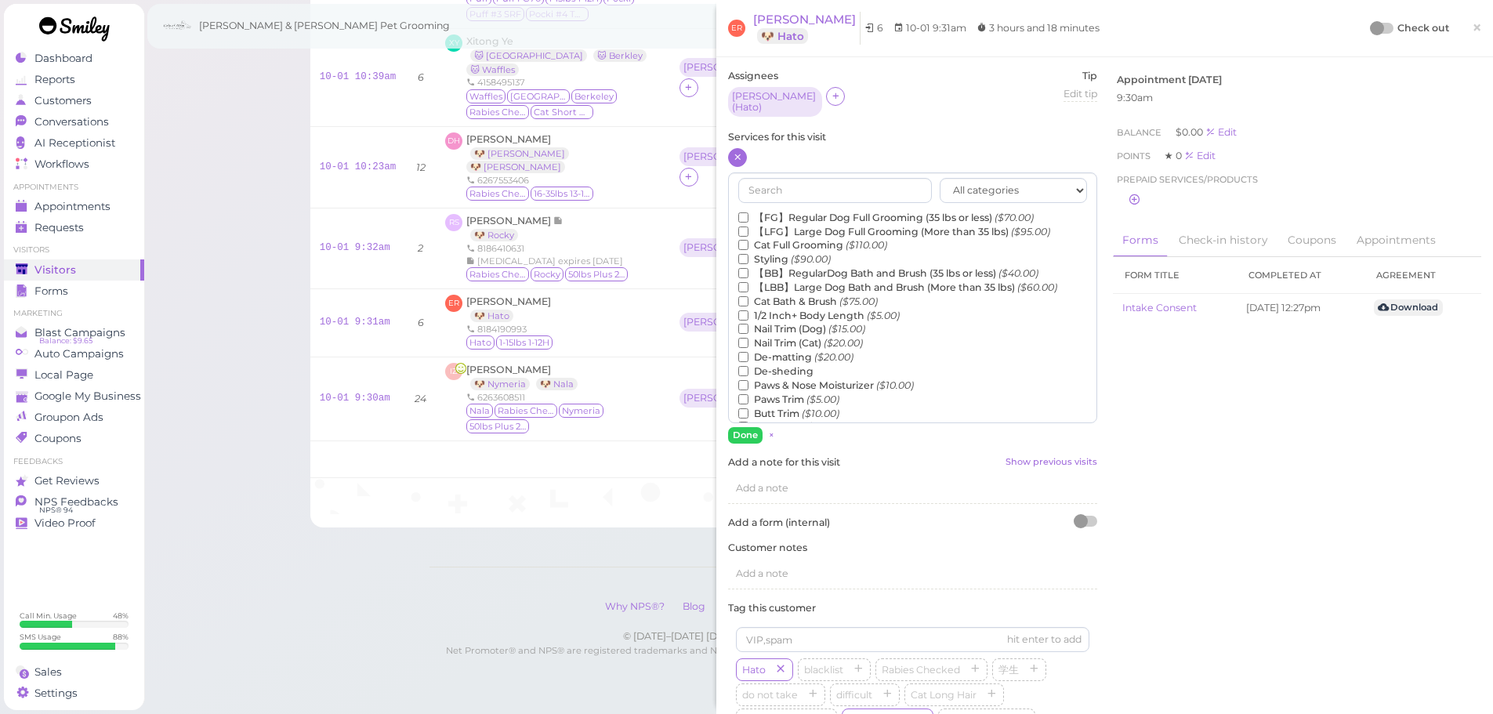
click at [774, 225] on label "【LFG】Large Dog Full Grooming (More than 35 lbs) ($95.00)" at bounding box center [894, 232] width 312 height 14
click at [748, 226] on input "【LFG】Large Dog Full Grooming (More than 35 lbs) ($95.00)" at bounding box center [743, 231] width 10 height 10
click at [782, 217] on label "【FG】Regular Dog Full Grooming (35 lbs or less) ($70.00)" at bounding box center [885, 218] width 295 height 14
click at [748, 217] on input "【FG】Regular Dog Full Grooming (35 lbs or less) ($70.00)" at bounding box center [743, 217] width 10 height 10
click at [781, 225] on label "【LFG】Large Dog Full Grooming (More than 35 lbs) ($95.00)" at bounding box center [894, 232] width 312 height 14
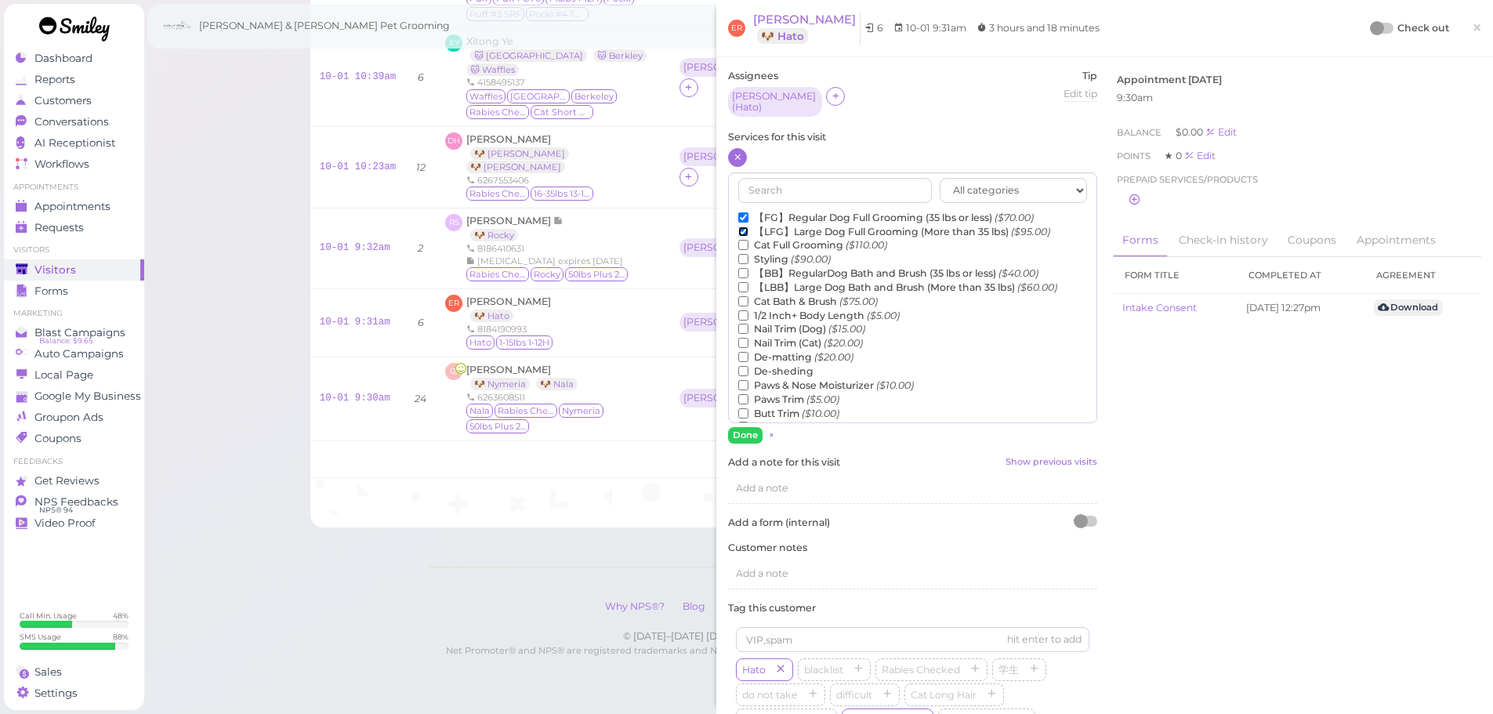
click at [748, 226] on input "【LFG】Large Dog Full Grooming (More than 35 lbs) ($95.00)" at bounding box center [743, 231] width 10 height 10
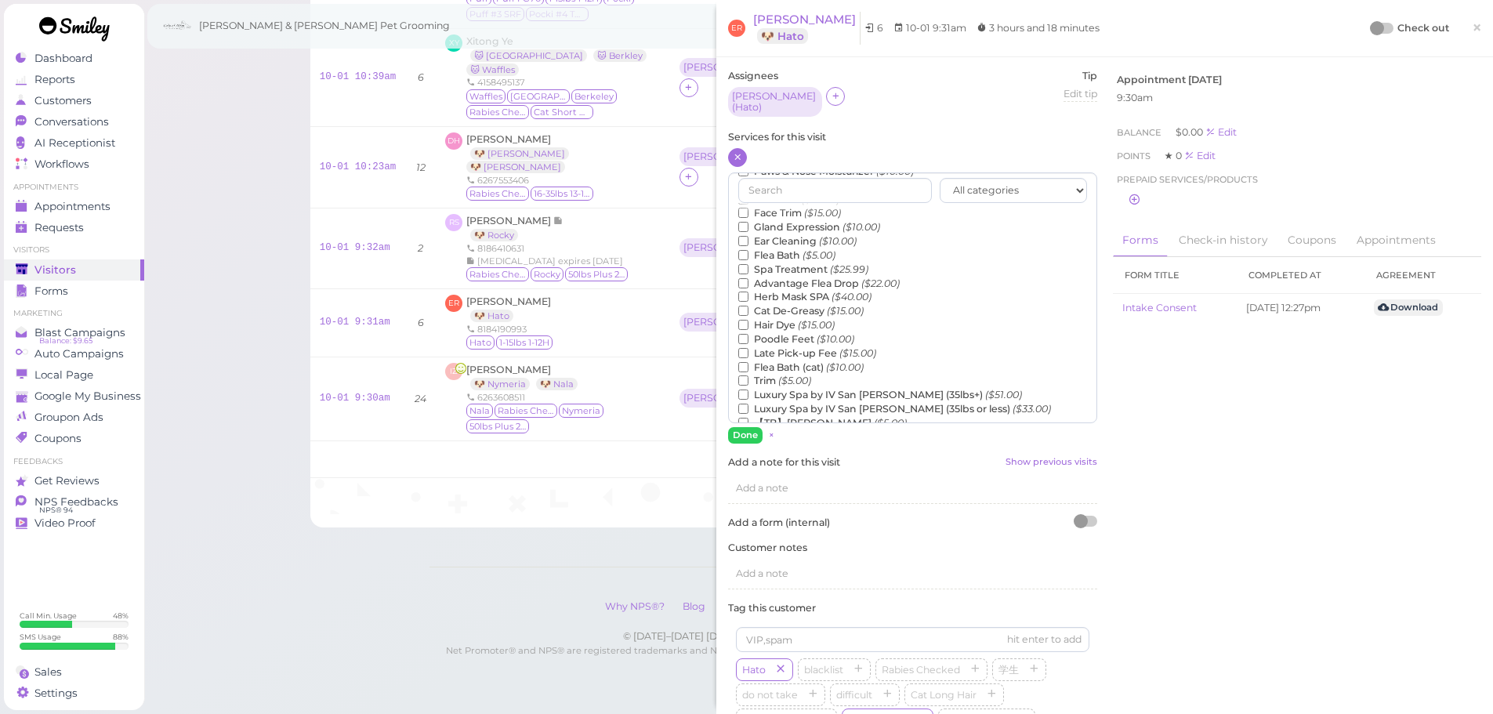
scroll to position [356, 0]
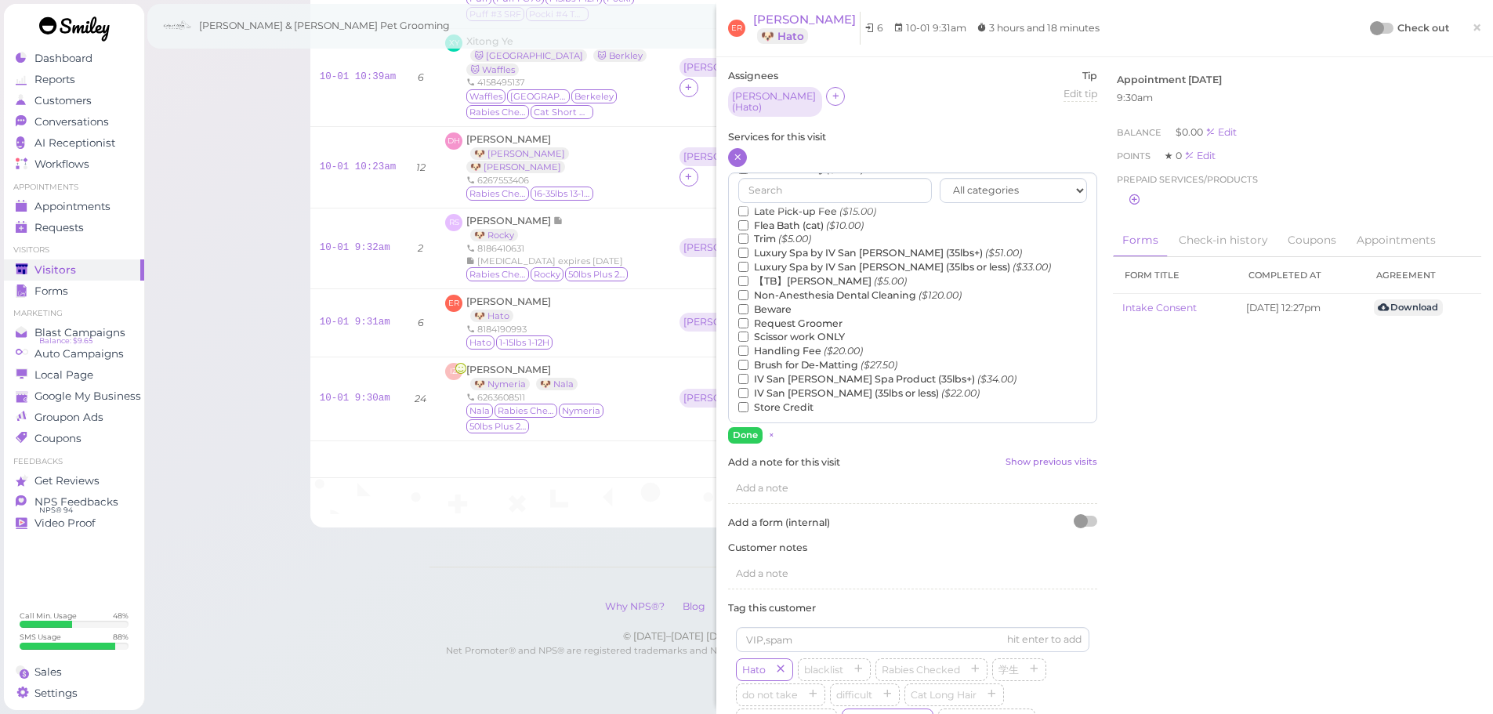
click at [788, 274] on label "【TB】Teeth Brushing ($5.00)" at bounding box center [822, 281] width 168 height 14
click at [748, 276] on input "【TB】Teeth Brushing ($5.00)" at bounding box center [743, 281] width 10 height 10
click at [747, 435] on button "Done" at bounding box center [745, 435] width 34 height 16
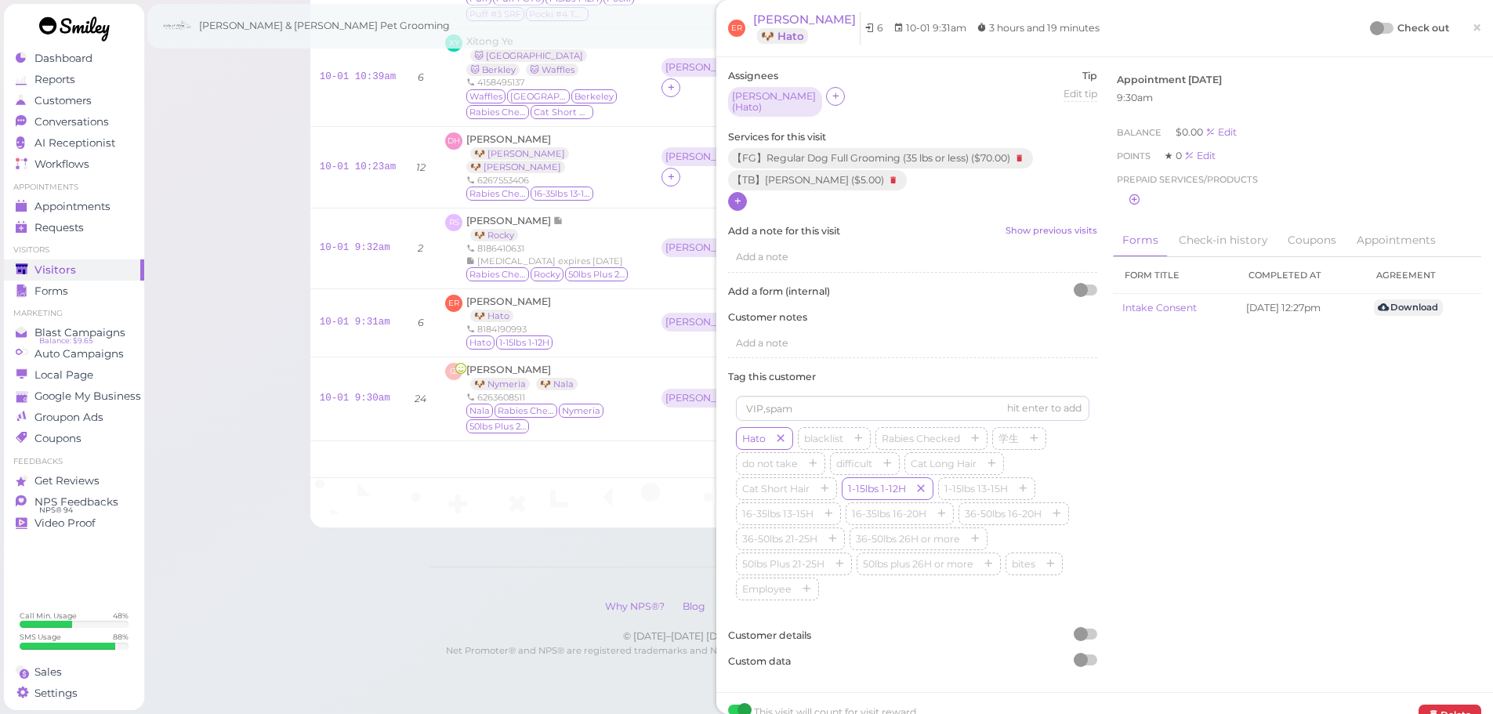
click at [1375, 31] on div at bounding box center [1382, 28] width 22 height 11
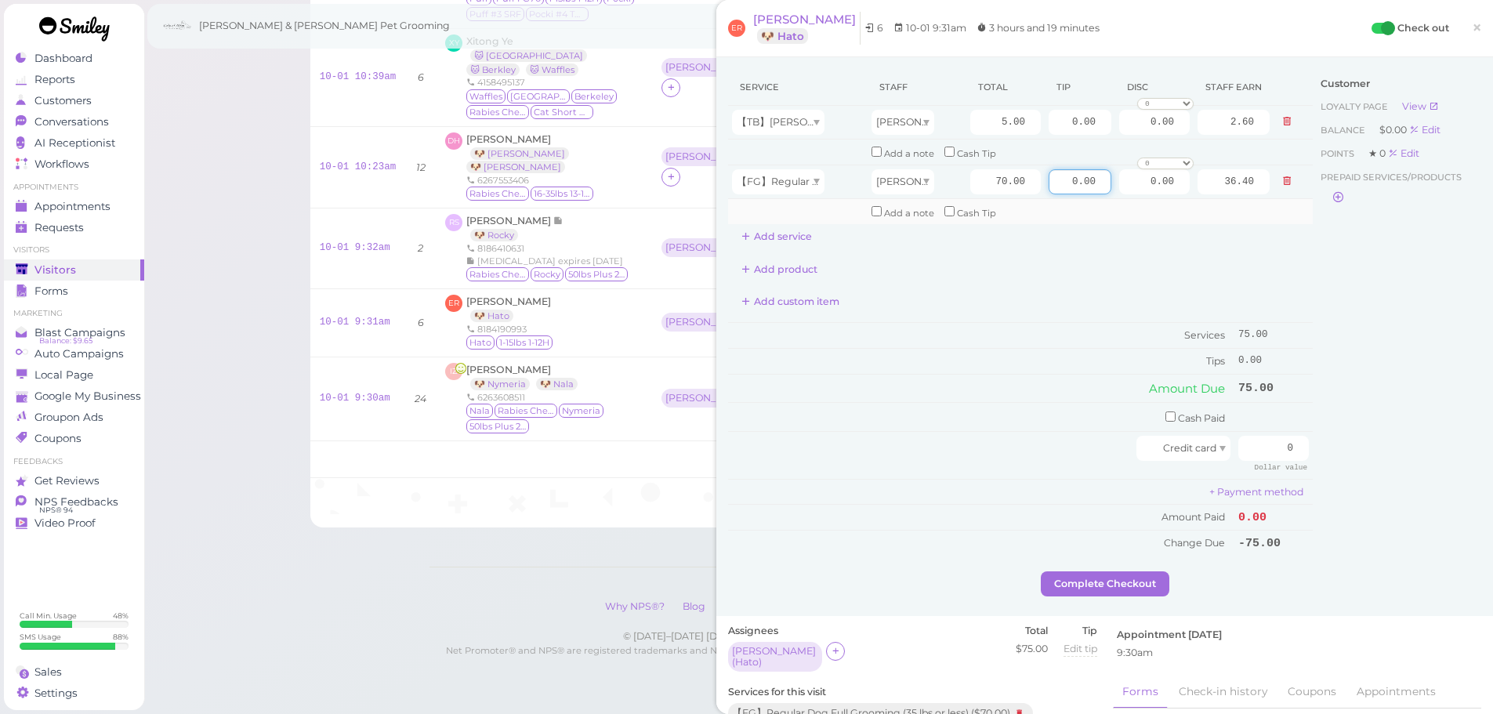
drag, startPoint x: 1044, startPoint y: 186, endPoint x: 1243, endPoint y: 215, distance: 201.2
click at [1246, 215] on tbody "【TB】[PERSON_NAME] Asa 5.00 0.00 0.00 0 10% off 15% off 20% off 25% off 30% off …" at bounding box center [1020, 165] width 585 height 118
type input "15"
click at [1252, 451] on input "0" at bounding box center [1273, 448] width 71 height 25
type input "90"
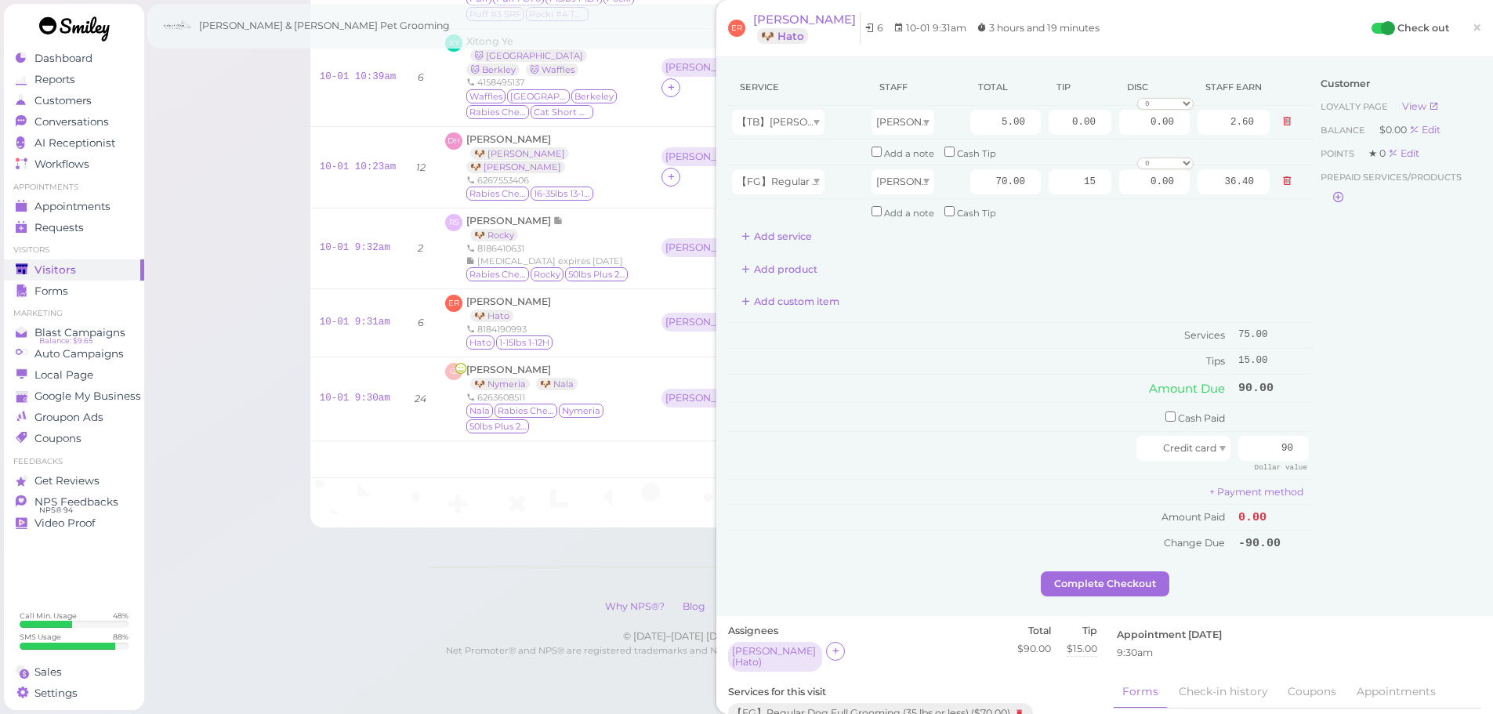
drag, startPoint x: 1367, startPoint y: 476, endPoint x: 1354, endPoint y: 480, distance: 13.4
click at [1363, 478] on div "Customer Loyalty page View Balance $0.00 Edit Points ★ 0 Edit Prepaid services/…" at bounding box center [1397, 320] width 168 height 502
click at [1120, 585] on button "Complete Checkout" at bounding box center [1105, 583] width 129 height 25
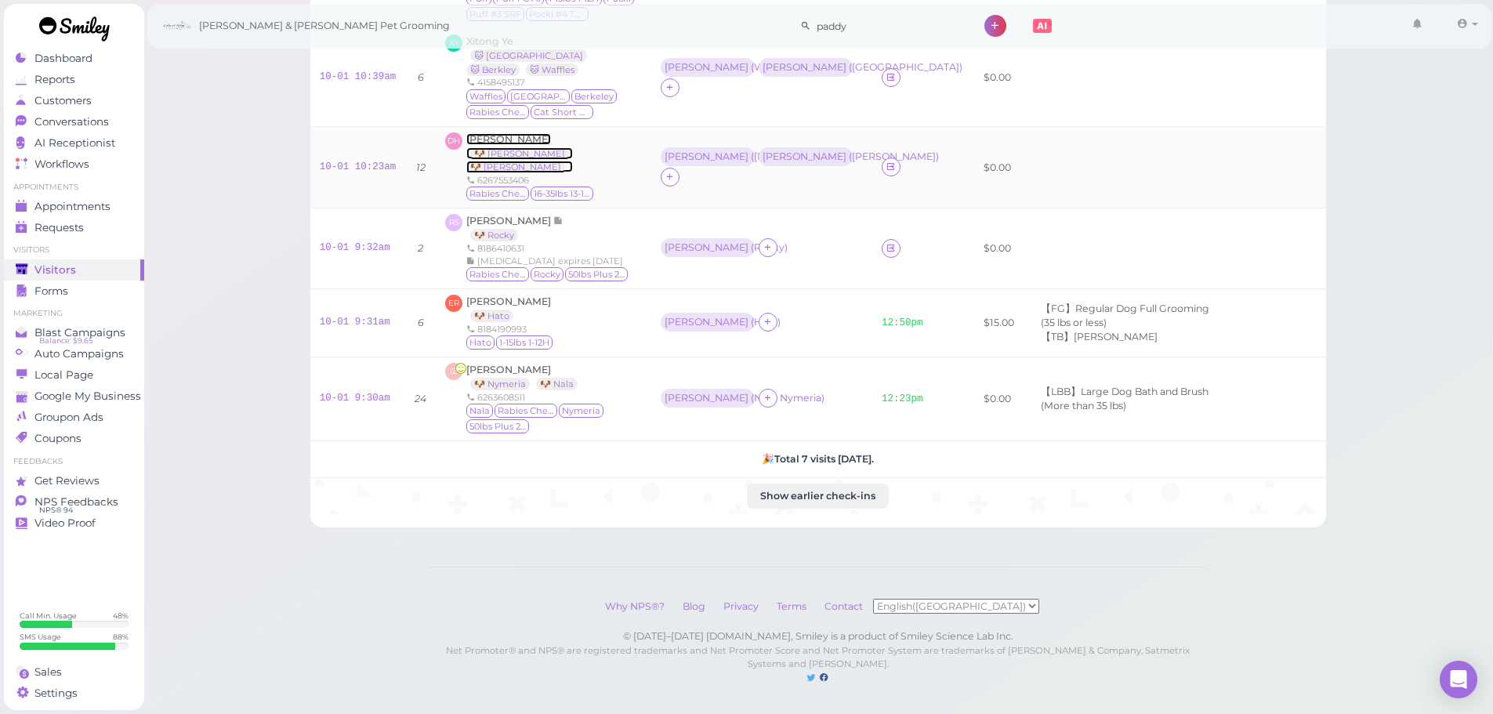
click at [510, 133] on span "[PERSON_NAME]" at bounding box center [508, 139] width 85 height 12
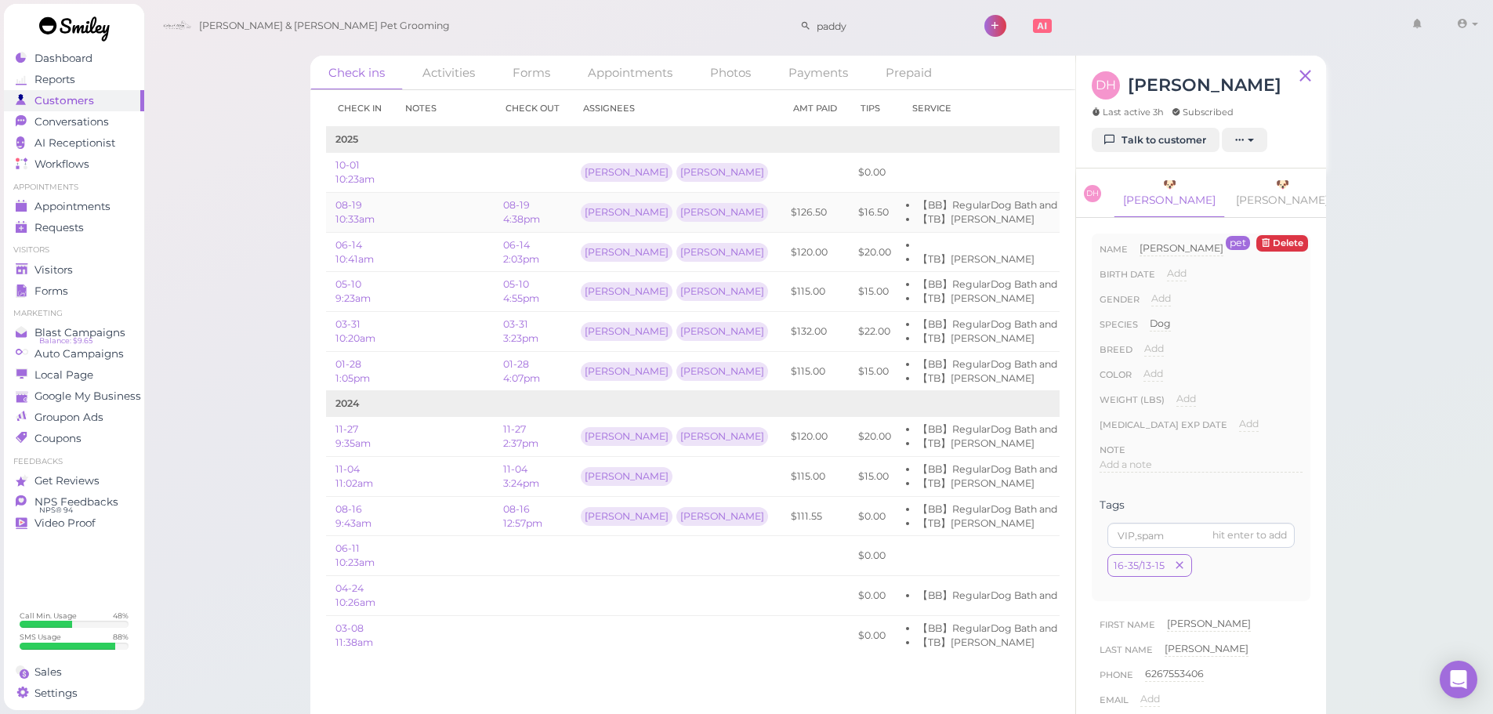
click at [672, 208] on div "[PERSON_NAME] [PERSON_NAME]" at bounding box center [676, 212] width 191 height 27
click at [524, 218] on link "08-19 4:38pm" at bounding box center [521, 212] width 37 height 26
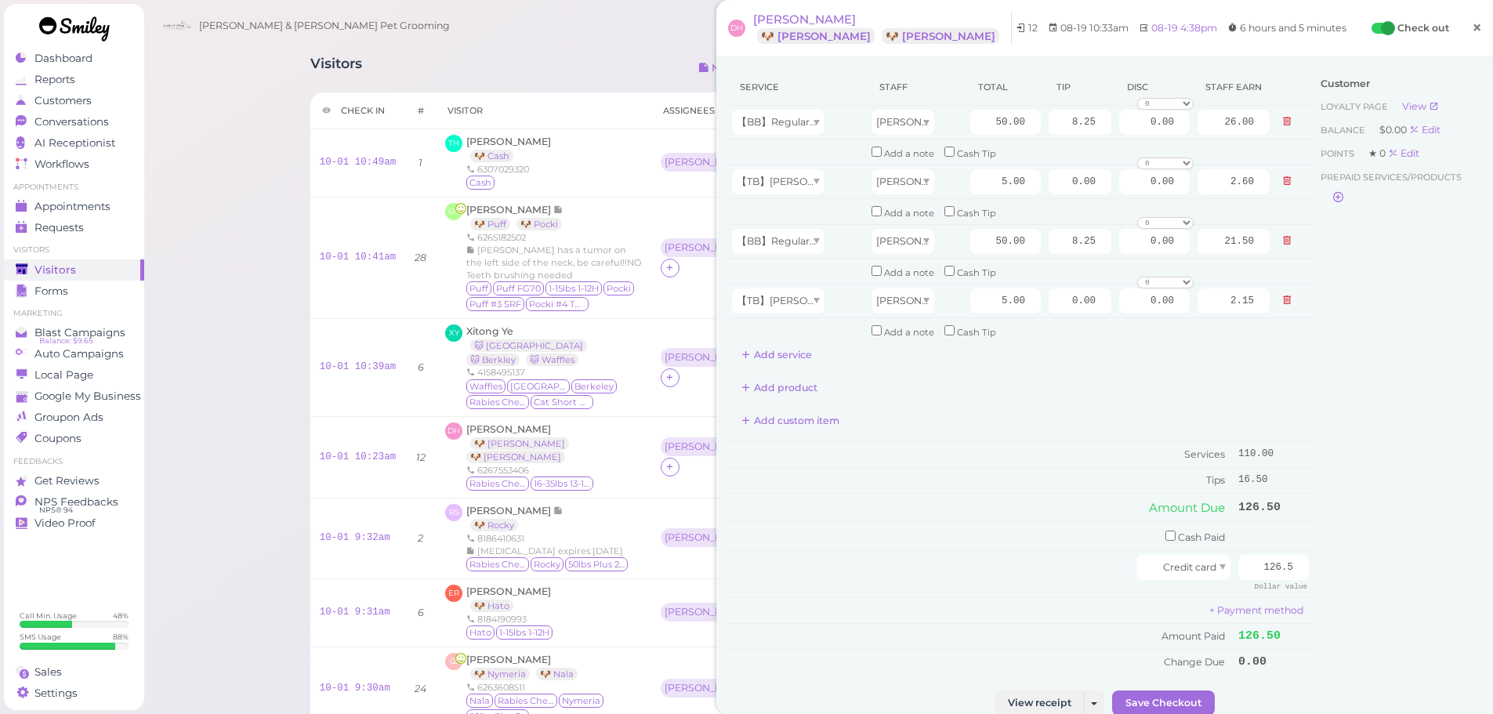
click at [1472, 21] on span "×" at bounding box center [1477, 27] width 10 height 22
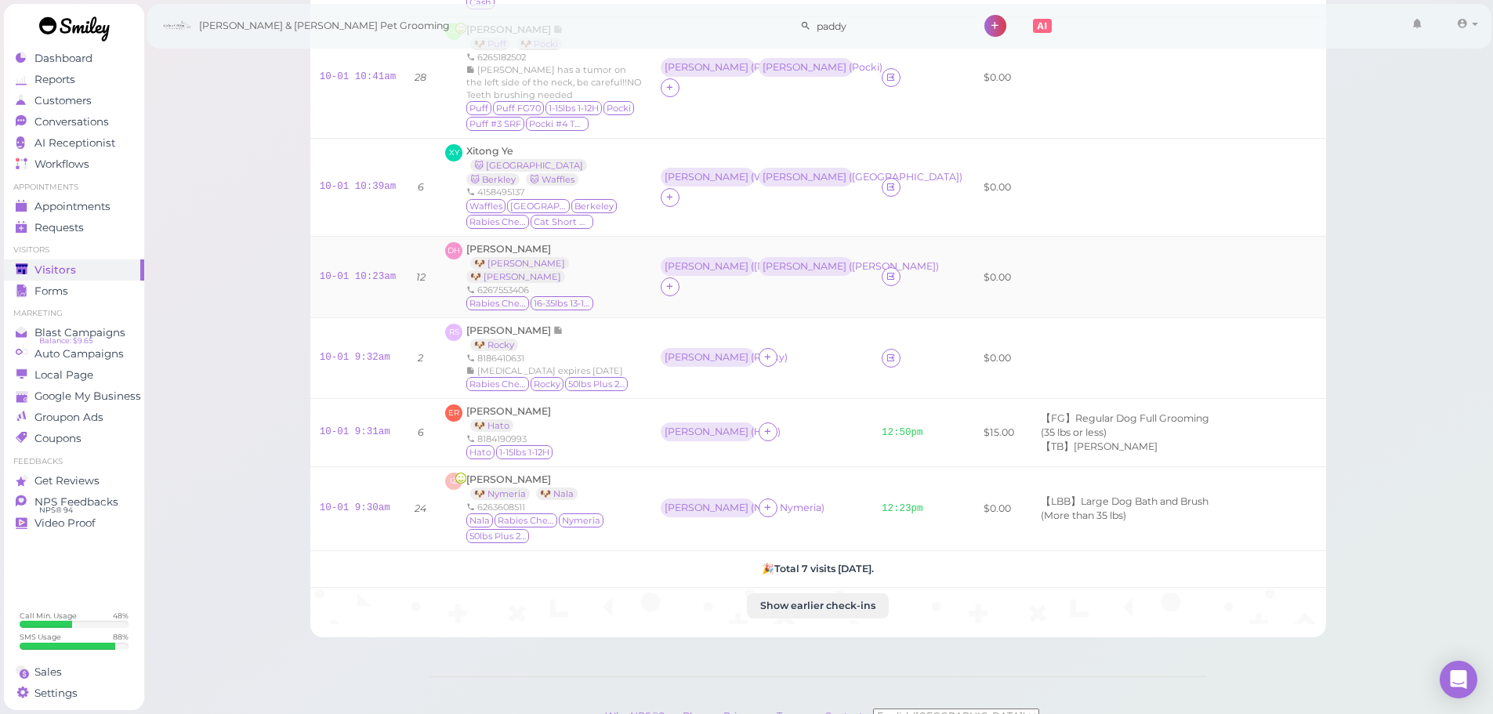
scroll to position [290, 0]
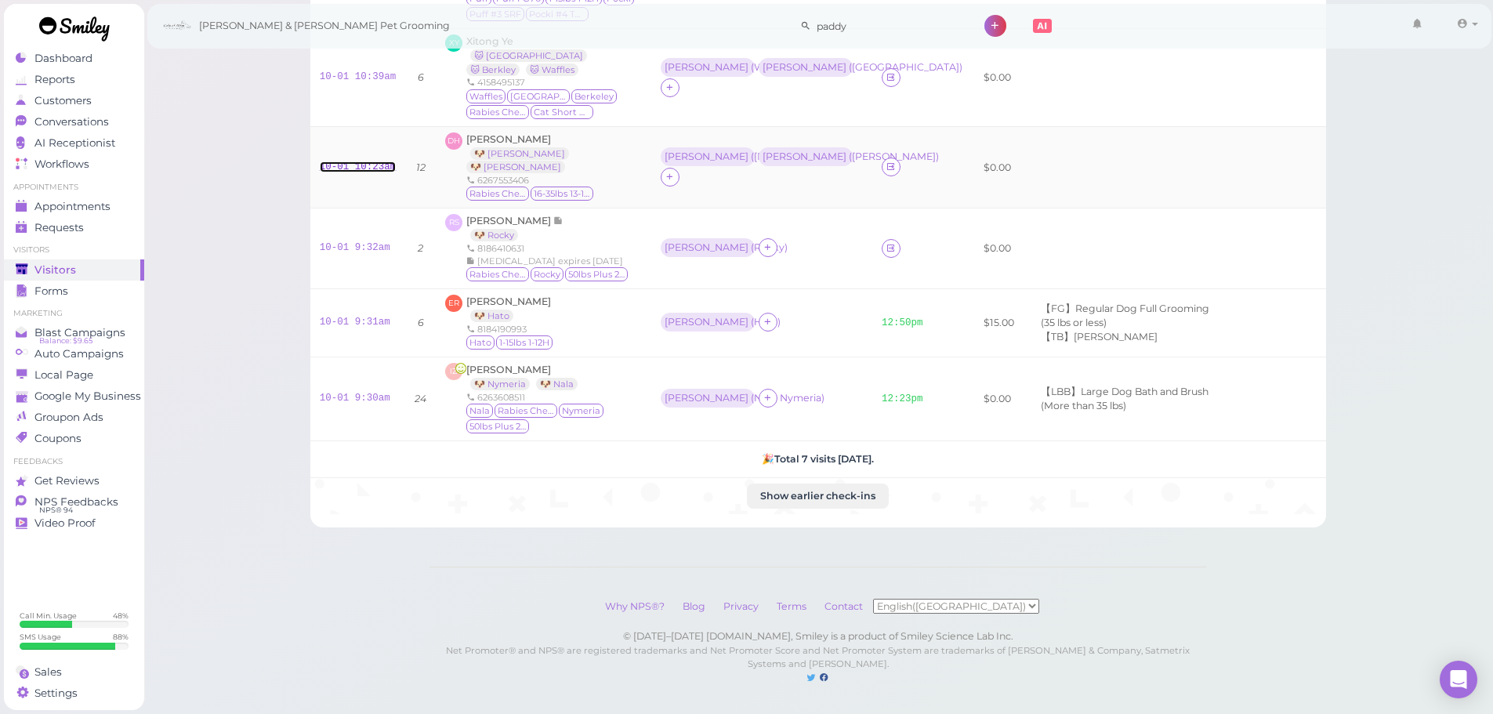
click at [362, 161] on link "10-01 10:23am" at bounding box center [358, 166] width 77 height 11
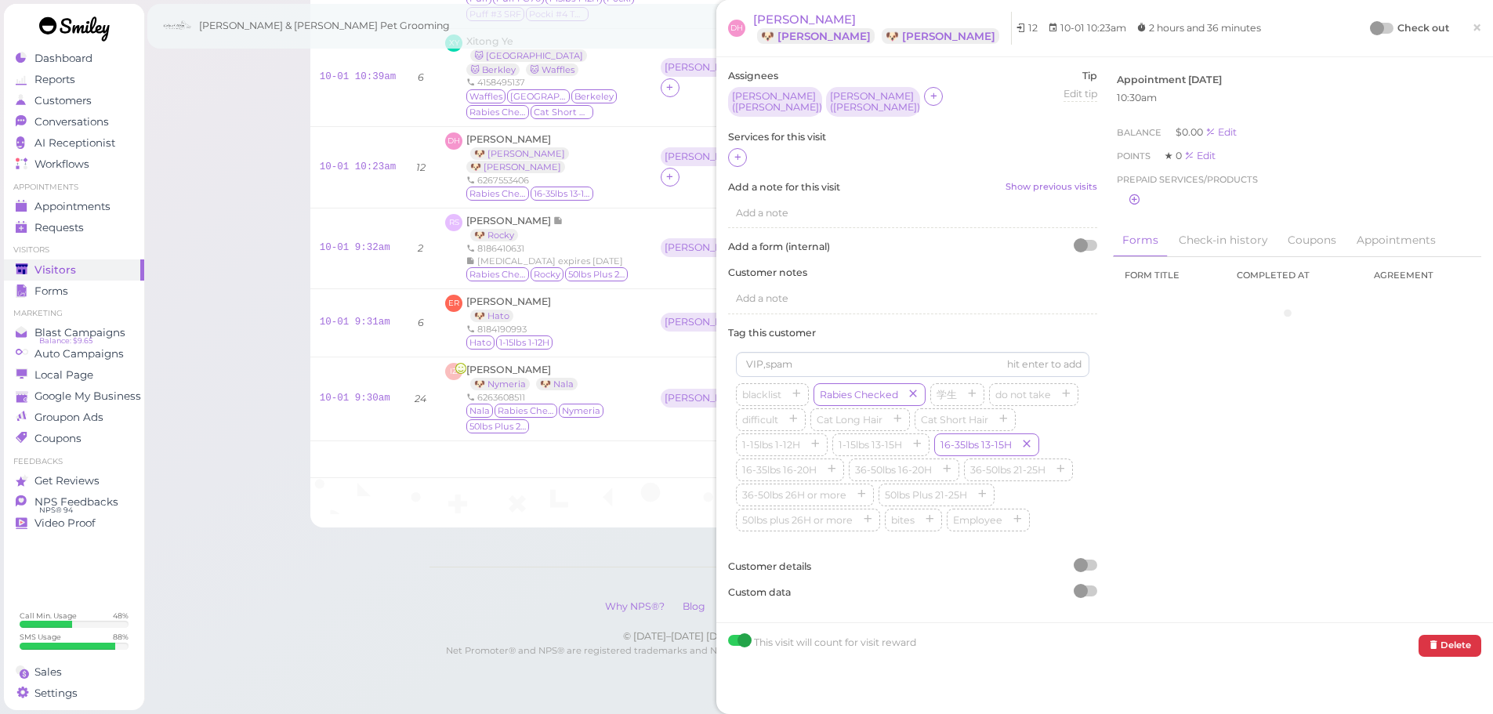
drag, startPoint x: 741, startPoint y: 151, endPoint x: 753, endPoint y: 158, distance: 13.7
click at [743, 151] on div at bounding box center [737, 157] width 19 height 19
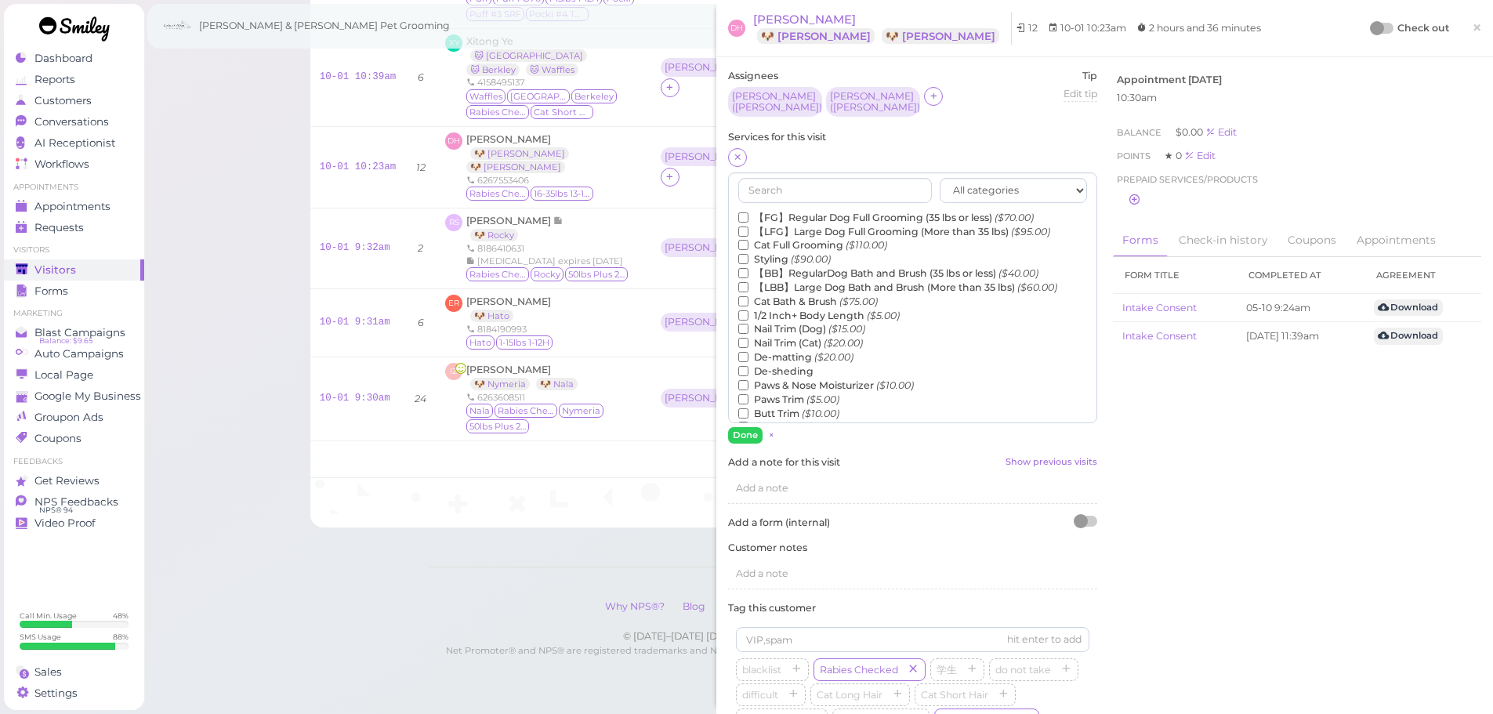
click at [809, 266] on label "【BB】RegularDog Bath and Brush (35 lbs or less) ($40.00)" at bounding box center [888, 273] width 300 height 14
click at [748, 268] on input "【BB】RegularDog Bath and Brush (35 lbs or less) ($40.00)" at bounding box center [743, 273] width 10 height 10
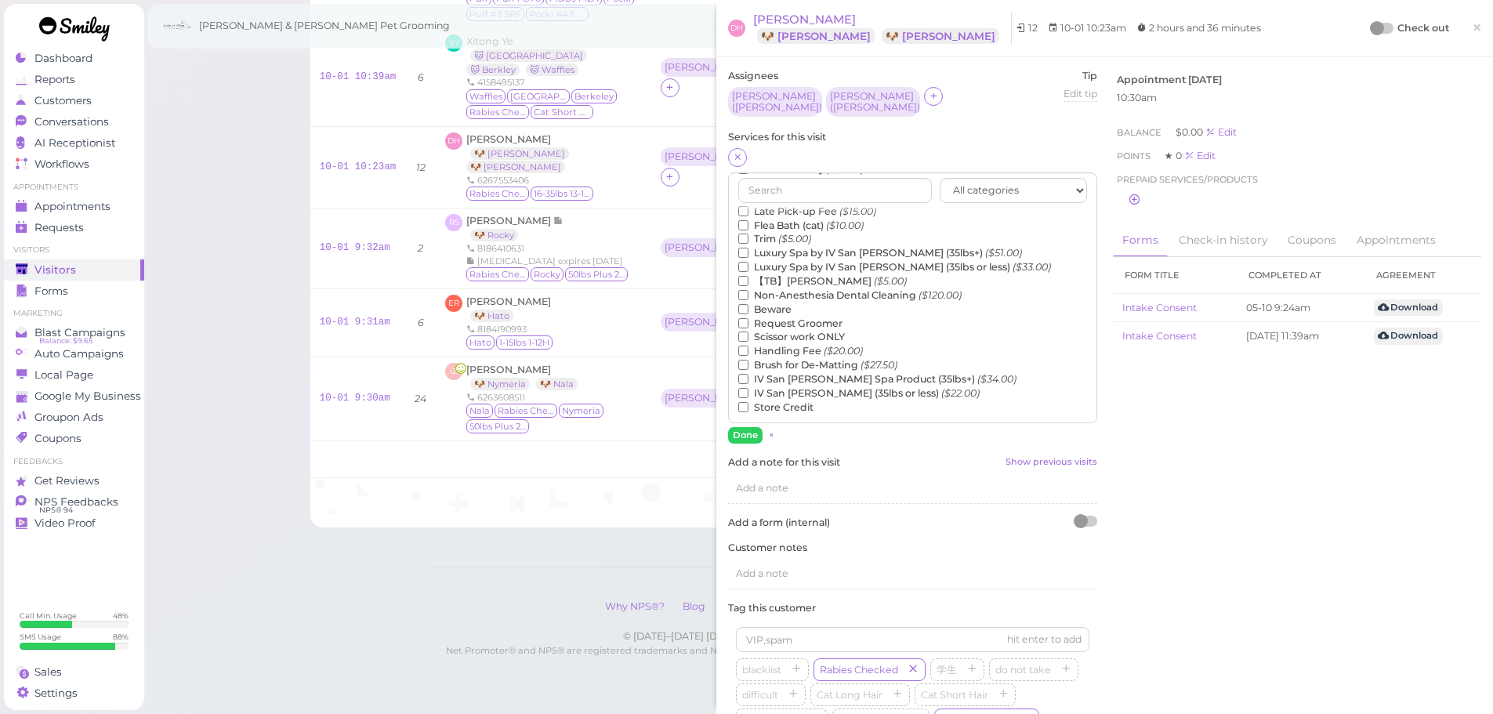
click at [809, 274] on label "【TB】Teeth Brushing ($5.00)" at bounding box center [822, 281] width 168 height 14
click at [748, 276] on input "【TB】Teeth Brushing ($5.00)" at bounding box center [743, 281] width 10 height 10
drag, startPoint x: 760, startPoint y: 428, endPoint x: 958, endPoint y: 369, distance: 206.1
click at [761, 428] on button "Done" at bounding box center [745, 435] width 34 height 16
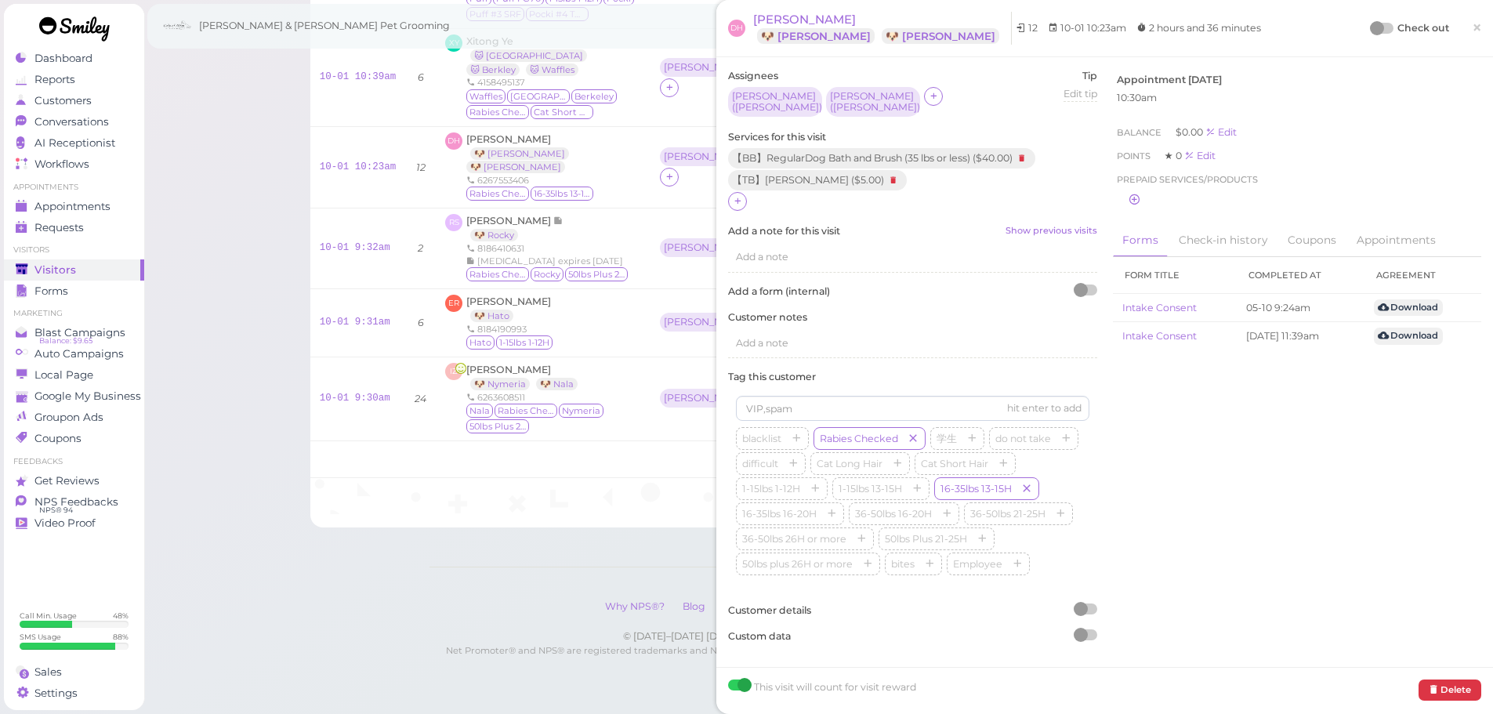
click at [1371, 32] on div at bounding box center [1377, 28] width 14 height 14
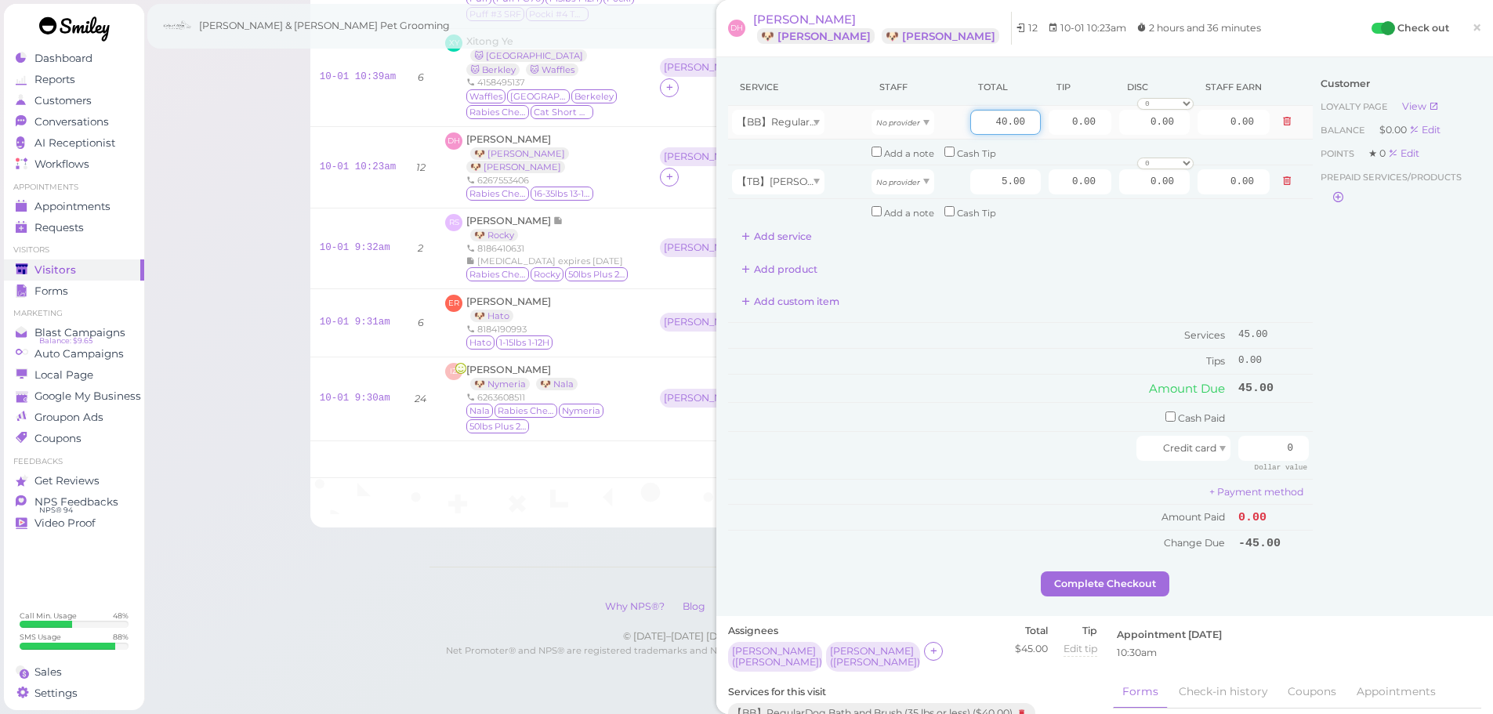
click at [973, 119] on input "40.00" at bounding box center [1005, 122] width 71 height 25
type input "50.00"
click at [781, 252] on div "Service Staff Total Tip Disc Staff earn 【BB】RegularDog Bath and Brush (35 lbs o…" at bounding box center [1020, 312] width 585 height 487
click at [781, 239] on button "Add service" at bounding box center [776, 236] width 97 height 25
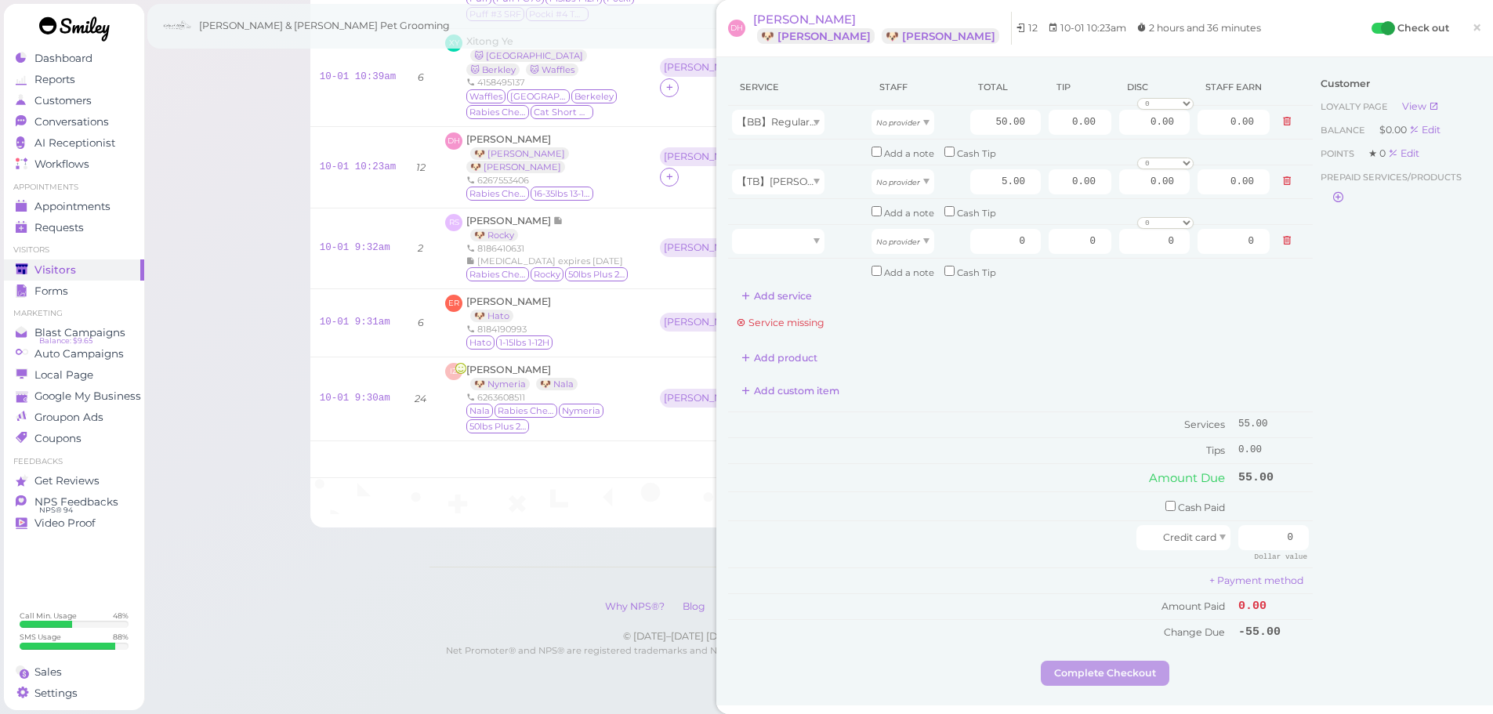
click at [789, 311] on div "Service Staff Total Tip Disc Staff earn 【BB】RegularDog Bath and Brush (35 lbs o…" at bounding box center [1020, 357] width 585 height 576
click at [788, 257] on td at bounding box center [797, 241] width 139 height 34
click at [776, 306] on button "Add service" at bounding box center [776, 296] width 97 height 25
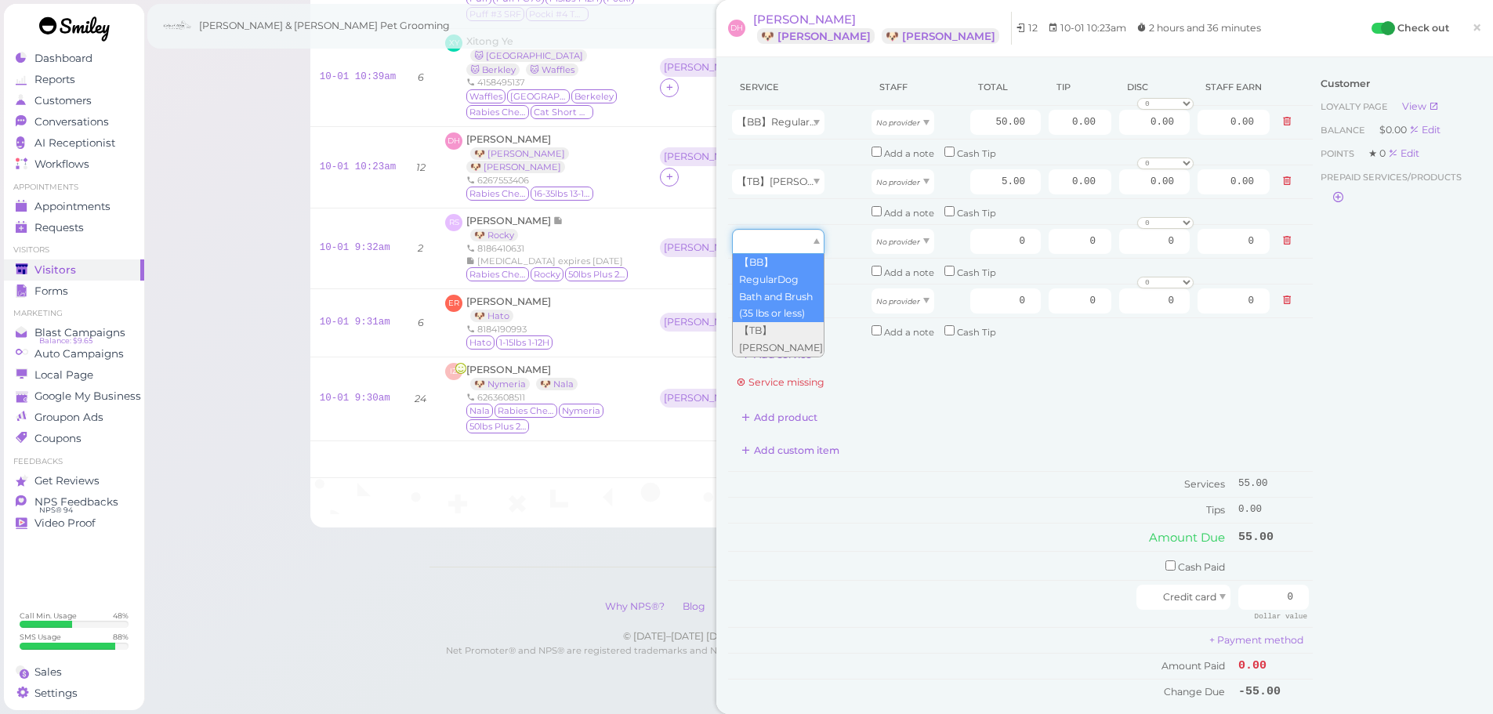
drag, startPoint x: 789, startPoint y: 245, endPoint x: 791, endPoint y: 284, distance: 39.2
type input "40.00"
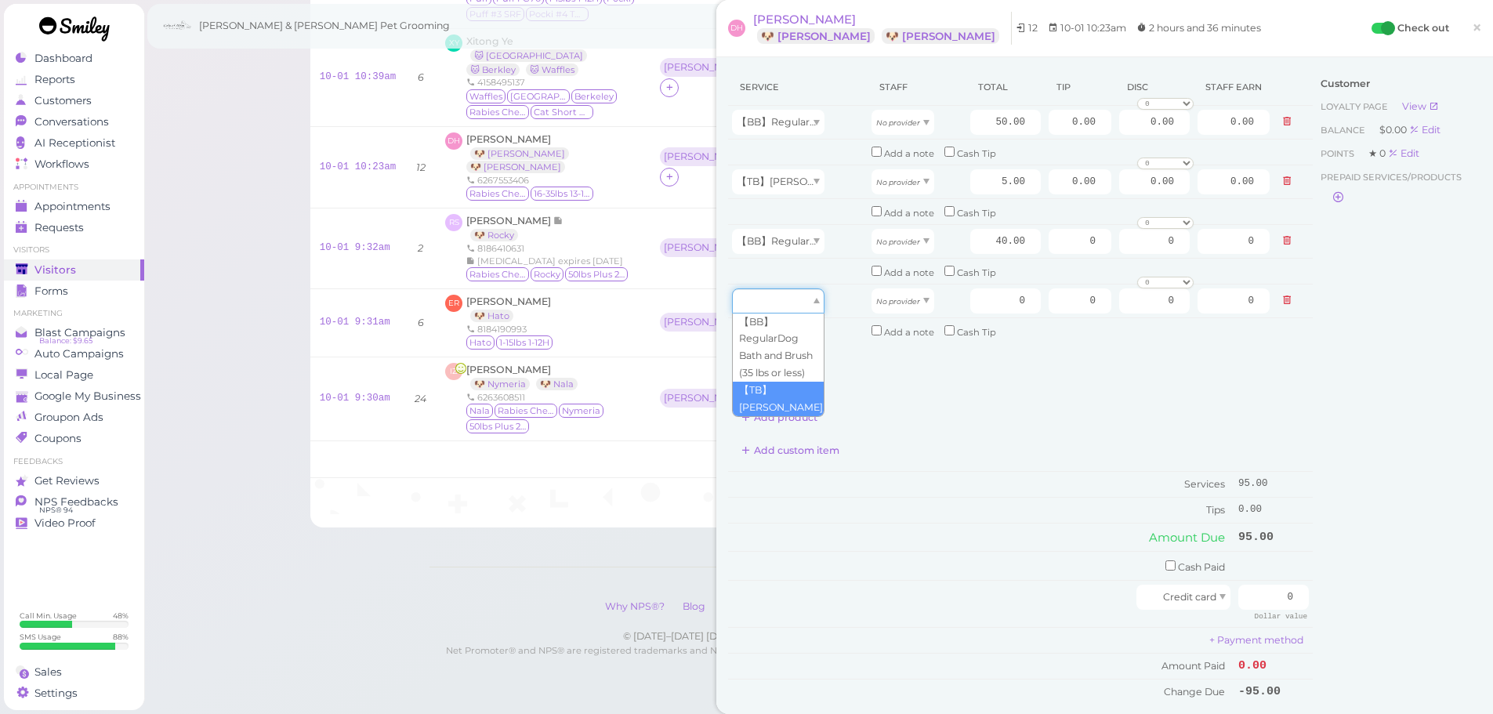
drag, startPoint x: 792, startPoint y: 311, endPoint x: 790, endPoint y: 398, distance: 87.0
type input "5.00"
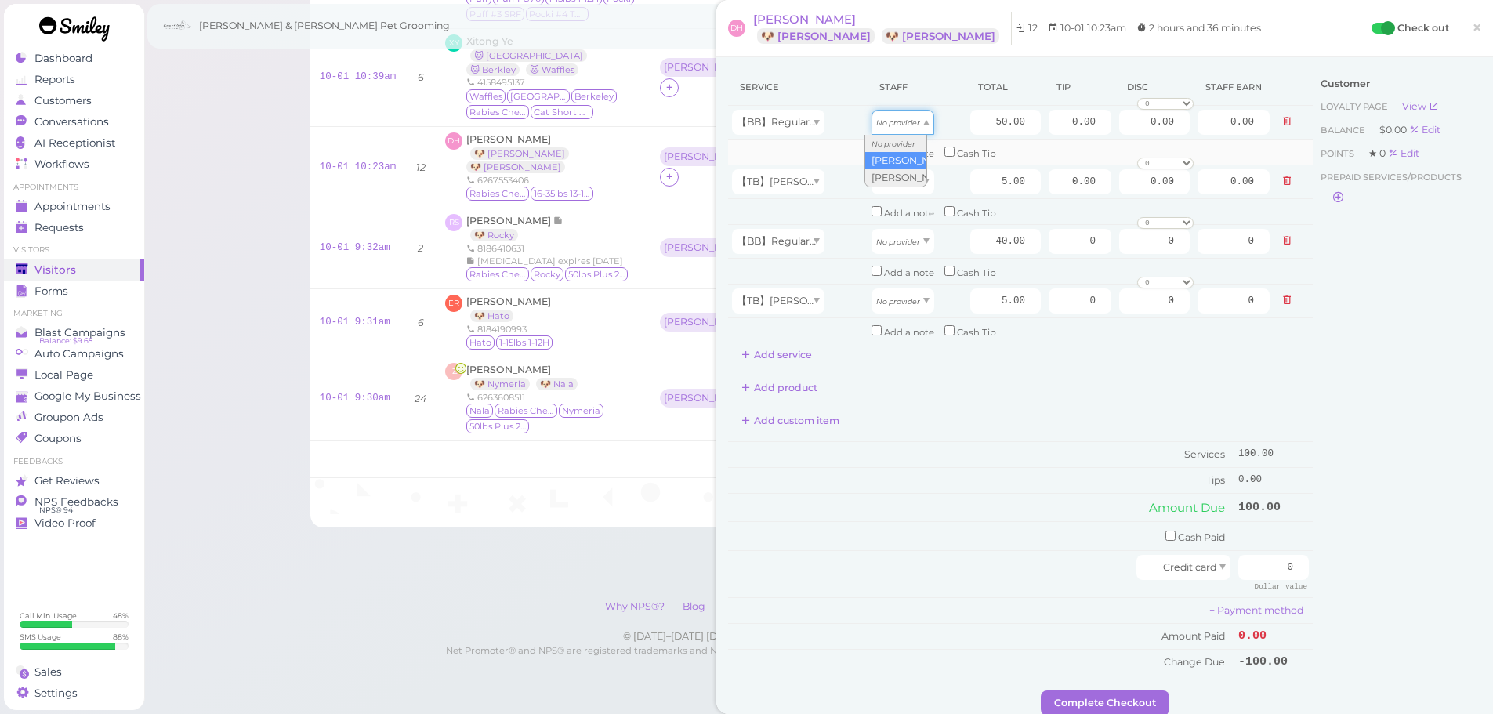
drag, startPoint x: 916, startPoint y: 129, endPoint x: 915, endPoint y: 159, distance: 30.6
type input "26.00"
drag, startPoint x: 906, startPoint y: 184, endPoint x: 904, endPoint y: 220, distance: 36.1
type input "2.60"
drag, startPoint x: 904, startPoint y: 244, endPoint x: 904, endPoint y: 295, distance: 50.9
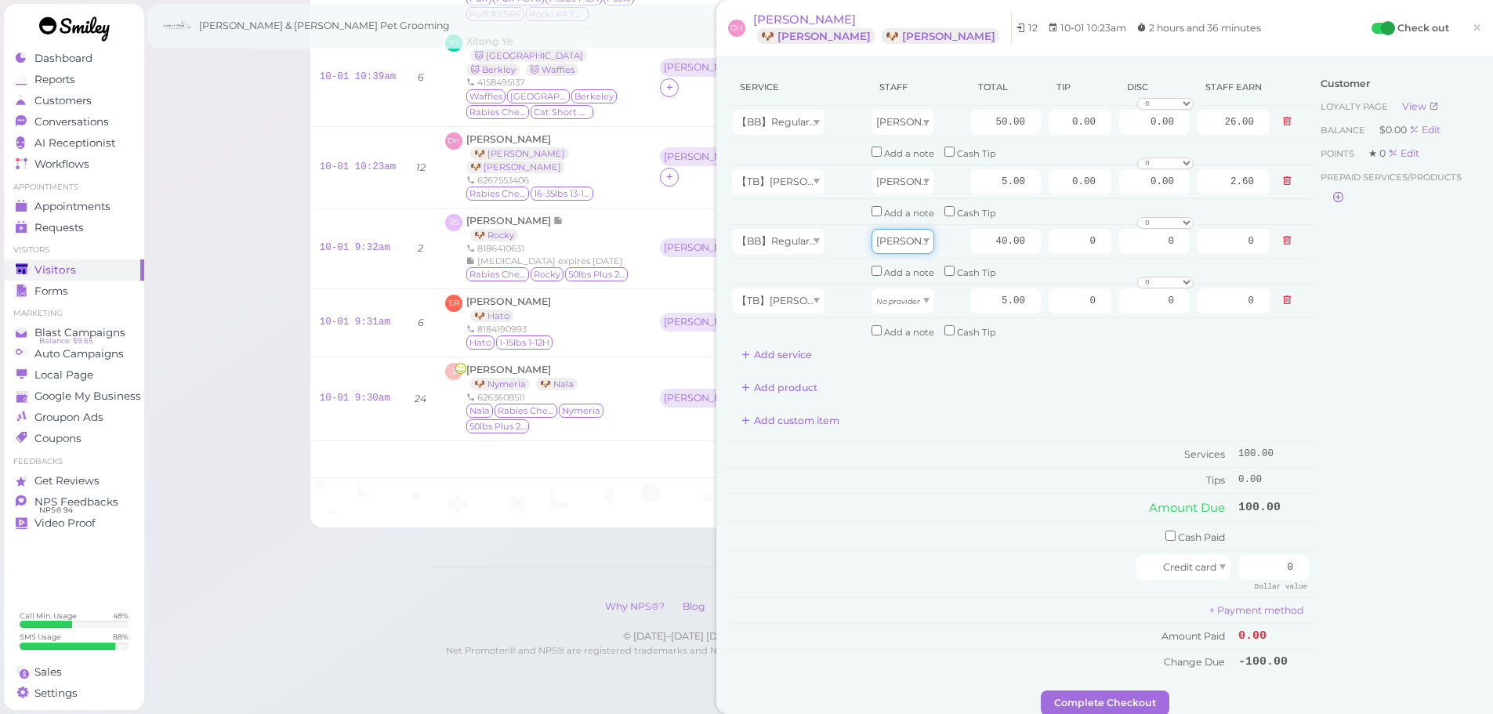
type input "17.20"
drag, startPoint x: 904, startPoint y: 295, endPoint x: 946, endPoint y: 266, distance: 51.3
type input "2.15"
click at [977, 233] on input "40.00" at bounding box center [1005, 241] width 71 height 25
type input "50.00"
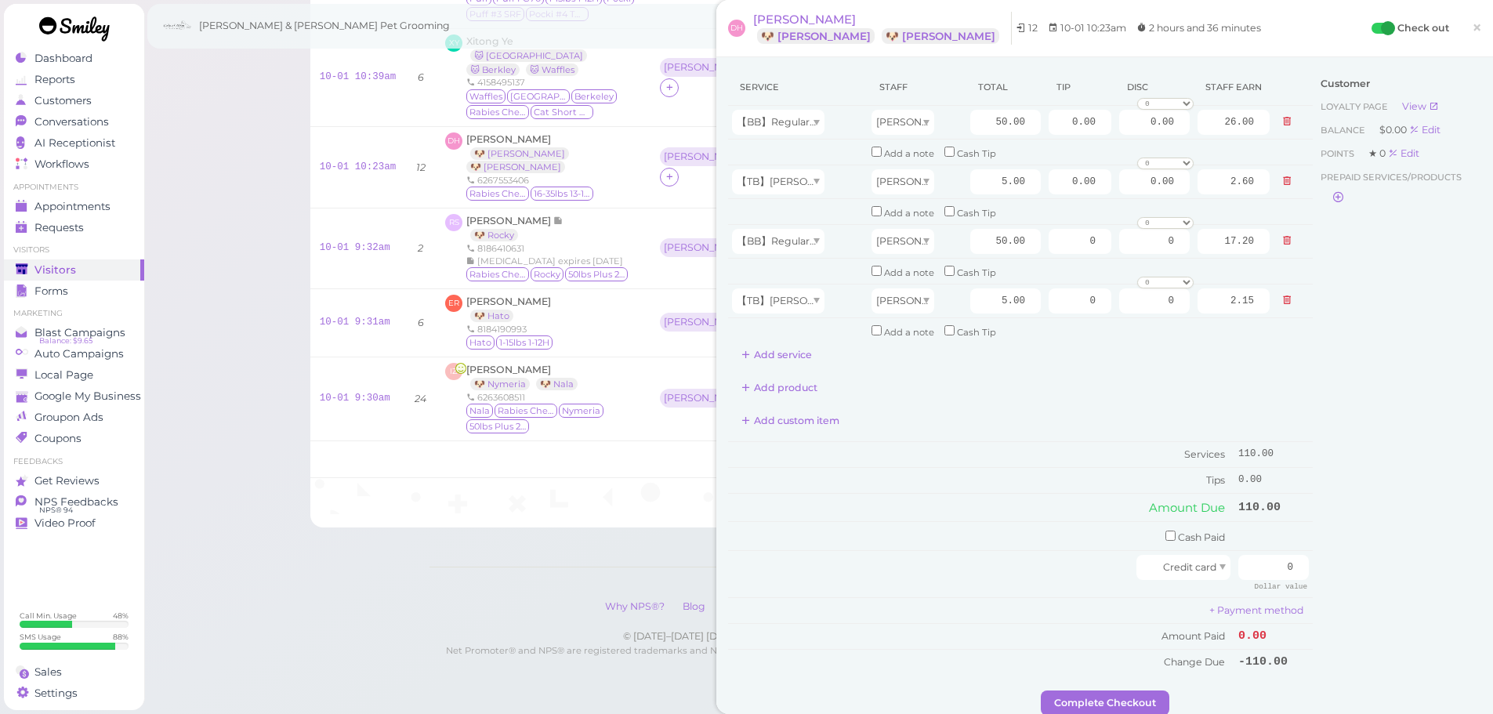
type input "21.50"
click at [1015, 419] on div "Add custom item" at bounding box center [1020, 420] width 585 height 25
drag, startPoint x: 1248, startPoint y: 569, endPoint x: 1504, endPoint y: 574, distance: 255.5
click at [1492, 570] on html "Dashboard Reports Customers Conversations 0" at bounding box center [746, 213] width 1493 height 1006
type input "126.5"
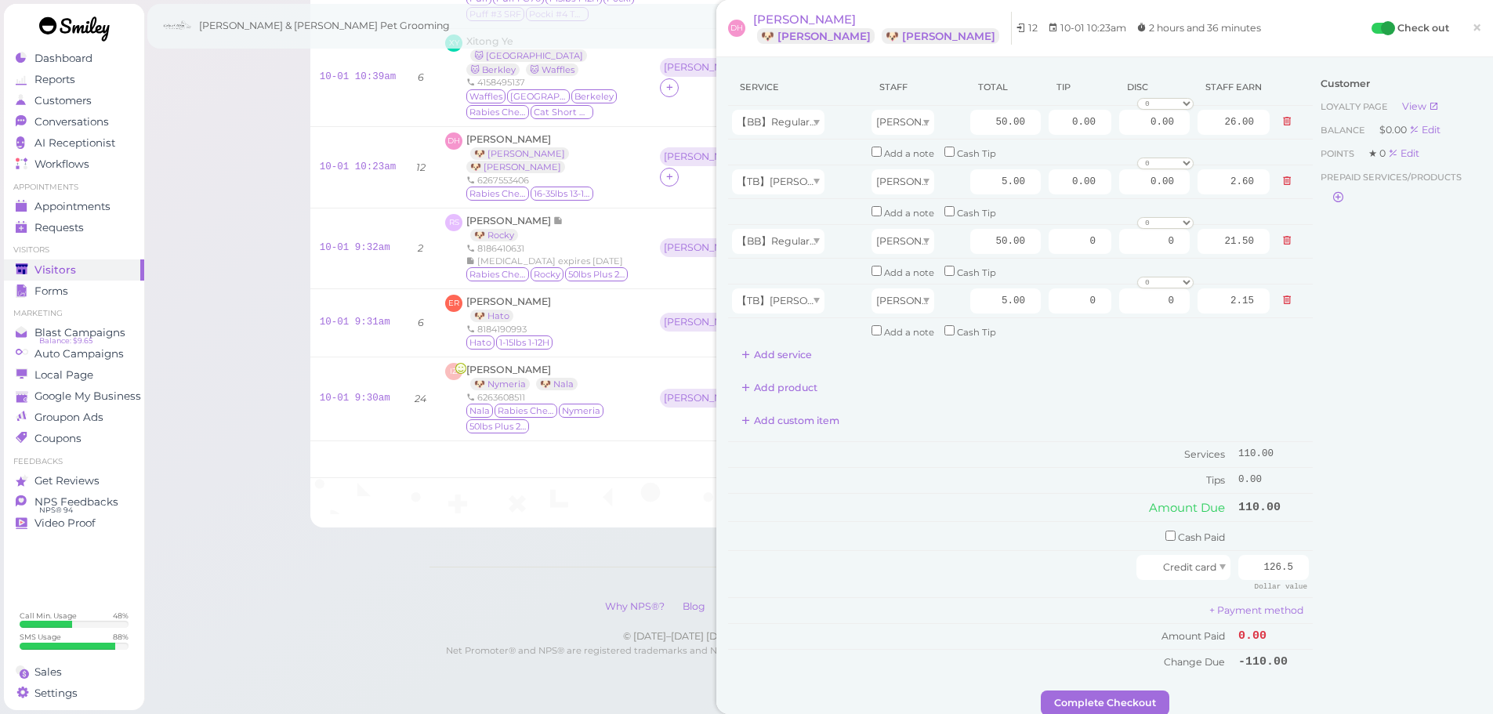
click at [1379, 568] on div "Customer Loyalty page View Balance $0.00 Edit Points ★ 0 Edit Prepaid services/…" at bounding box center [1397, 379] width 168 height 621
drag, startPoint x: 1045, startPoint y: 123, endPoint x: 1473, endPoint y: 114, distance: 428.8
click at [1492, 108] on html "Dashboard Reports Customers Conversations 0" at bounding box center [746, 213] width 1493 height 1006
type input "8.25"
drag, startPoint x: 1064, startPoint y: 237, endPoint x: 1476, endPoint y: 257, distance: 411.9
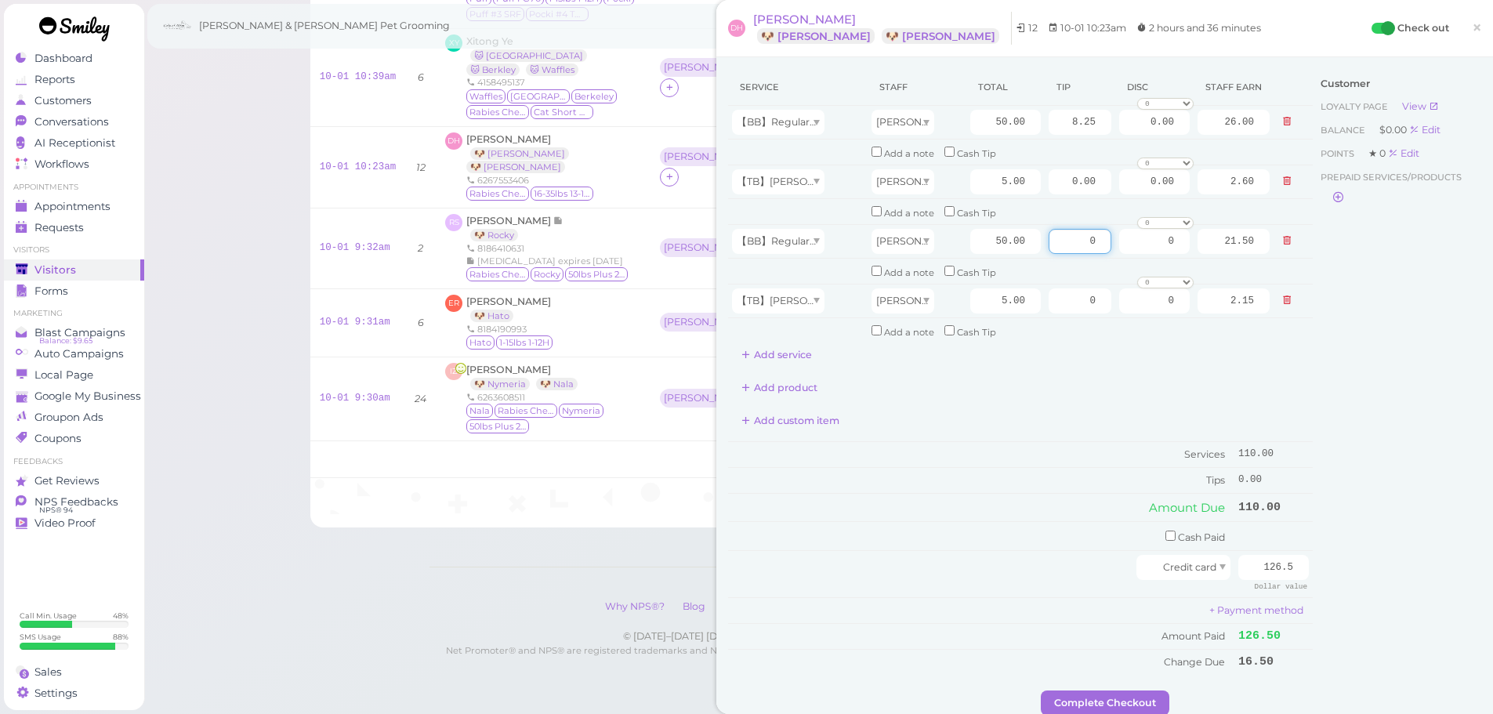
click at [1264, 241] on tr "【BB】RegularDog Bath and Brush (35 lbs or less) [PERSON_NAME] 50.00 0 0 0 10% of…" at bounding box center [1020, 241] width 585 height 34
type input "8.25"
click at [1395, 345] on div "Customer Loyalty page View Balance $0.00 Edit Points ★ 0 Edit Prepaid services/…" at bounding box center [1397, 379] width 168 height 621
click at [1085, 695] on button "Complete Checkout" at bounding box center [1105, 702] width 129 height 25
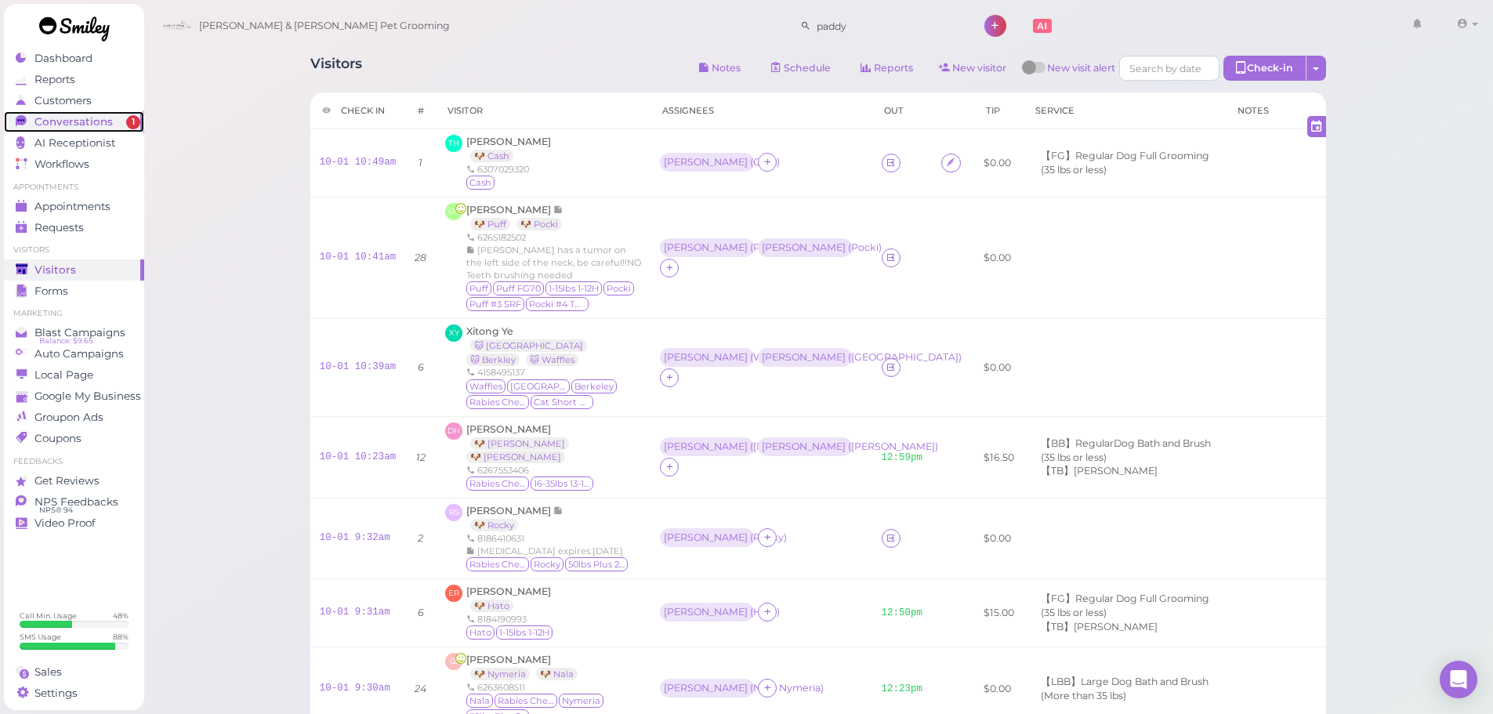
click at [110, 126] on div "Conversations" at bounding box center [72, 121] width 113 height 13
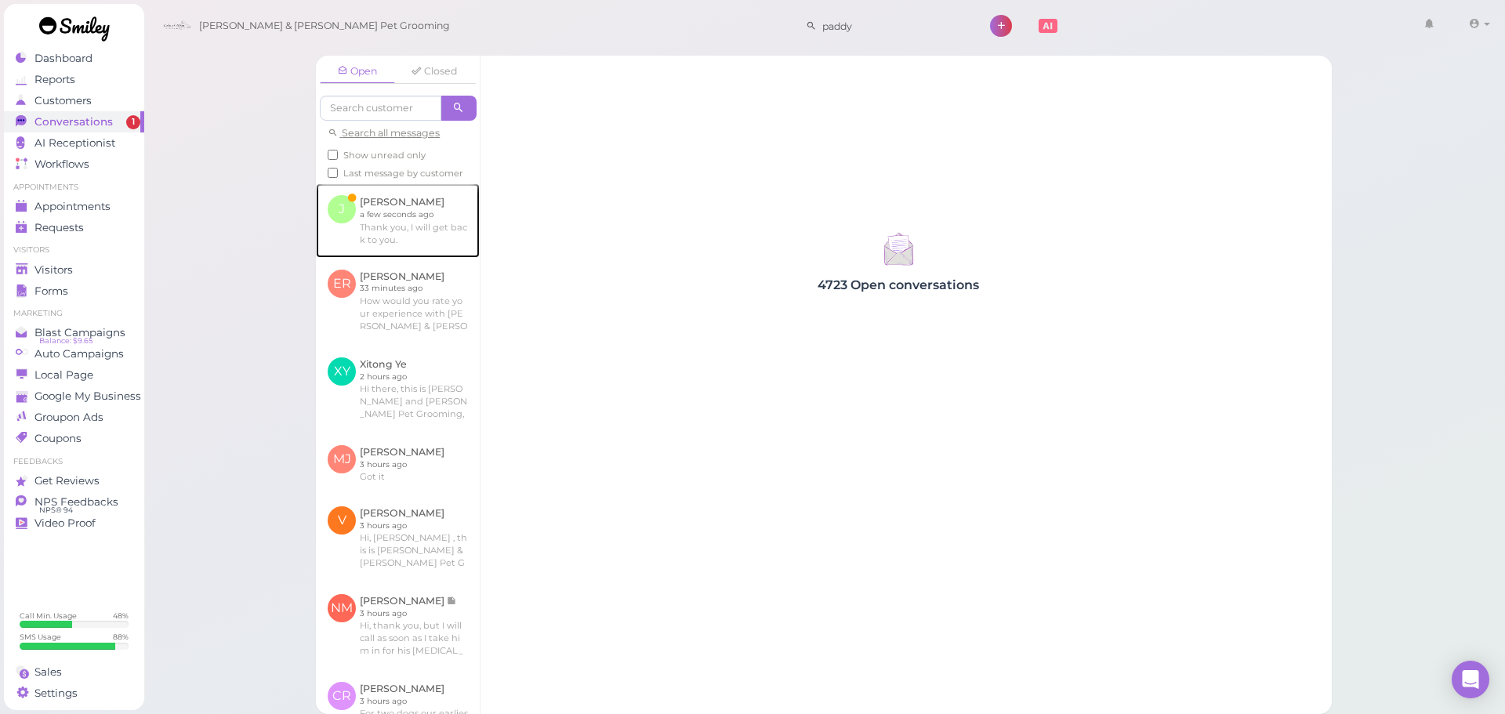
click at [335, 219] on link at bounding box center [398, 220] width 164 height 74
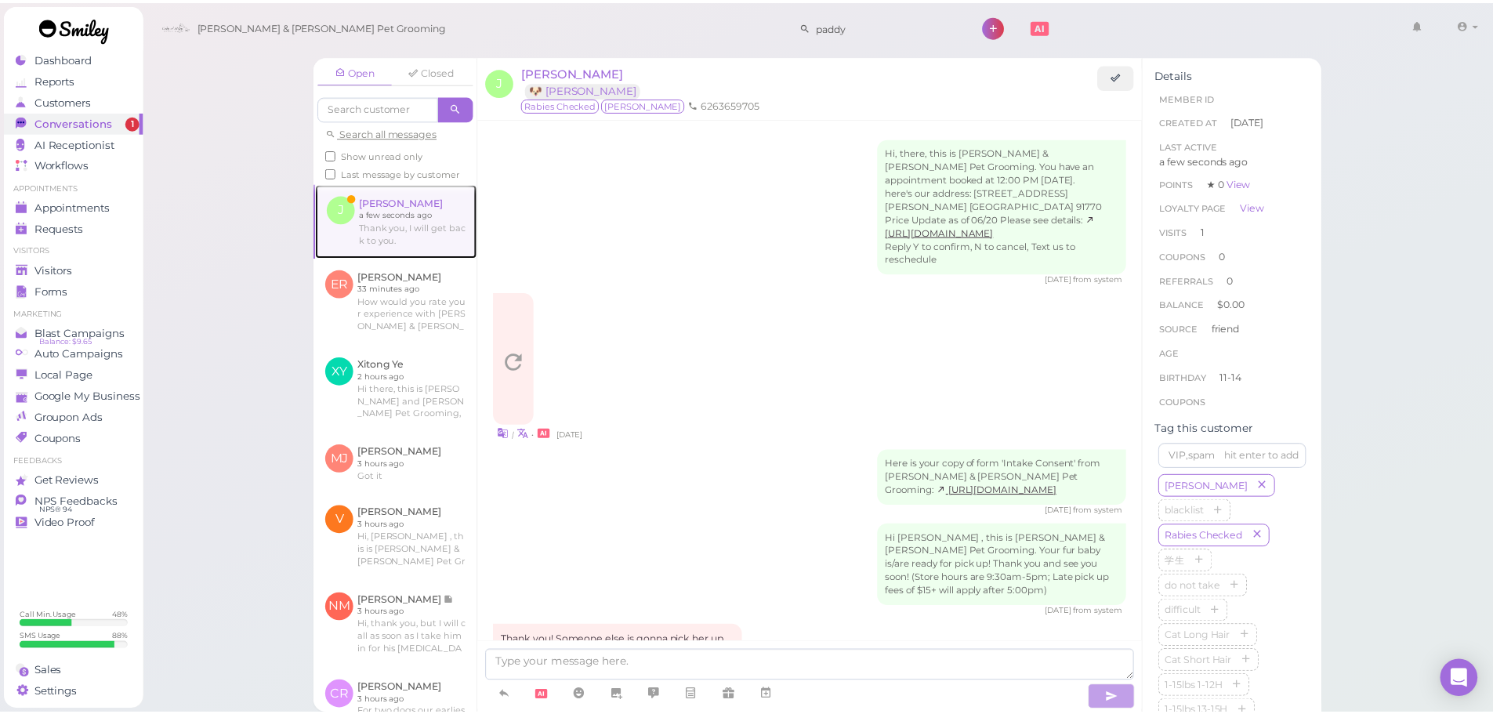
scroll to position [661, 0]
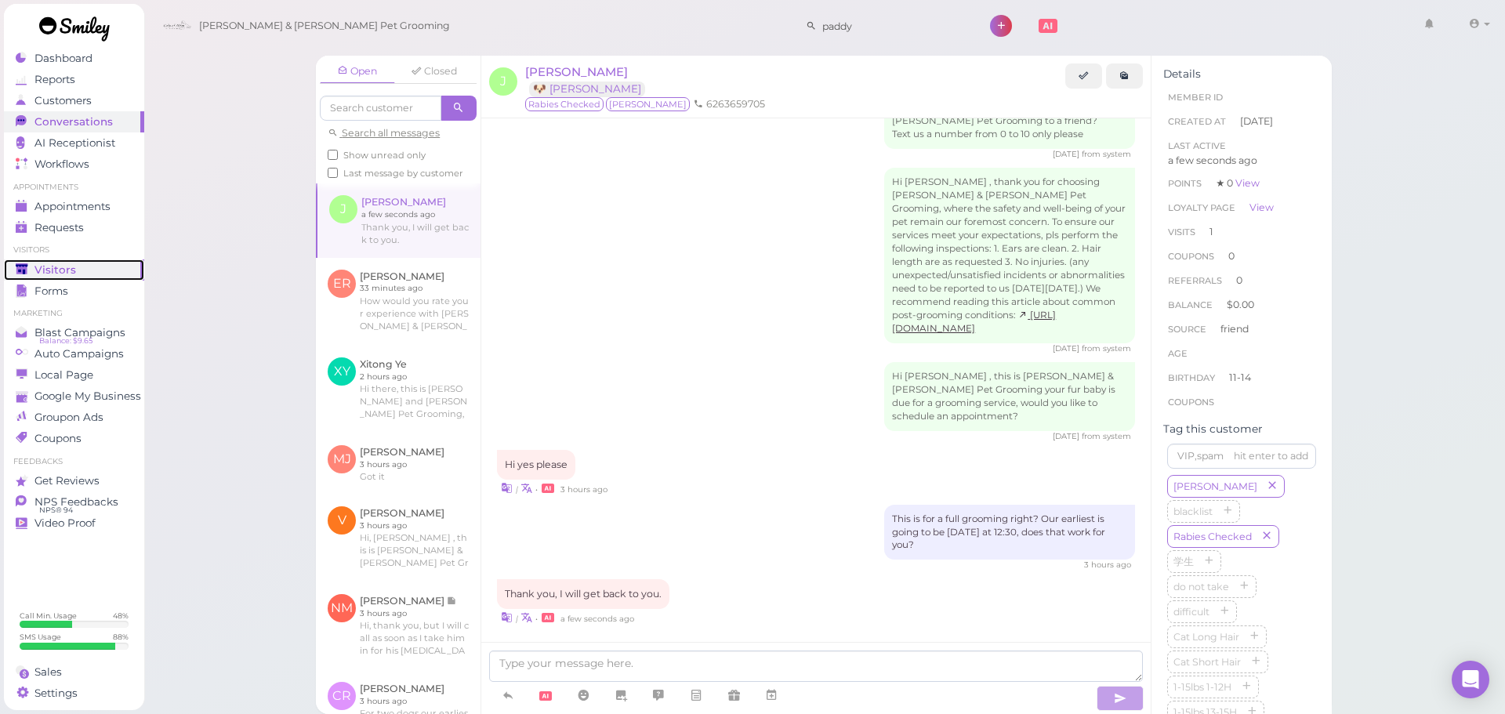
click at [77, 268] on div "Visitors" at bounding box center [72, 269] width 113 height 13
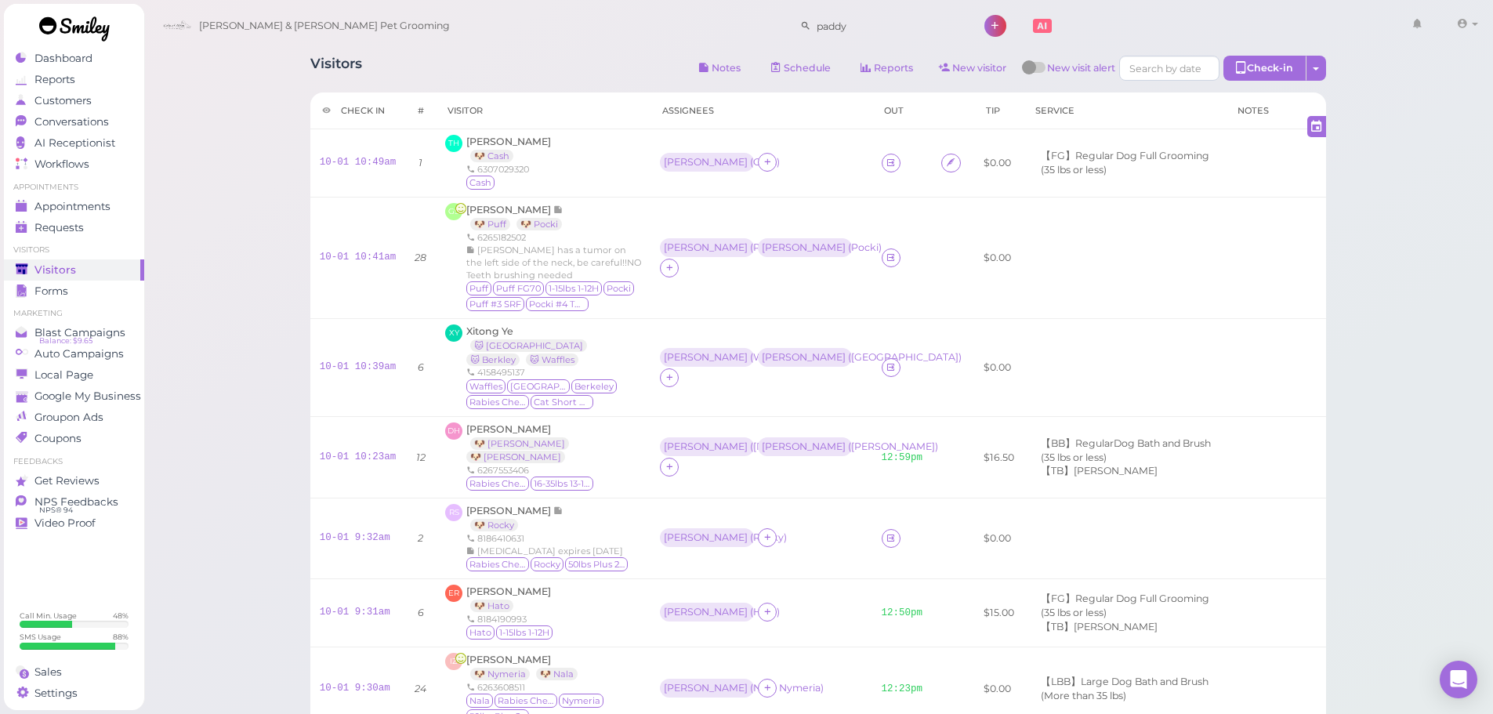
click at [579, 157] on div "TH [PERSON_NAME] 🐶 Cash 6307029320 Cash" at bounding box center [543, 163] width 196 height 56
click at [576, 59] on div "Visitors Notes Schedule Reports New visitor New visit alert Check-in Customer c…" at bounding box center [818, 70] width 1016 height 29
